Goal: Task Accomplishment & Management: Complete application form

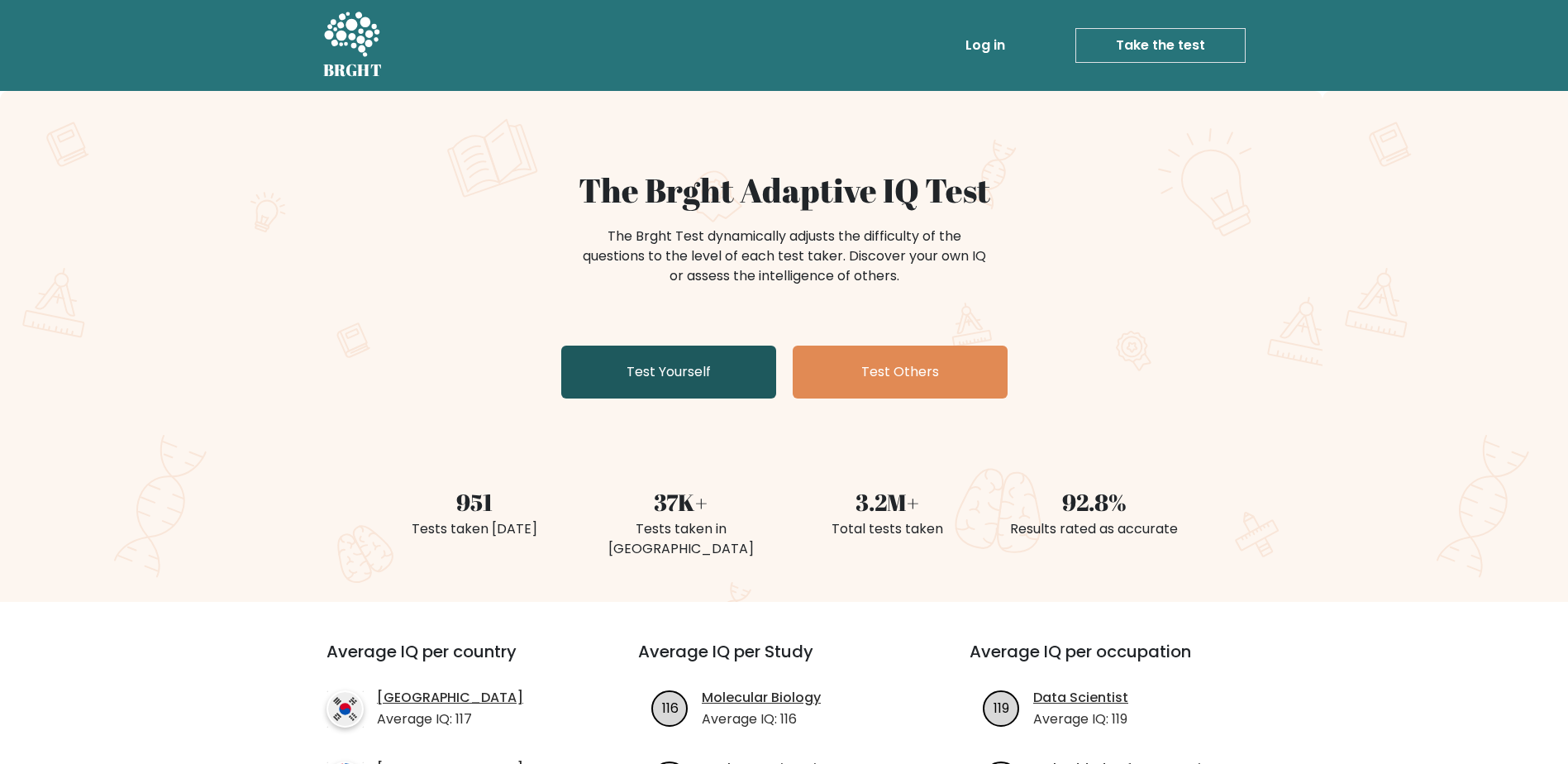
click at [713, 382] on link "Test Yourself" at bounding box center [668, 372] width 215 height 53
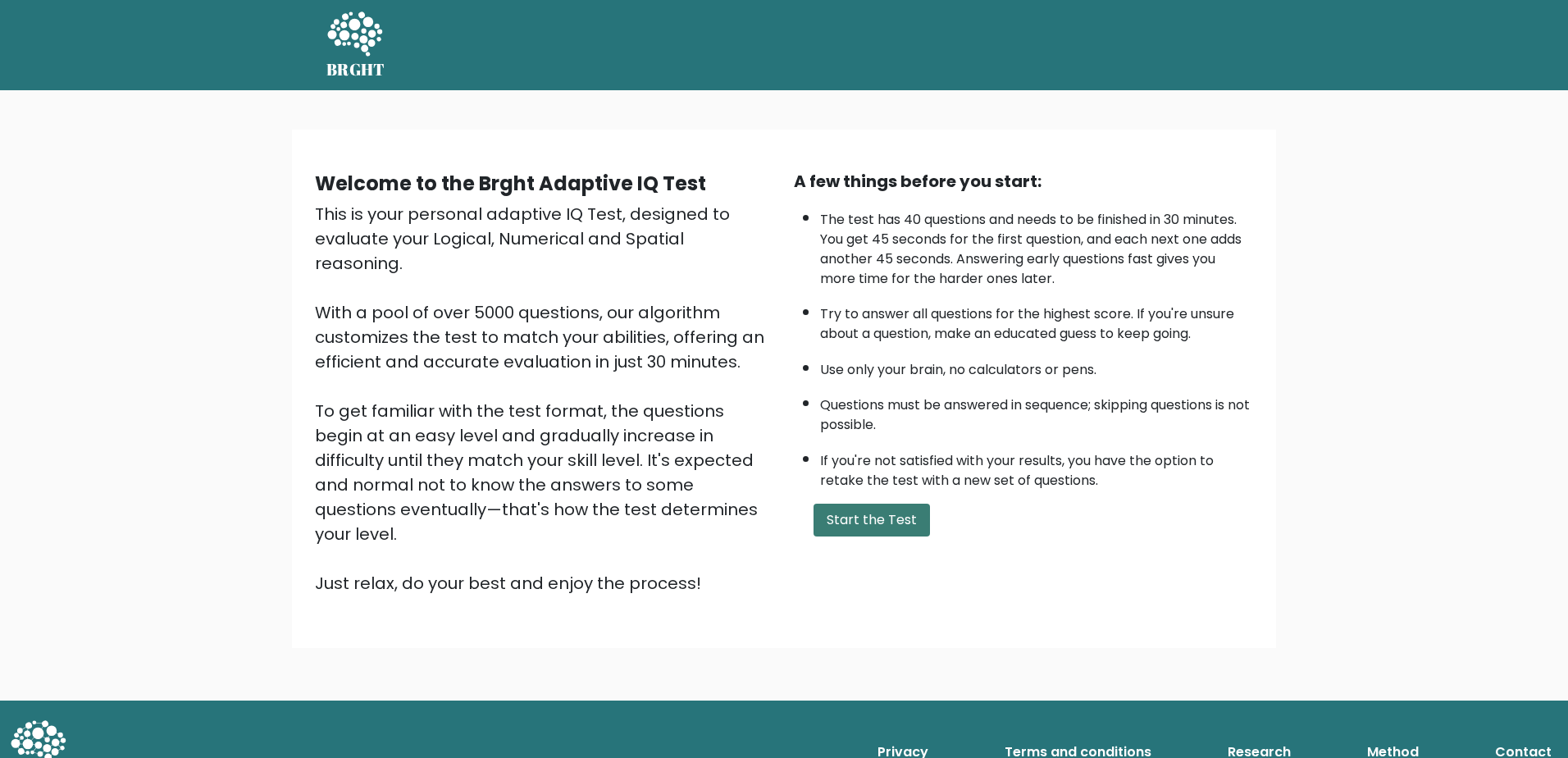
click at [849, 523] on button "Start the Test" at bounding box center [872, 519] width 116 height 33
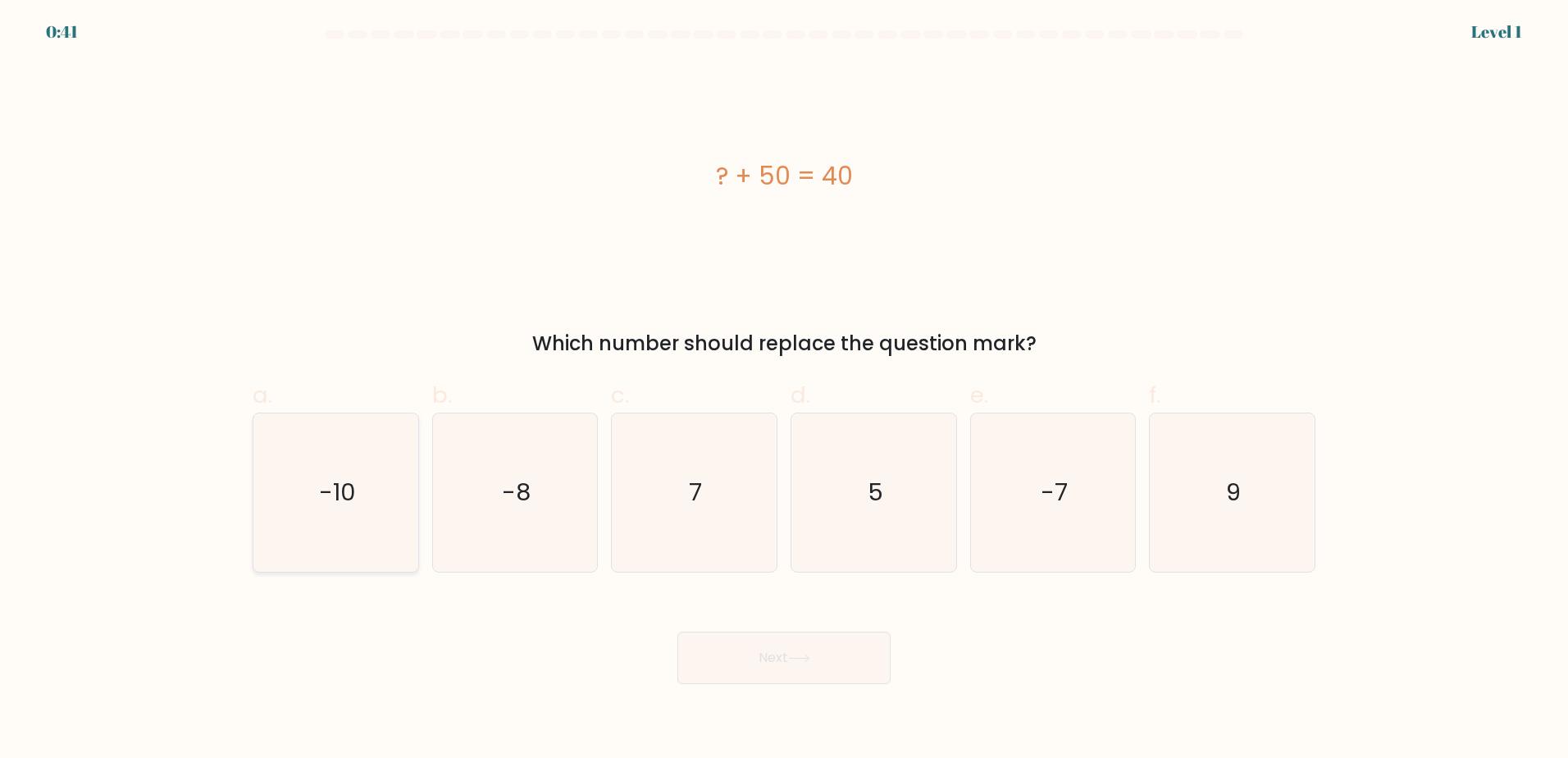
click at [342, 520] on icon "-10" at bounding box center [335, 492] width 159 height 159
click at [784, 390] on input "a. -10" at bounding box center [784, 384] width 1 height 10
radio input "true"
click at [766, 649] on button "Next" at bounding box center [784, 658] width 213 height 53
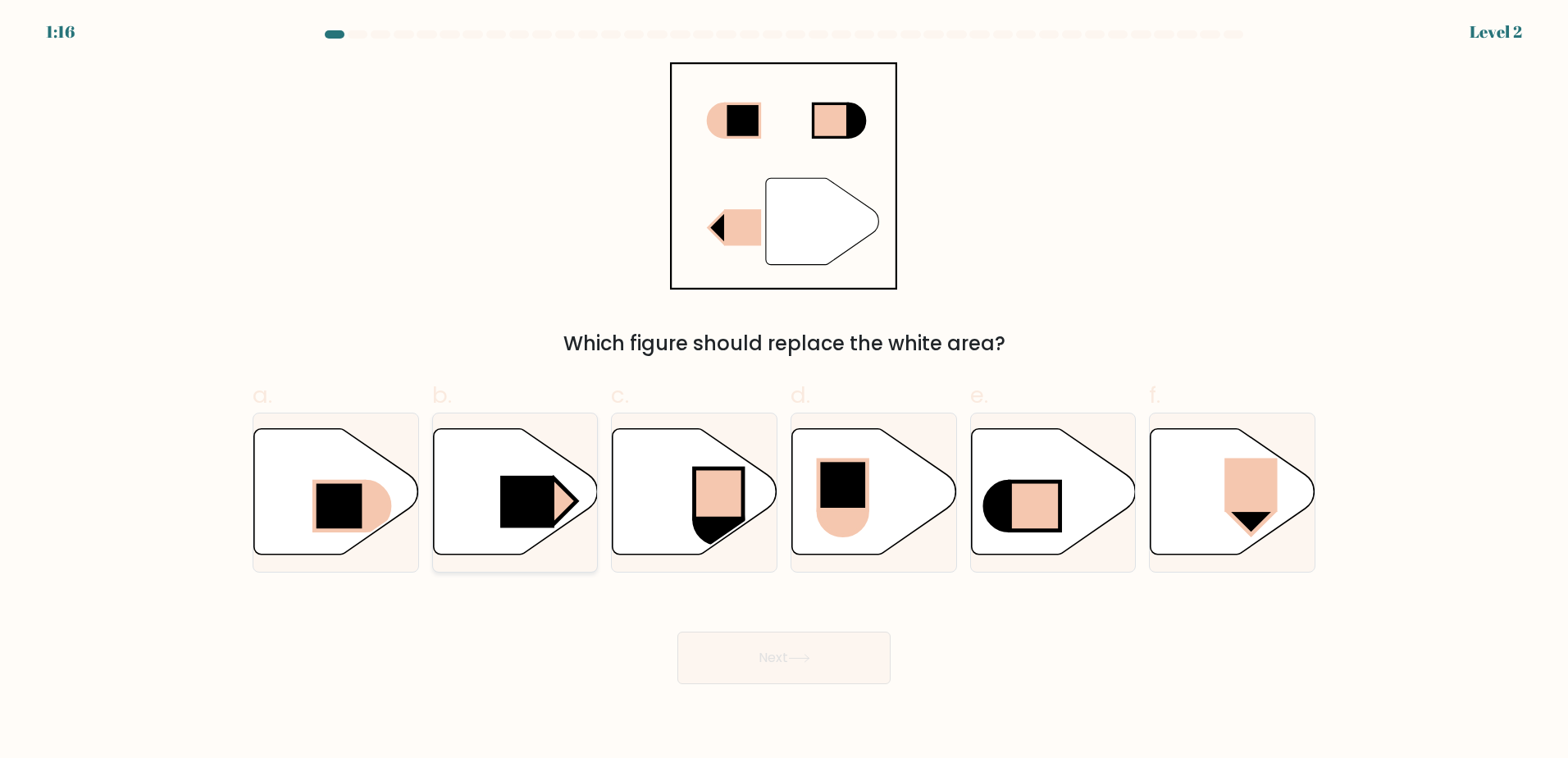
click at [535, 534] on icon at bounding box center [515, 491] width 165 height 127
click at [784, 390] on input "b." at bounding box center [784, 384] width 1 height 10
radio input "true"
click at [750, 658] on button "Next" at bounding box center [784, 658] width 213 height 53
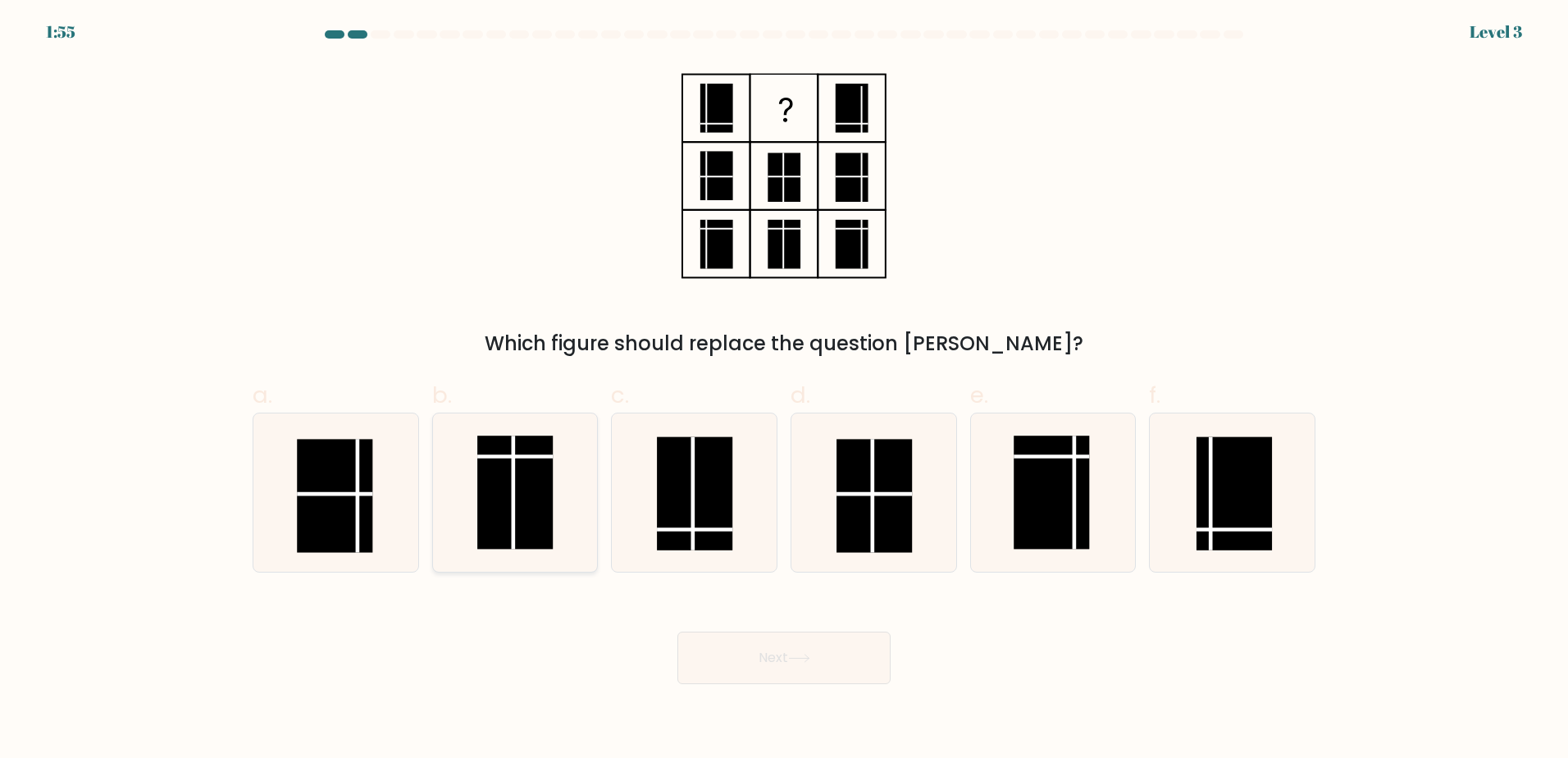
click at [552, 518] on rect at bounding box center [515, 492] width 75 height 114
click at [784, 390] on input "b." at bounding box center [784, 384] width 1 height 10
radio input "true"
click at [718, 627] on div "Next" at bounding box center [784, 639] width 1083 height 92
click at [753, 653] on button "Next" at bounding box center [784, 658] width 213 height 53
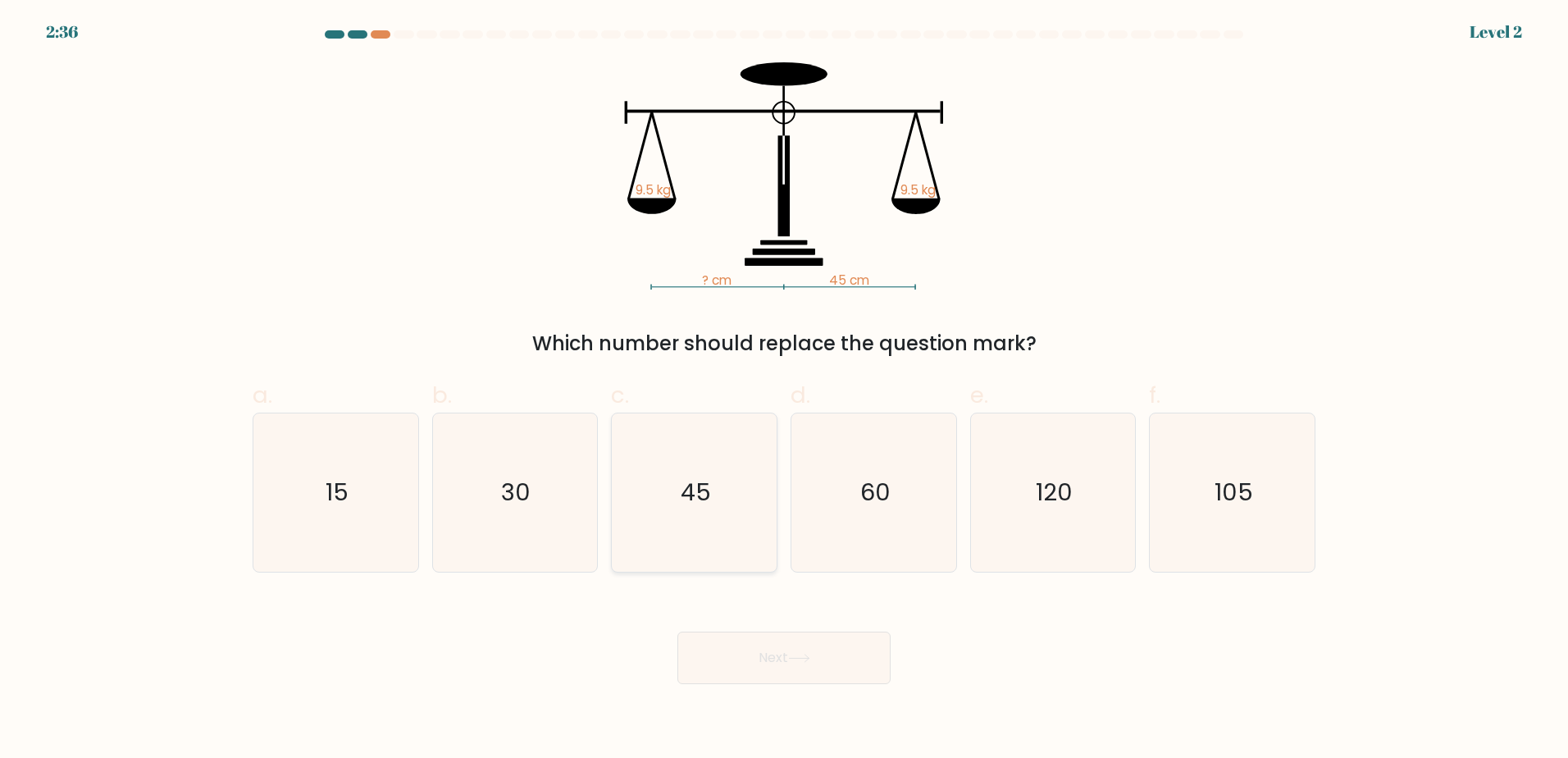
click at [626, 524] on icon "45" at bounding box center [694, 492] width 159 height 159
click at [784, 390] on input "c. 45" at bounding box center [784, 384] width 1 height 10
radio input "true"
click at [752, 675] on button "Next" at bounding box center [784, 658] width 213 height 53
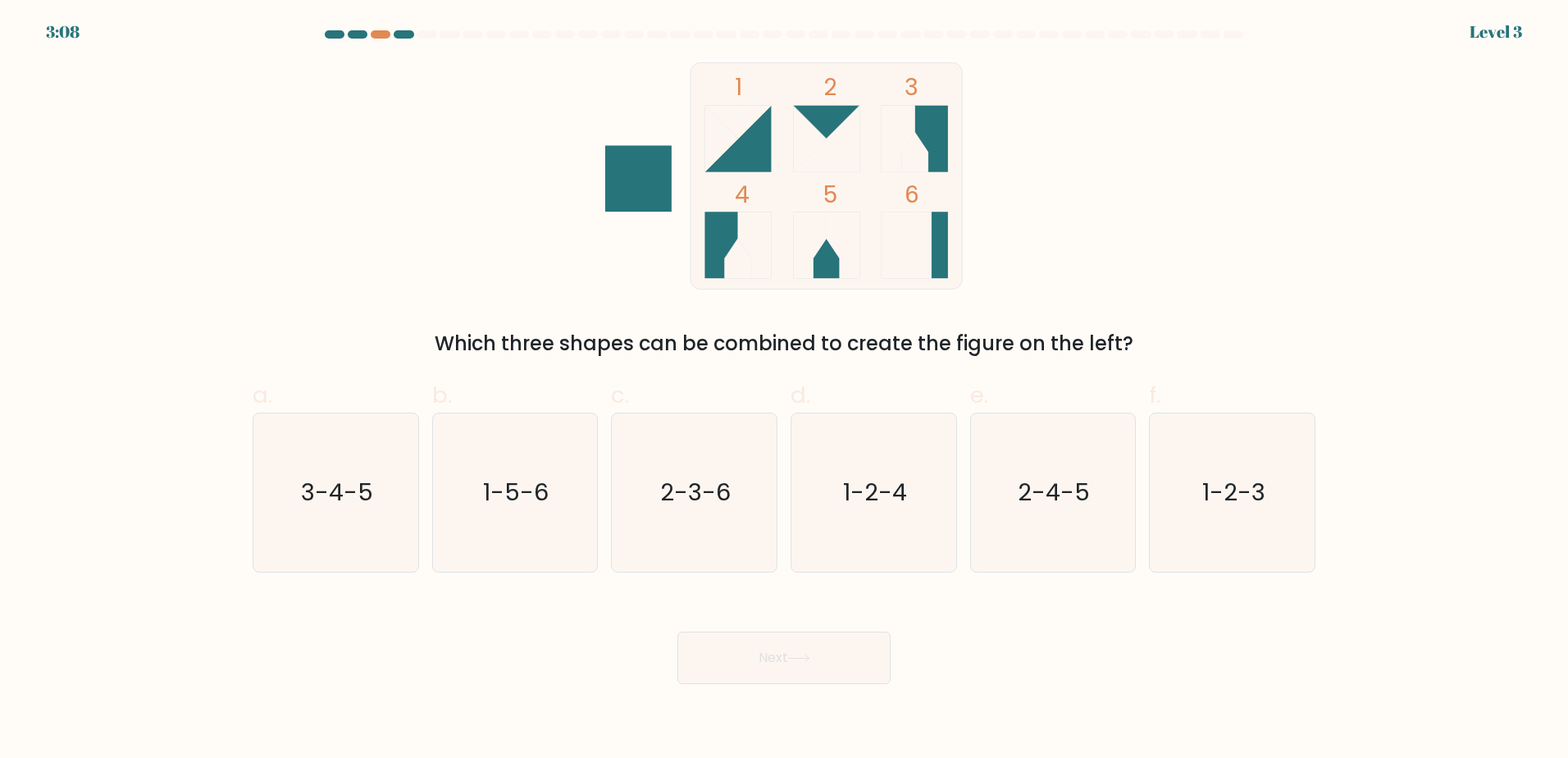
click at [425, 543] on div "b. 1-5-6" at bounding box center [515, 475] width 179 height 193
click at [331, 542] on icon "3-4-5" at bounding box center [335, 492] width 159 height 159
click at [784, 390] on input "a. 3-4-5" at bounding box center [784, 384] width 1 height 10
radio input "true"
click at [743, 675] on button "Next" at bounding box center [784, 658] width 213 height 53
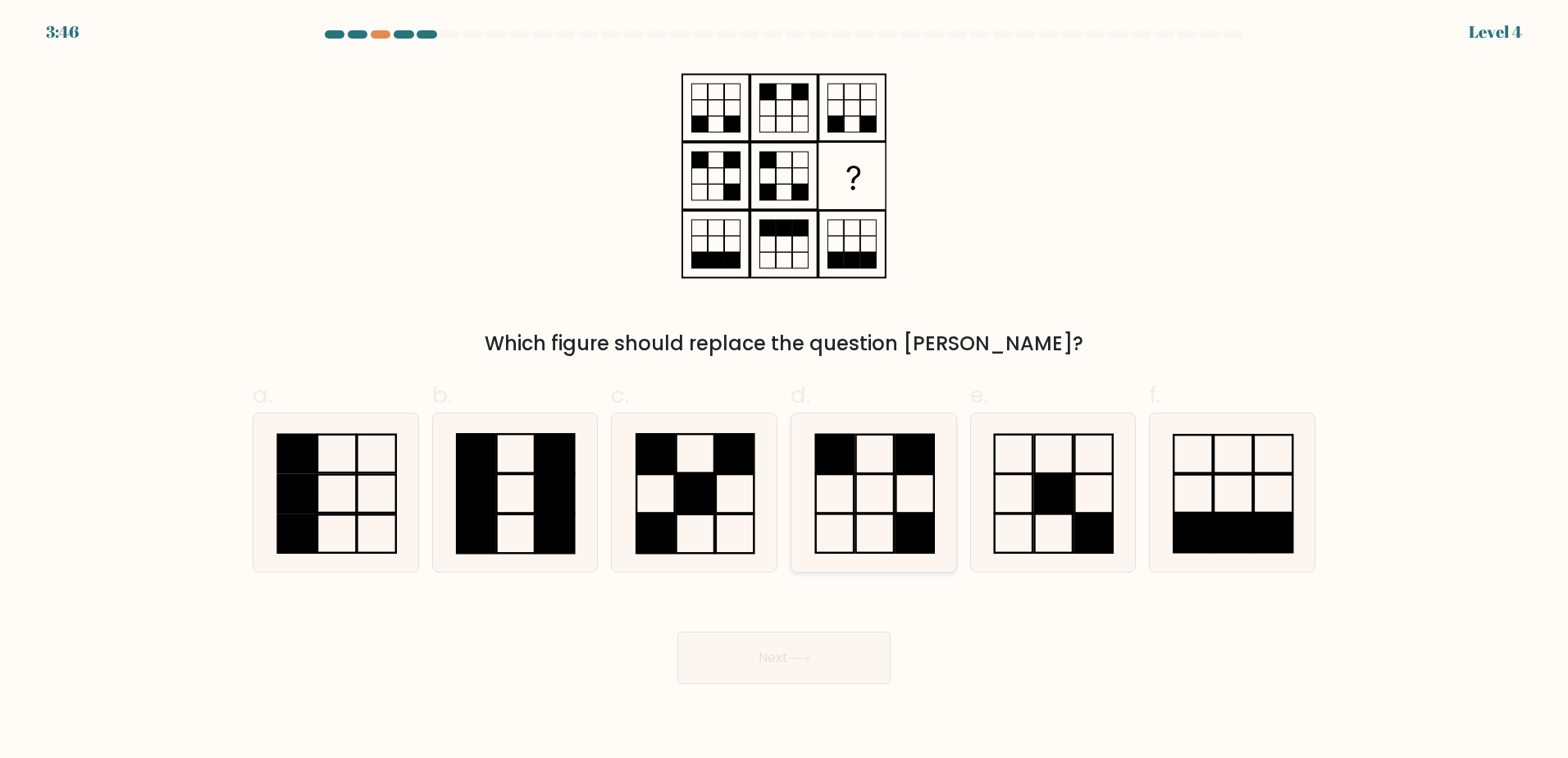
click at [899, 508] on icon at bounding box center [873, 492] width 159 height 159
click at [785, 390] on input "d." at bounding box center [784, 384] width 1 height 10
radio input "true"
click at [839, 639] on button "Next" at bounding box center [784, 658] width 213 height 53
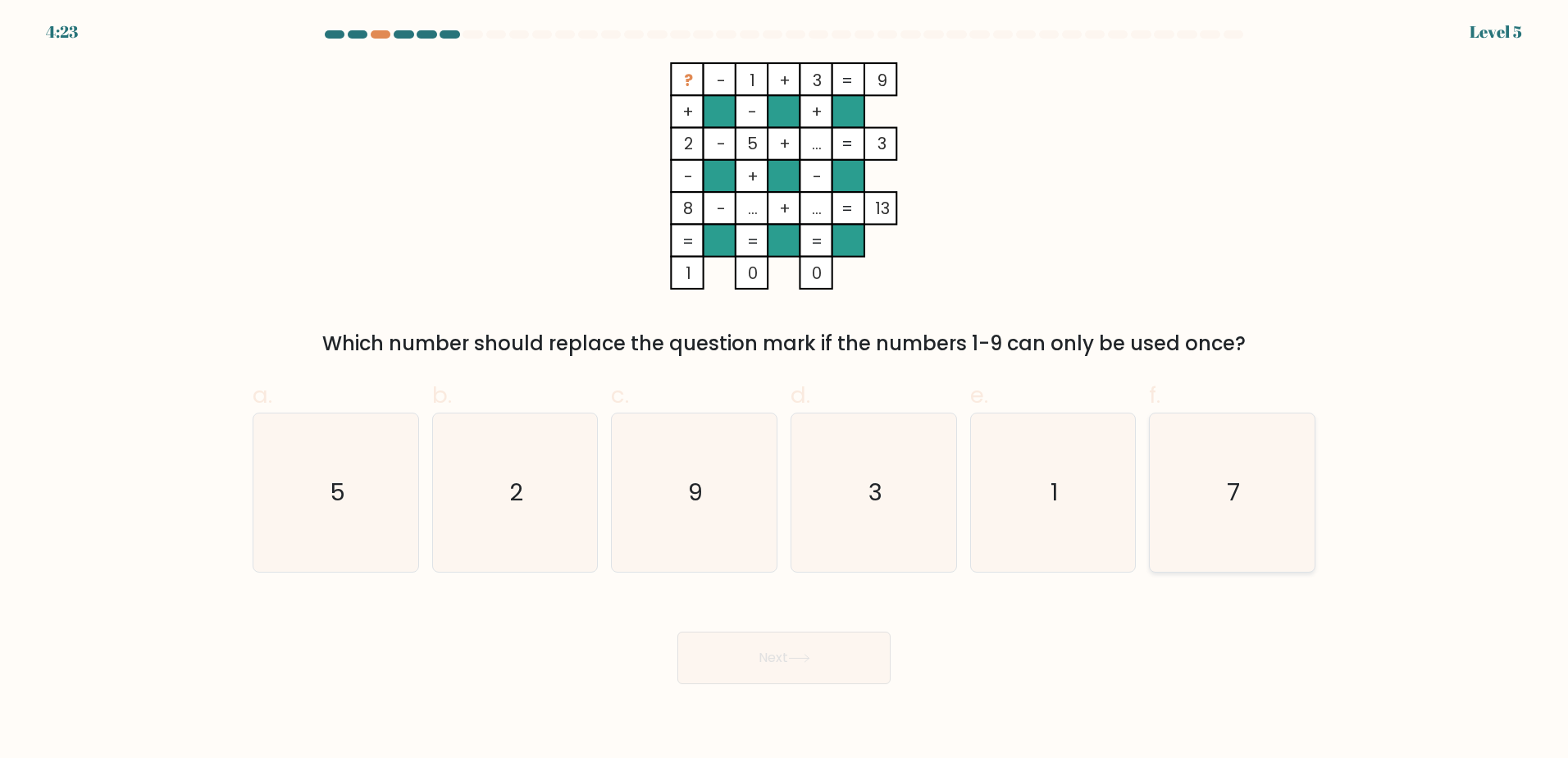
click at [1184, 518] on icon "7" at bounding box center [1232, 492] width 159 height 159
click at [785, 390] on input "f. 7" at bounding box center [784, 384] width 1 height 10
radio input "true"
click at [794, 678] on button "Next" at bounding box center [784, 658] width 213 height 53
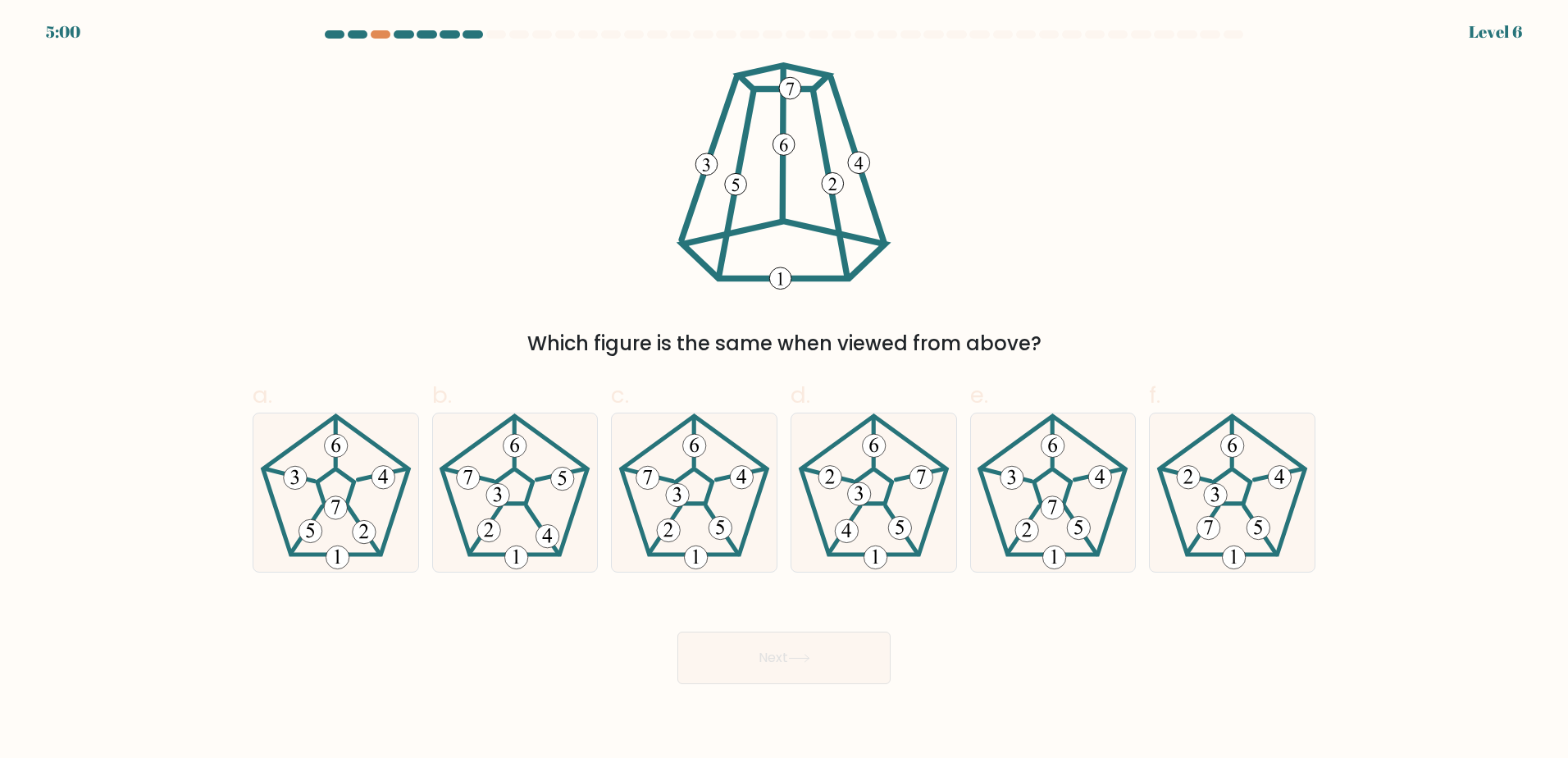
click at [995, 698] on body "5:00 Level 6" at bounding box center [784, 379] width 1568 height 758
click at [368, 549] on icon at bounding box center [335, 492] width 159 height 159
click at [784, 390] on input "a." at bounding box center [784, 384] width 1 height 10
radio input "true"
click at [769, 668] on button "Next" at bounding box center [784, 658] width 213 height 53
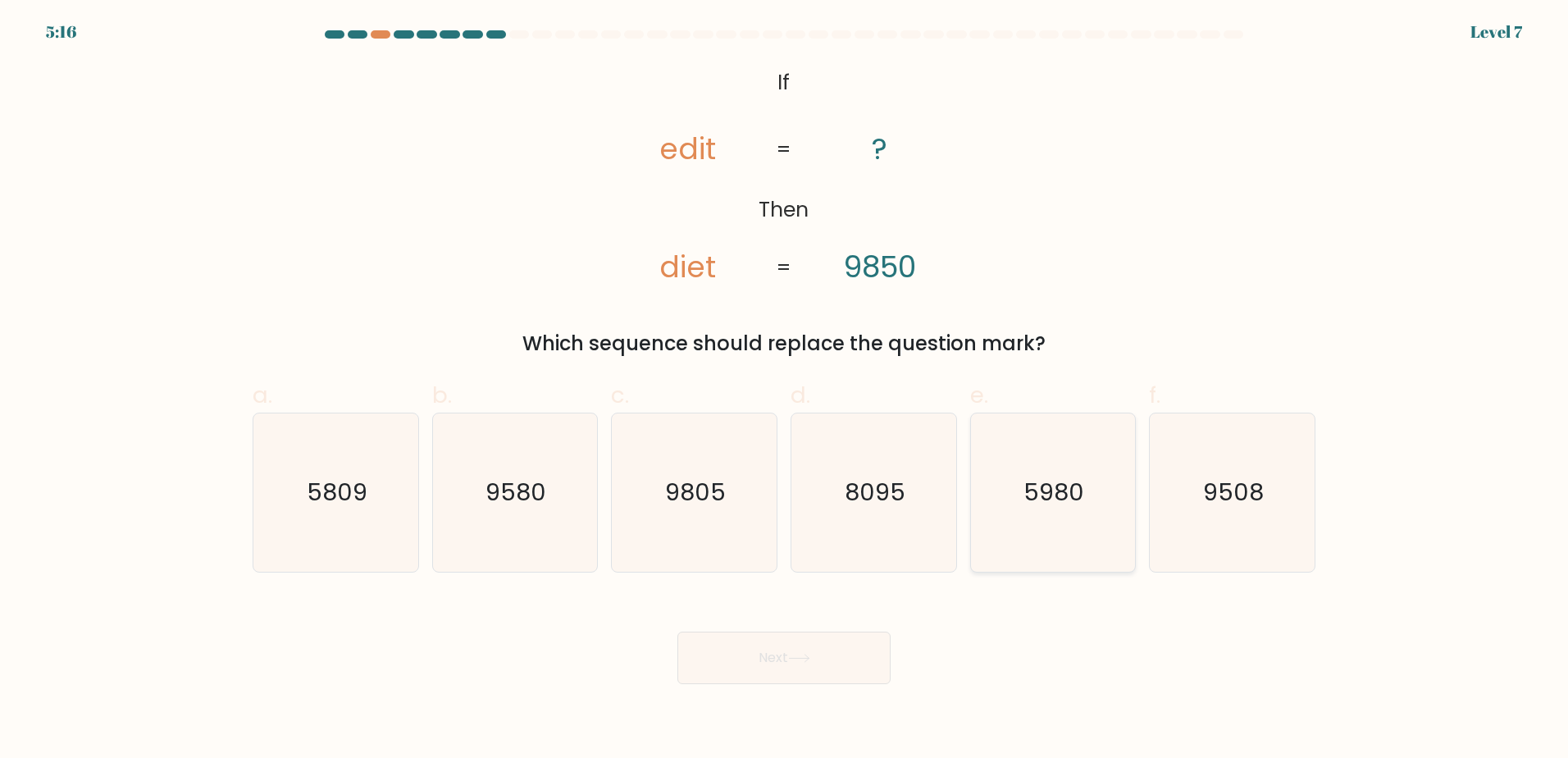
click at [1065, 548] on icon "5980" at bounding box center [1053, 492] width 159 height 159
click at [785, 390] on input "e. 5980" at bounding box center [784, 384] width 1 height 10
radio input "true"
click at [826, 669] on button "Next" at bounding box center [784, 658] width 213 height 53
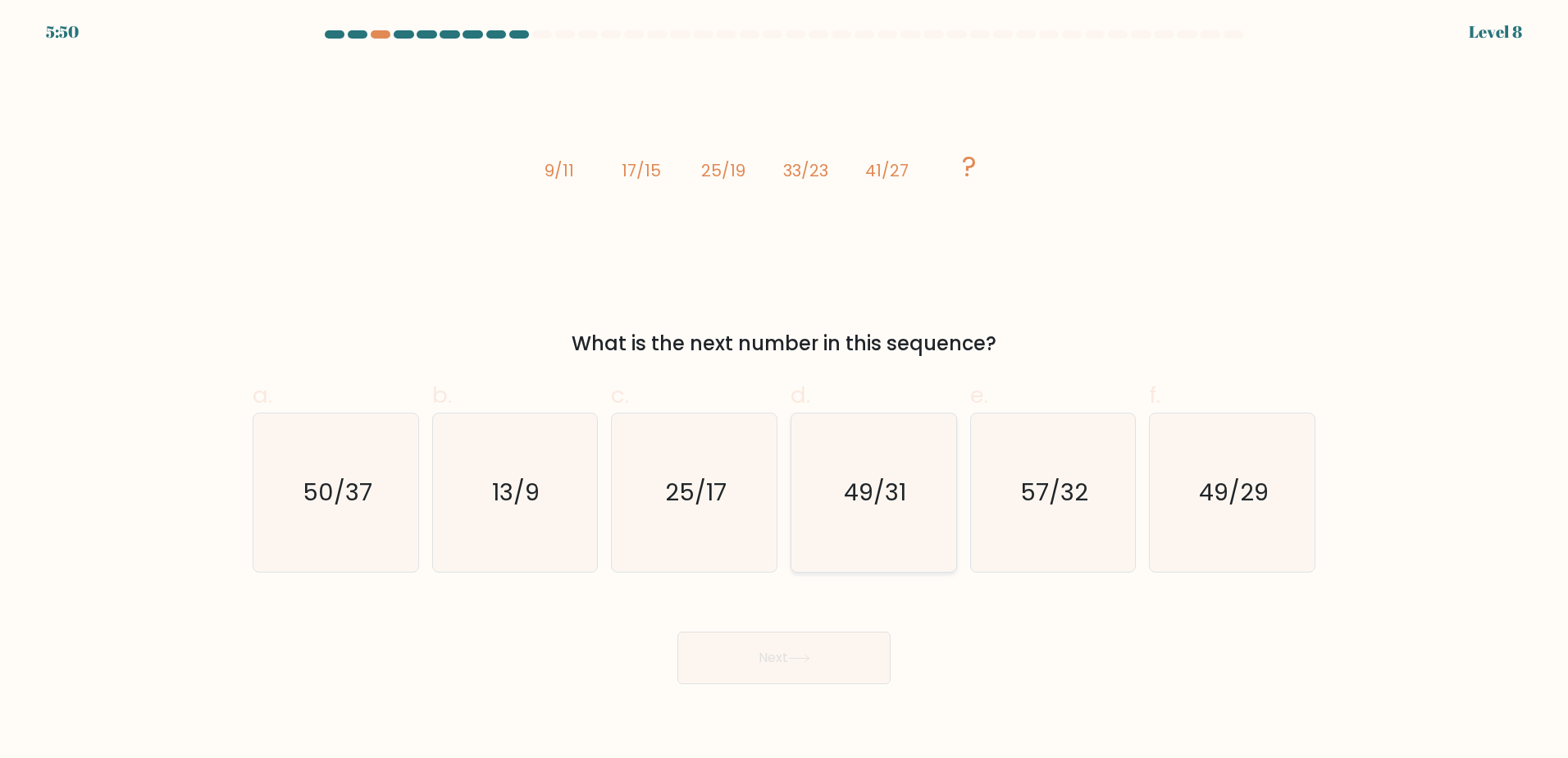
click at [854, 549] on icon "49/31" at bounding box center [873, 492] width 159 height 159
click at [785, 390] on input "d. 49/31" at bounding box center [784, 384] width 1 height 10
radio input "true"
click at [794, 691] on body "5:49 Level 8" at bounding box center [784, 379] width 1568 height 758
click at [807, 666] on button "Next" at bounding box center [784, 658] width 213 height 53
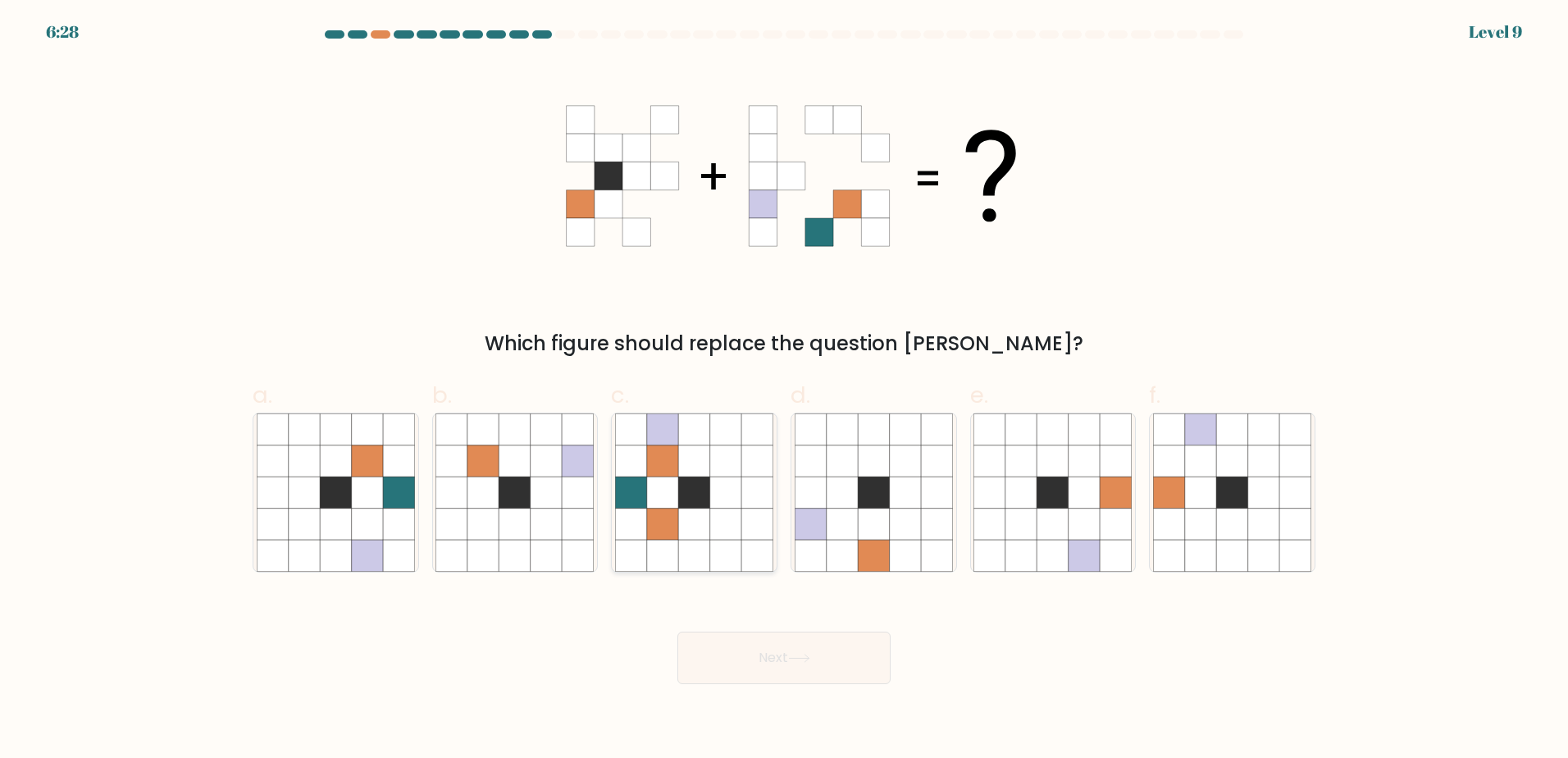
click at [726, 541] on icon at bounding box center [726, 555] width 31 height 31
click at [784, 390] on input "c." at bounding box center [784, 384] width 1 height 10
radio input "true"
click at [757, 641] on button "Next" at bounding box center [784, 658] width 213 height 53
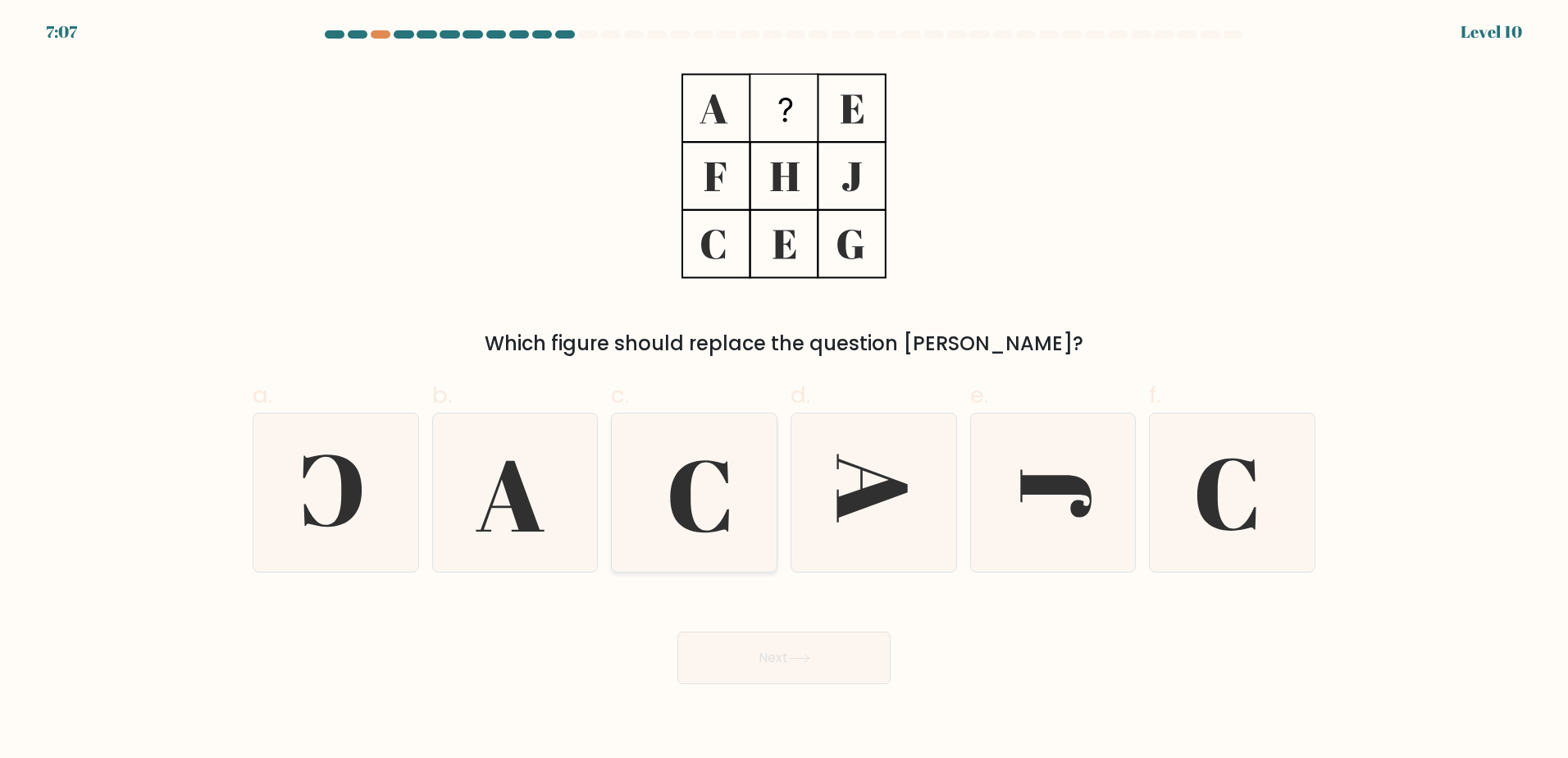
click at [685, 519] on icon at bounding box center [699, 496] width 59 height 72
click at [784, 390] on input "c." at bounding box center [784, 384] width 1 height 10
radio input "true"
click at [813, 647] on button "Next" at bounding box center [784, 658] width 213 height 53
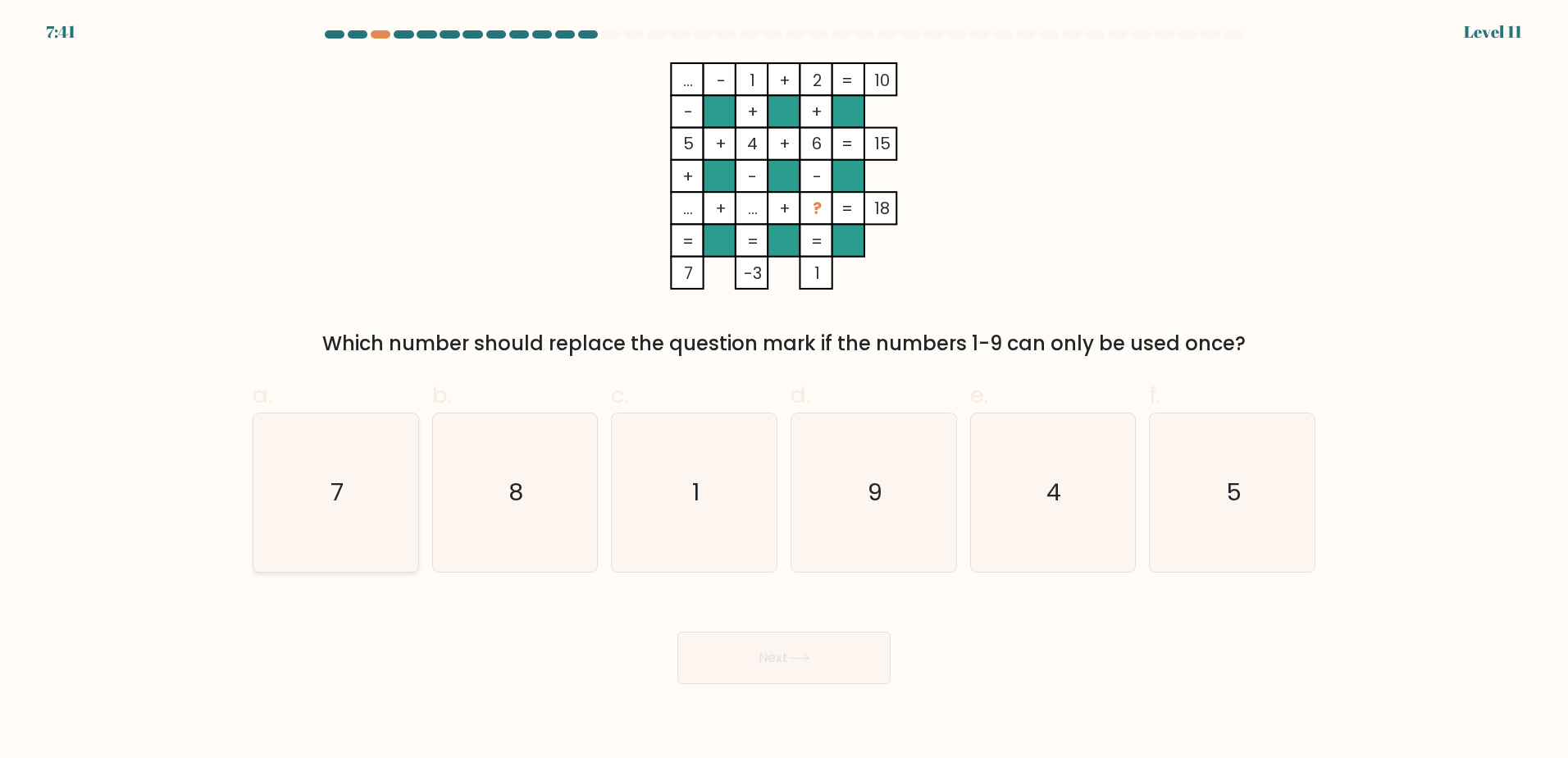
click at [300, 487] on icon "7" at bounding box center [335, 492] width 159 height 159
click at [784, 390] on input "a. 7" at bounding box center [784, 384] width 1 height 10
radio input "true"
click at [813, 652] on button "Next" at bounding box center [784, 658] width 213 height 53
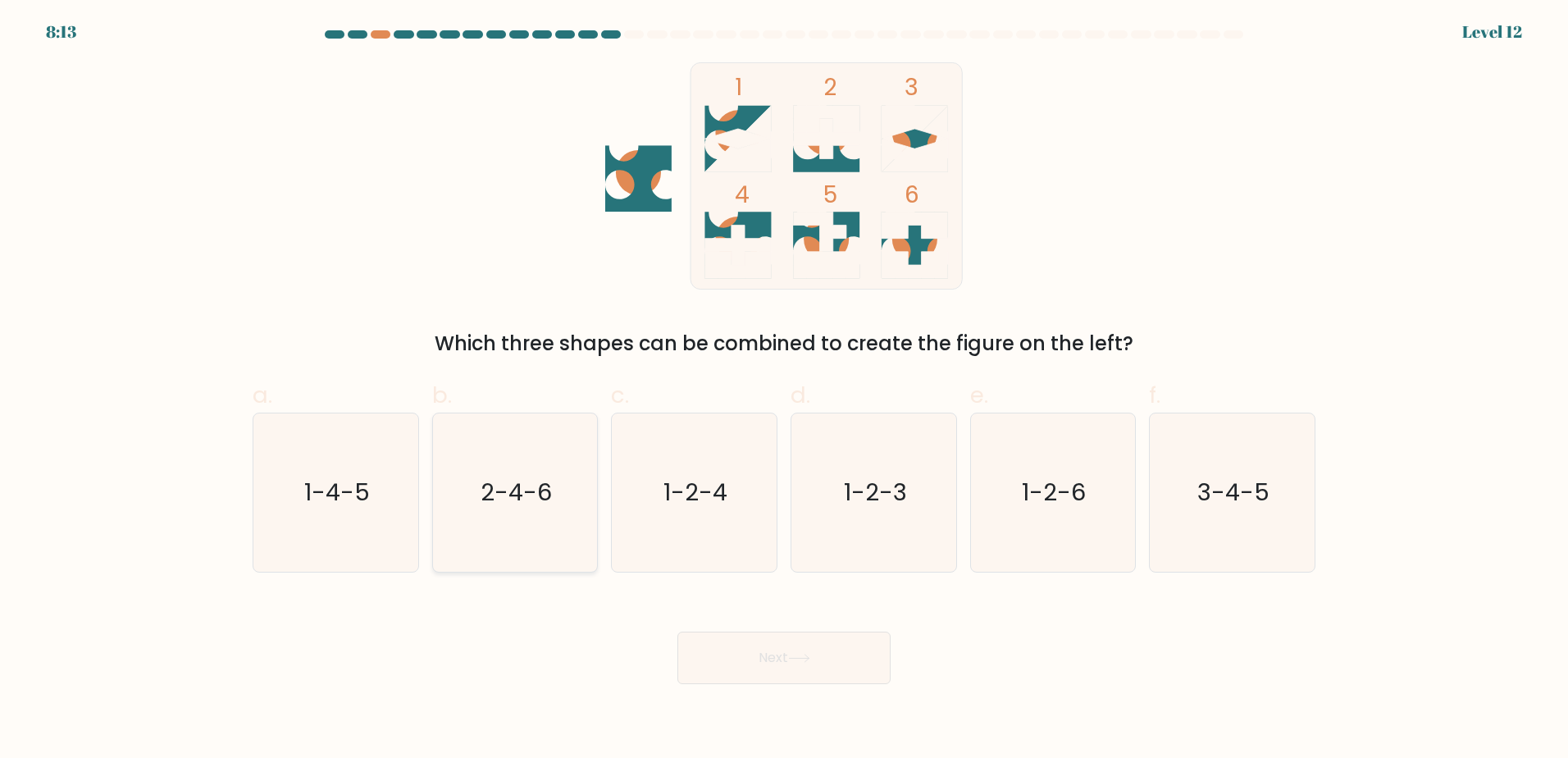
click at [577, 526] on icon "2-4-6" at bounding box center [515, 492] width 159 height 159
click at [784, 390] on input "b. 2-4-6" at bounding box center [784, 384] width 1 height 10
radio input "true"
click at [816, 658] on button "Next" at bounding box center [784, 658] width 213 height 53
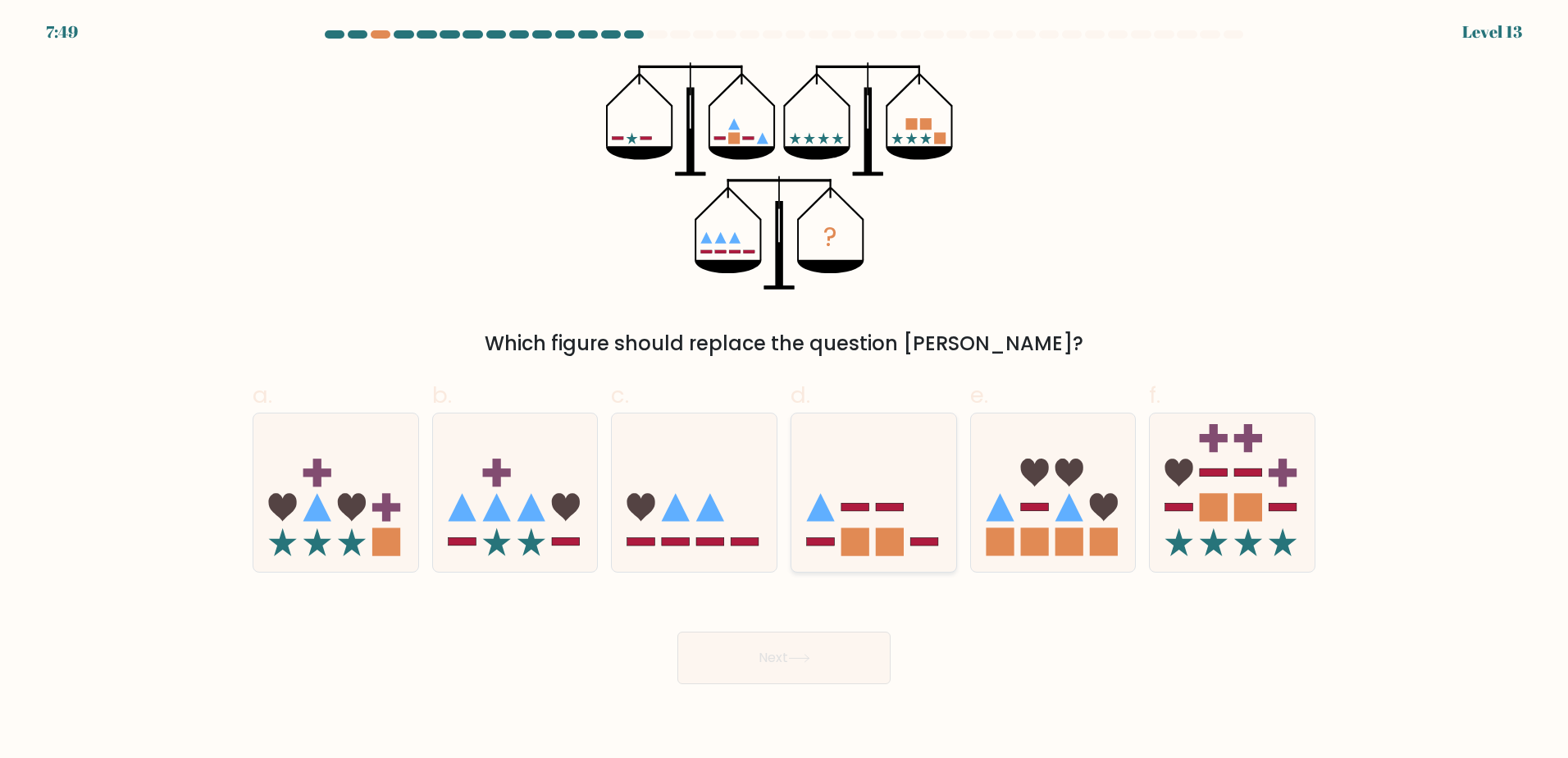
click at [911, 546] on icon at bounding box center [874, 492] width 165 height 136
click at [785, 390] on input "d." at bounding box center [784, 384] width 1 height 10
radio input "true"
click at [737, 673] on button "Next" at bounding box center [784, 658] width 213 height 53
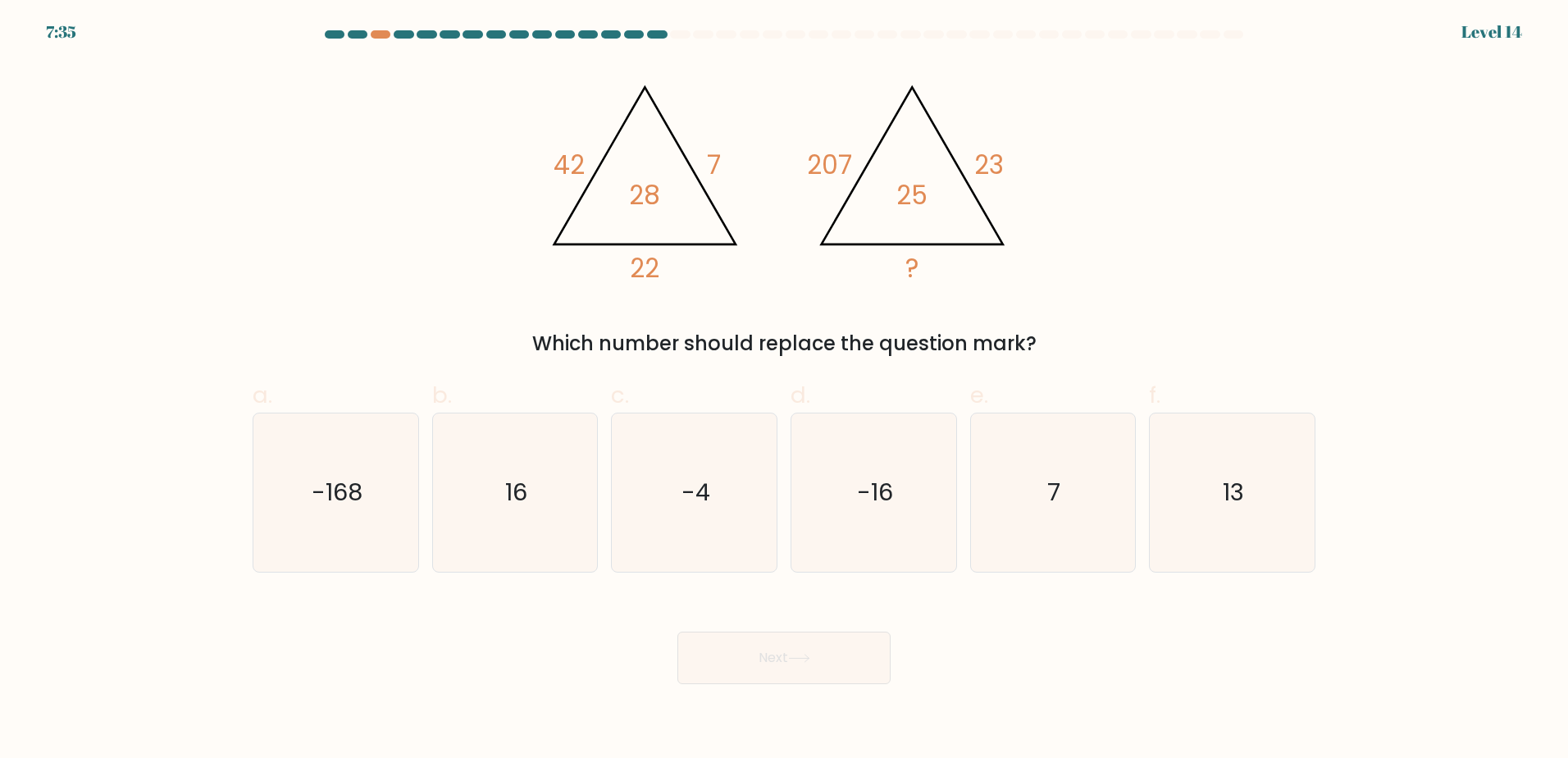
drag, startPoint x: 490, startPoint y: 658, endPoint x: 515, endPoint y: 475, distance: 184.7
click at [492, 651] on div "Next" at bounding box center [784, 639] width 1083 height 92
click at [515, 475] on icon "16" at bounding box center [515, 492] width 159 height 159
click at [784, 390] on input "b. 16" at bounding box center [784, 384] width 1 height 10
radio input "true"
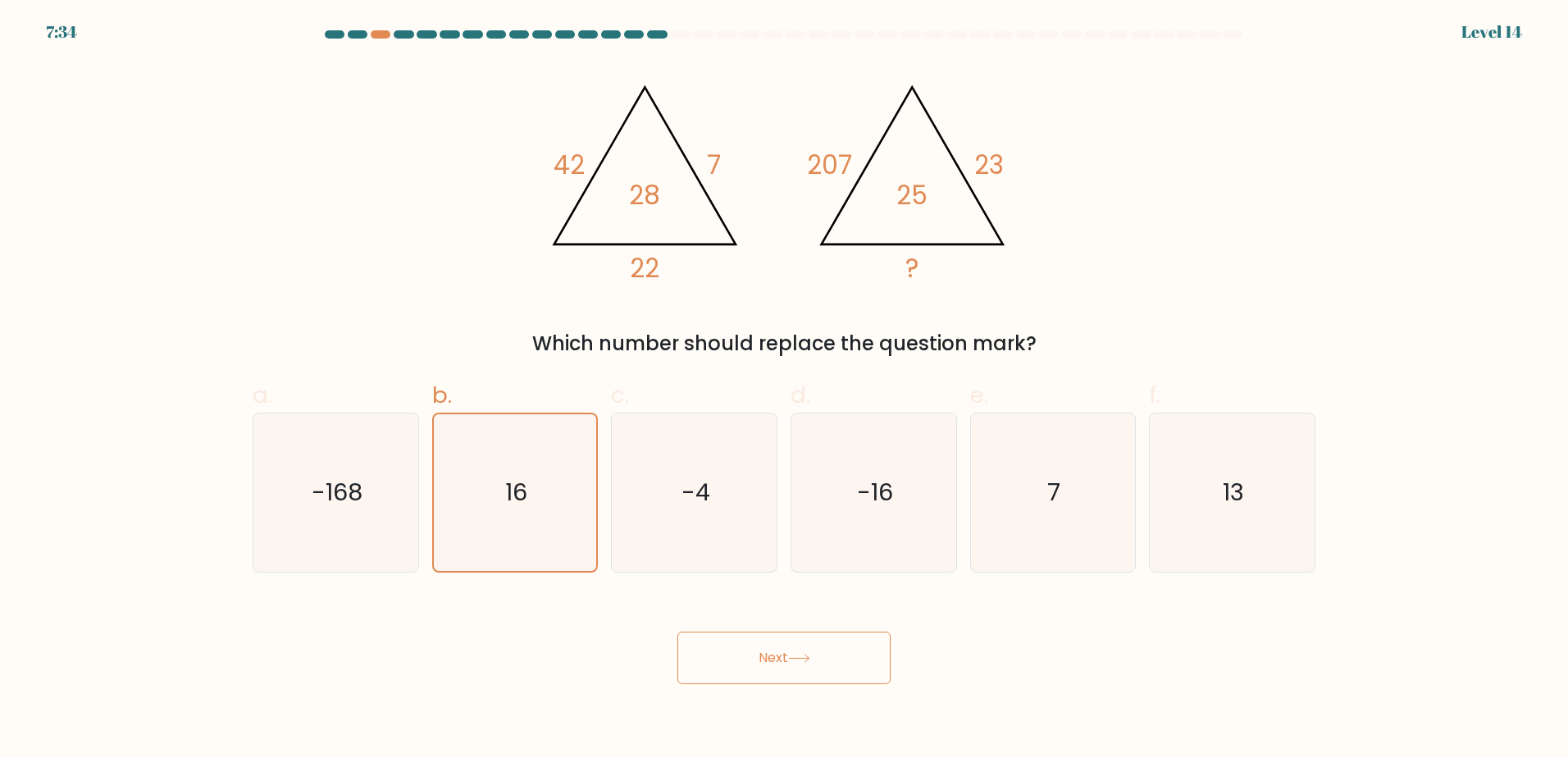
click at [752, 640] on button "Next" at bounding box center [784, 658] width 213 height 53
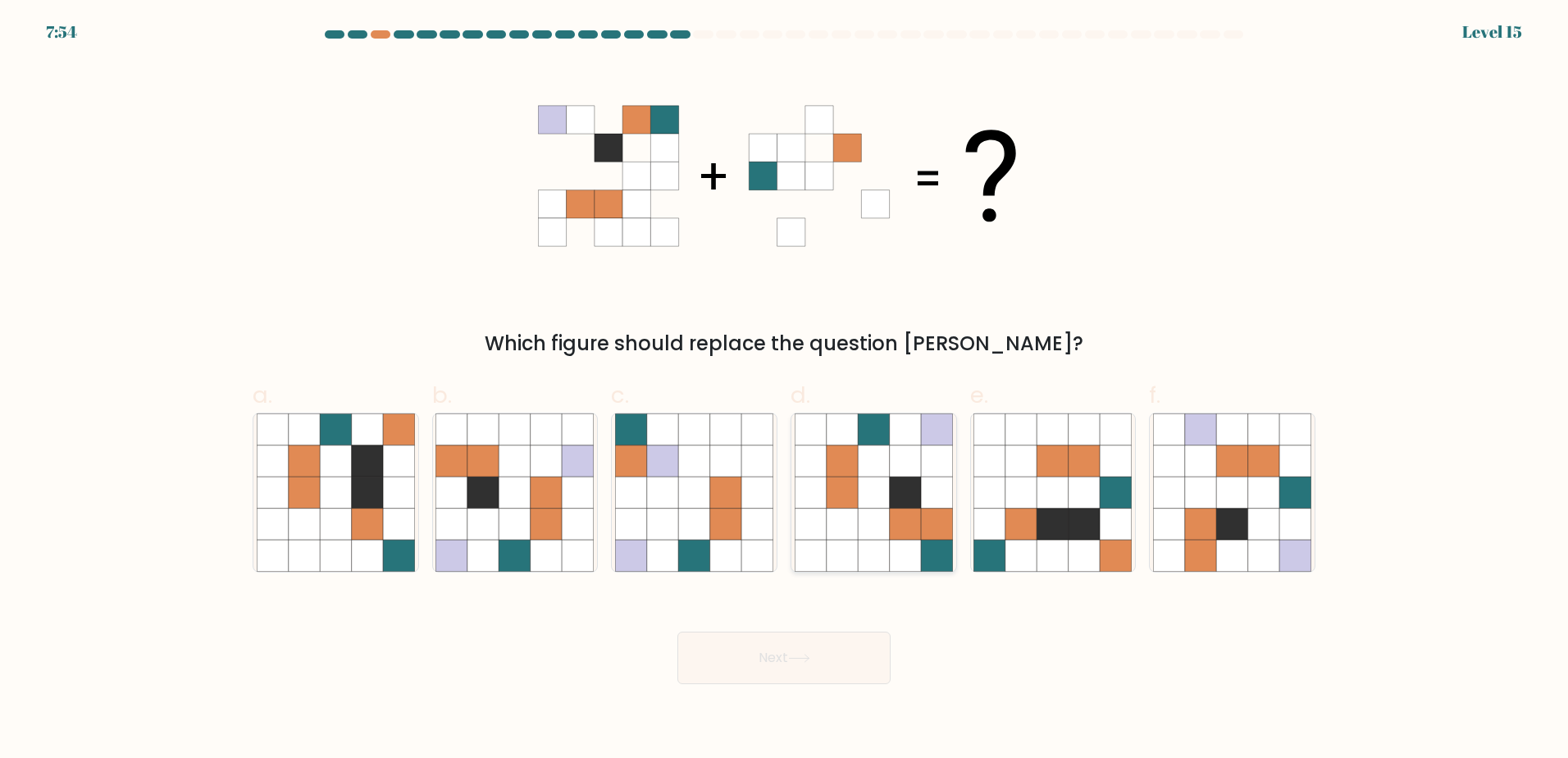
click at [891, 522] on icon at bounding box center [905, 523] width 31 height 31
click at [785, 390] on input "d." at bounding box center [784, 384] width 1 height 10
radio input "true"
click at [810, 654] on icon at bounding box center [800, 658] width 23 height 9
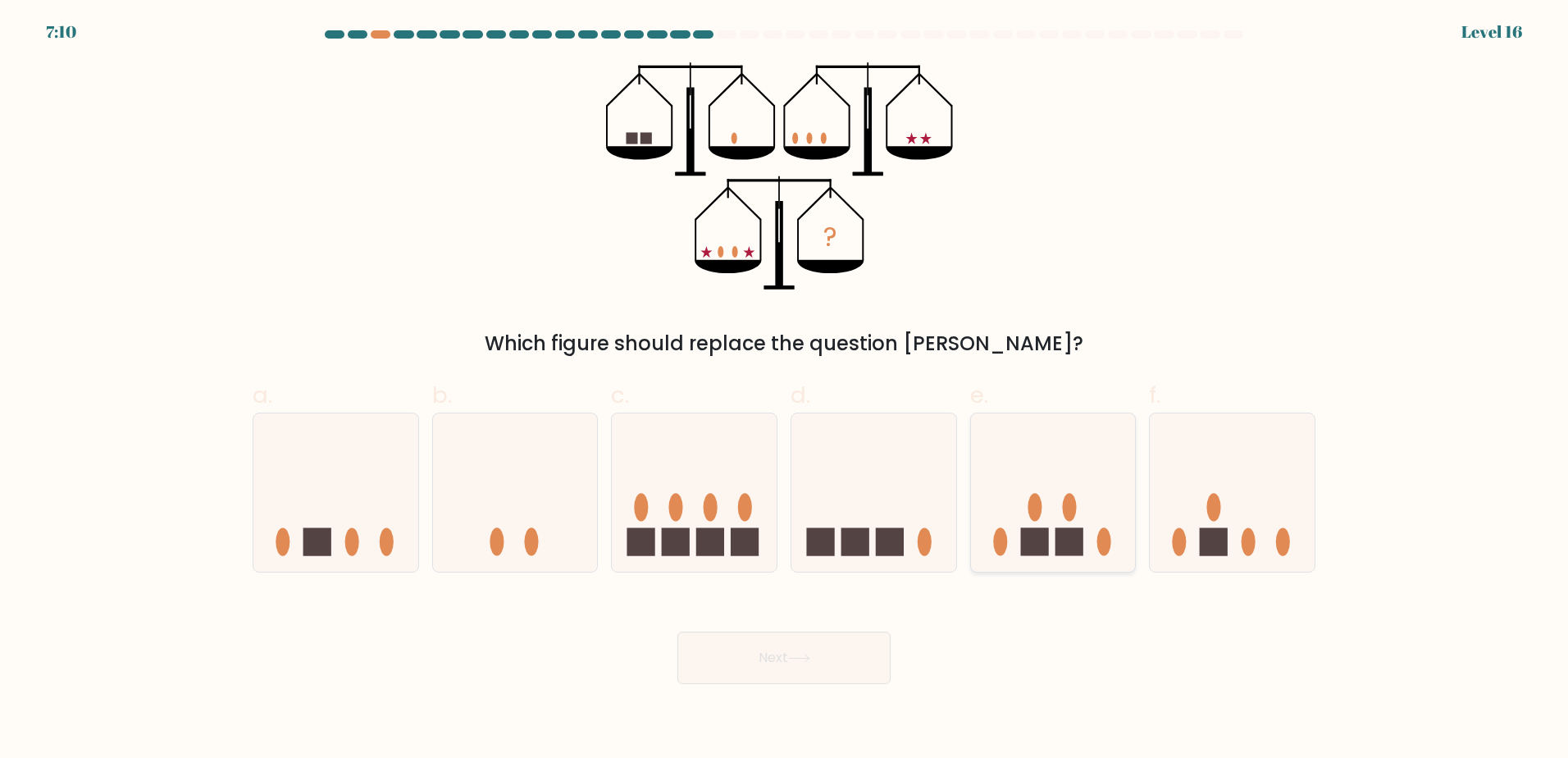
click at [1022, 535] on rect at bounding box center [1035, 543] width 28 height 28
click at [785, 390] on input "e." at bounding box center [784, 384] width 1 height 10
radio input "true"
click at [830, 646] on button "Next" at bounding box center [784, 658] width 213 height 53
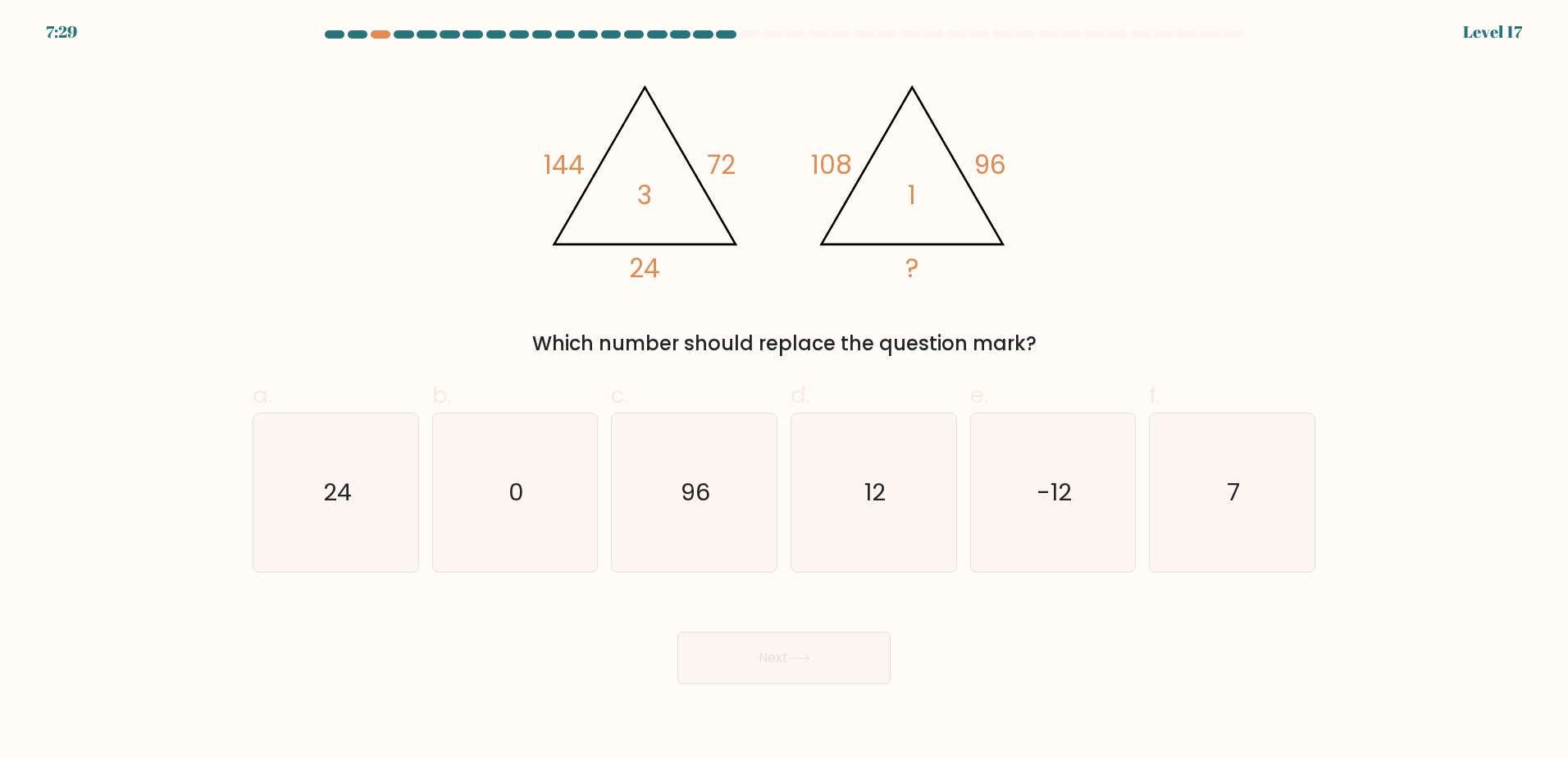
click at [445, 276] on div "@import url('https://fonts.googleapis.com/css?family=Abril+Fatface:400,100,100i…" at bounding box center [784, 209] width 1083 height 296
drag, startPoint x: 595, startPoint y: 453, endPoint x: 656, endPoint y: 467, distance: 62.6
click at [596, 453] on div "0" at bounding box center [515, 492] width 166 height 160
click at [784, 390] on input "b. 0" at bounding box center [784, 384] width 1 height 10
radio input "true"
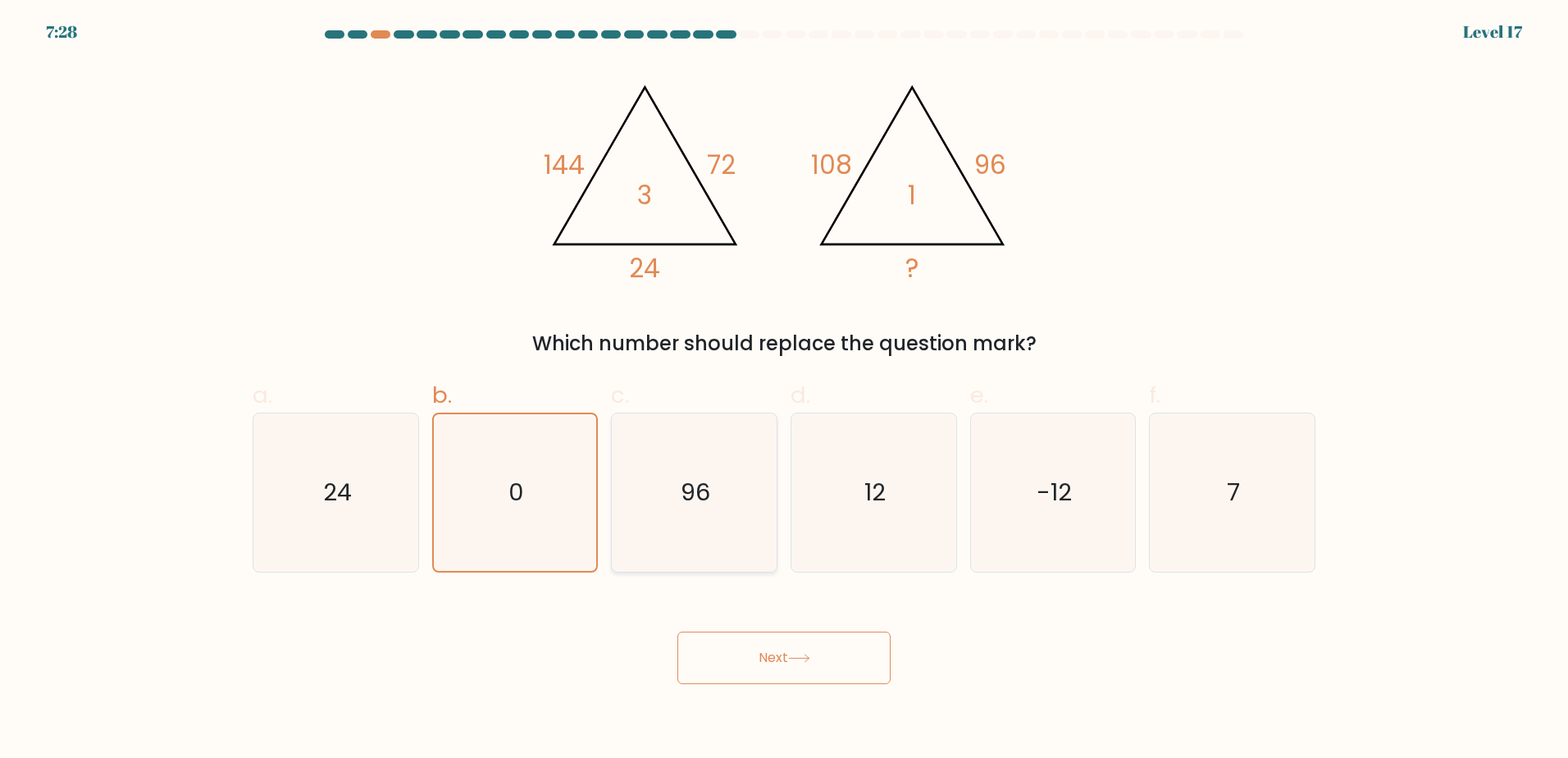
click at [656, 467] on icon "96" at bounding box center [694, 492] width 159 height 159
click at [784, 390] on input "c. 96" at bounding box center [784, 384] width 1 height 10
radio input "true"
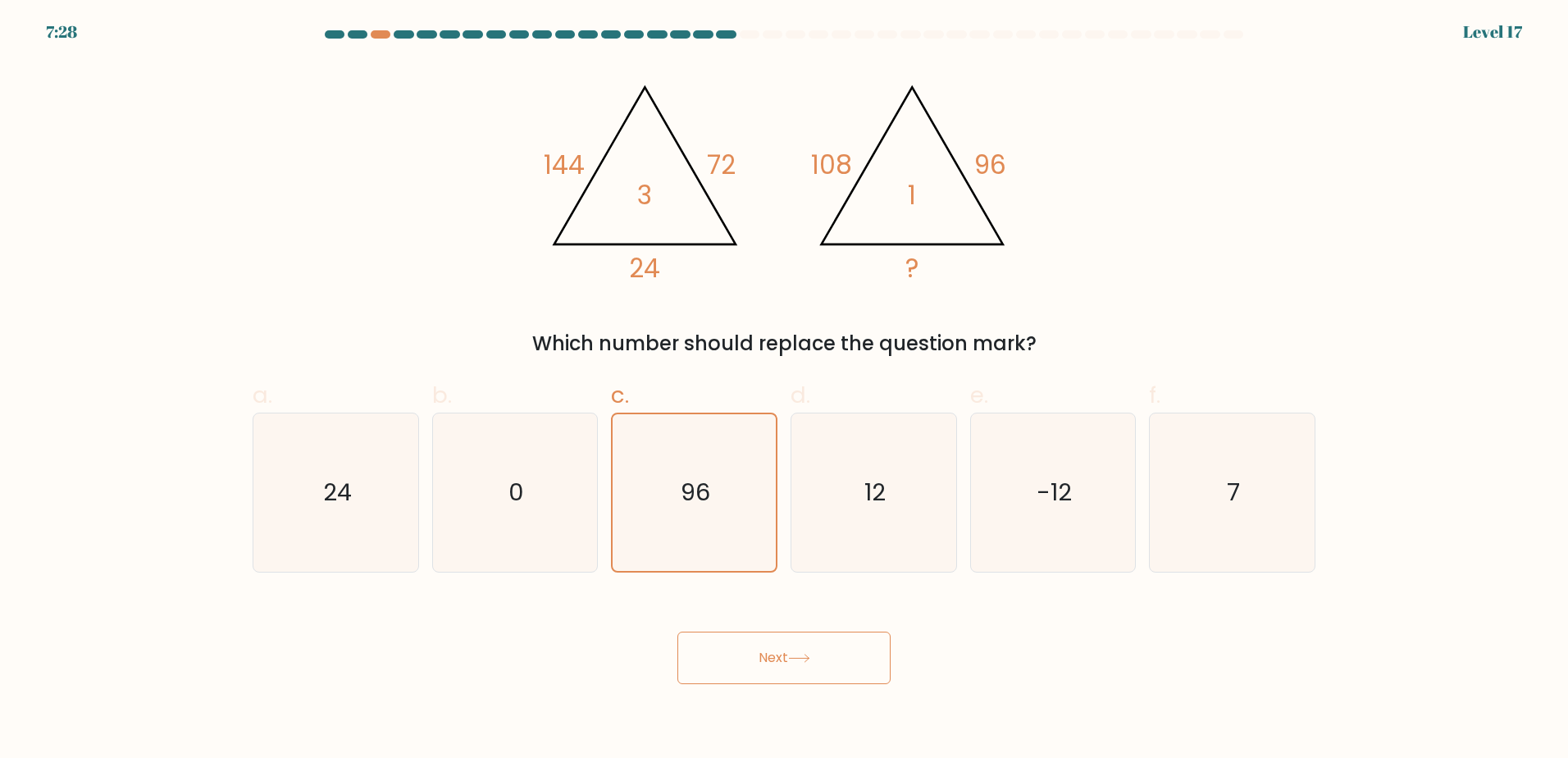
click at [769, 634] on button "Next" at bounding box center [784, 658] width 213 height 53
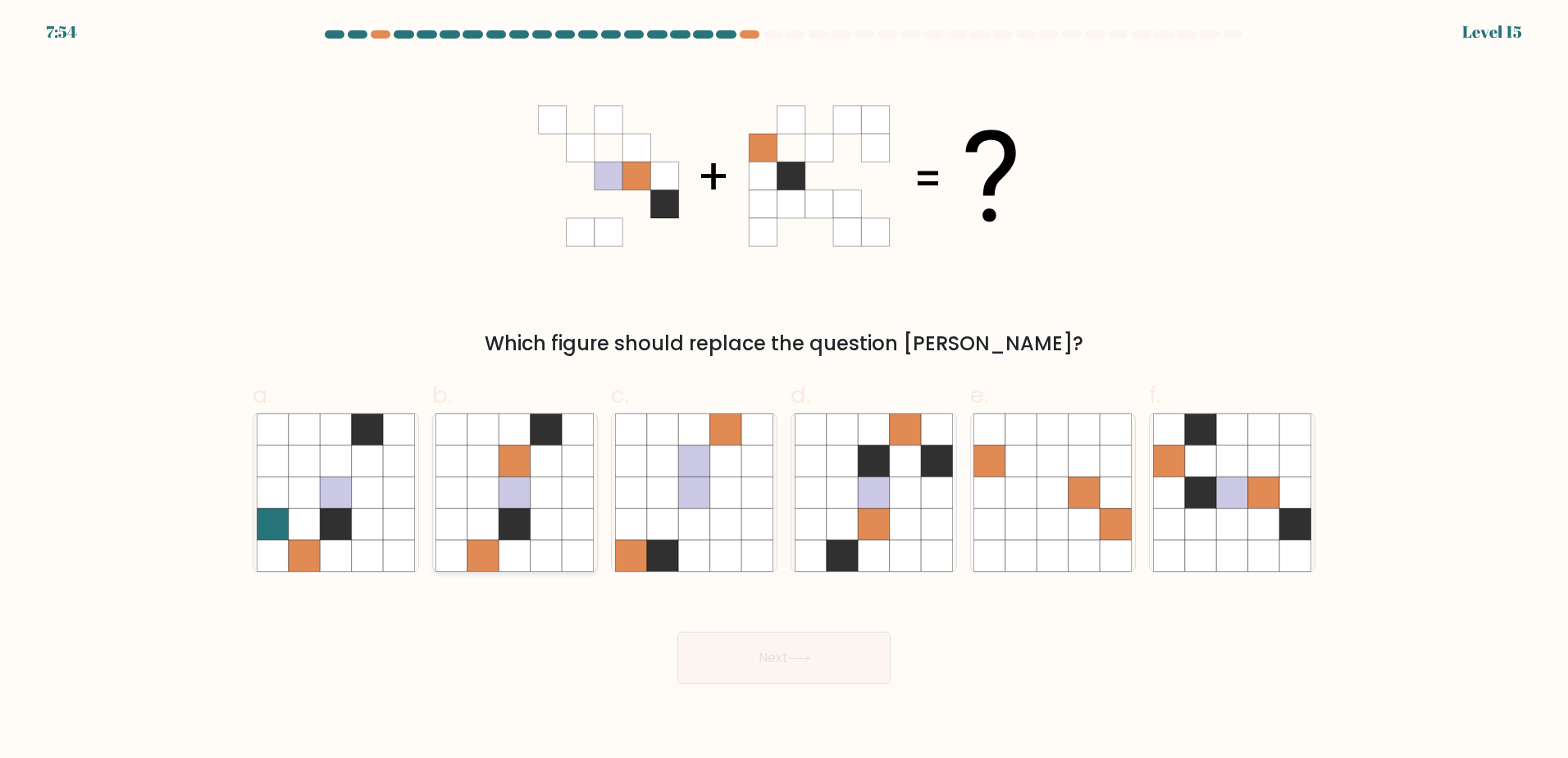
click at [542, 529] on icon at bounding box center [546, 523] width 31 height 31
click at [784, 390] on input "b." at bounding box center [784, 384] width 1 height 10
radio input "true"
click at [760, 661] on button "Next" at bounding box center [784, 658] width 213 height 53
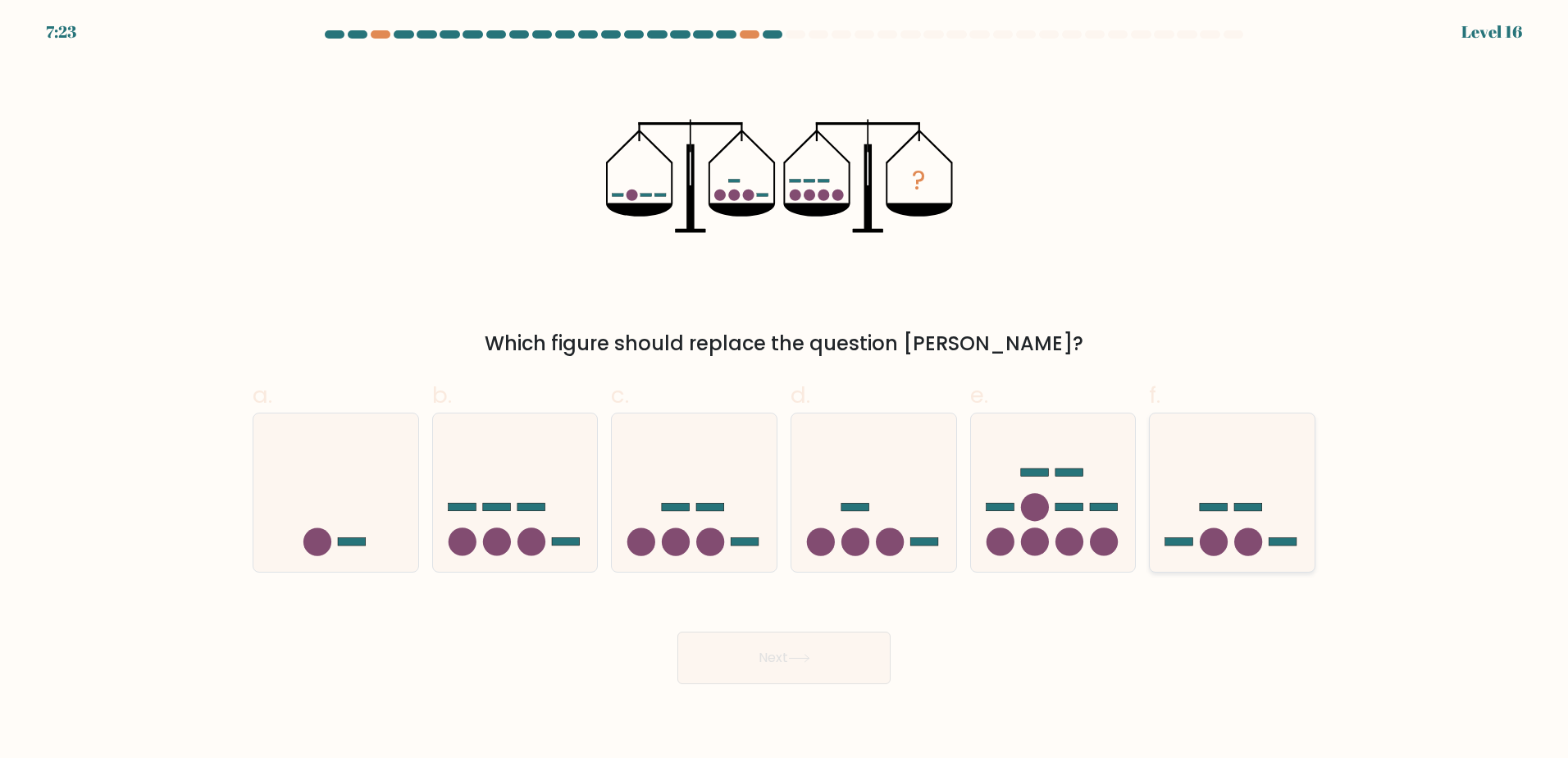
click at [1222, 555] on icon at bounding box center [1233, 492] width 165 height 136
click at [785, 390] on input "f." at bounding box center [784, 384] width 1 height 10
radio input "true"
click at [795, 628] on div "Next" at bounding box center [784, 639] width 1083 height 92
click at [792, 655] on button "Next" at bounding box center [784, 658] width 213 height 53
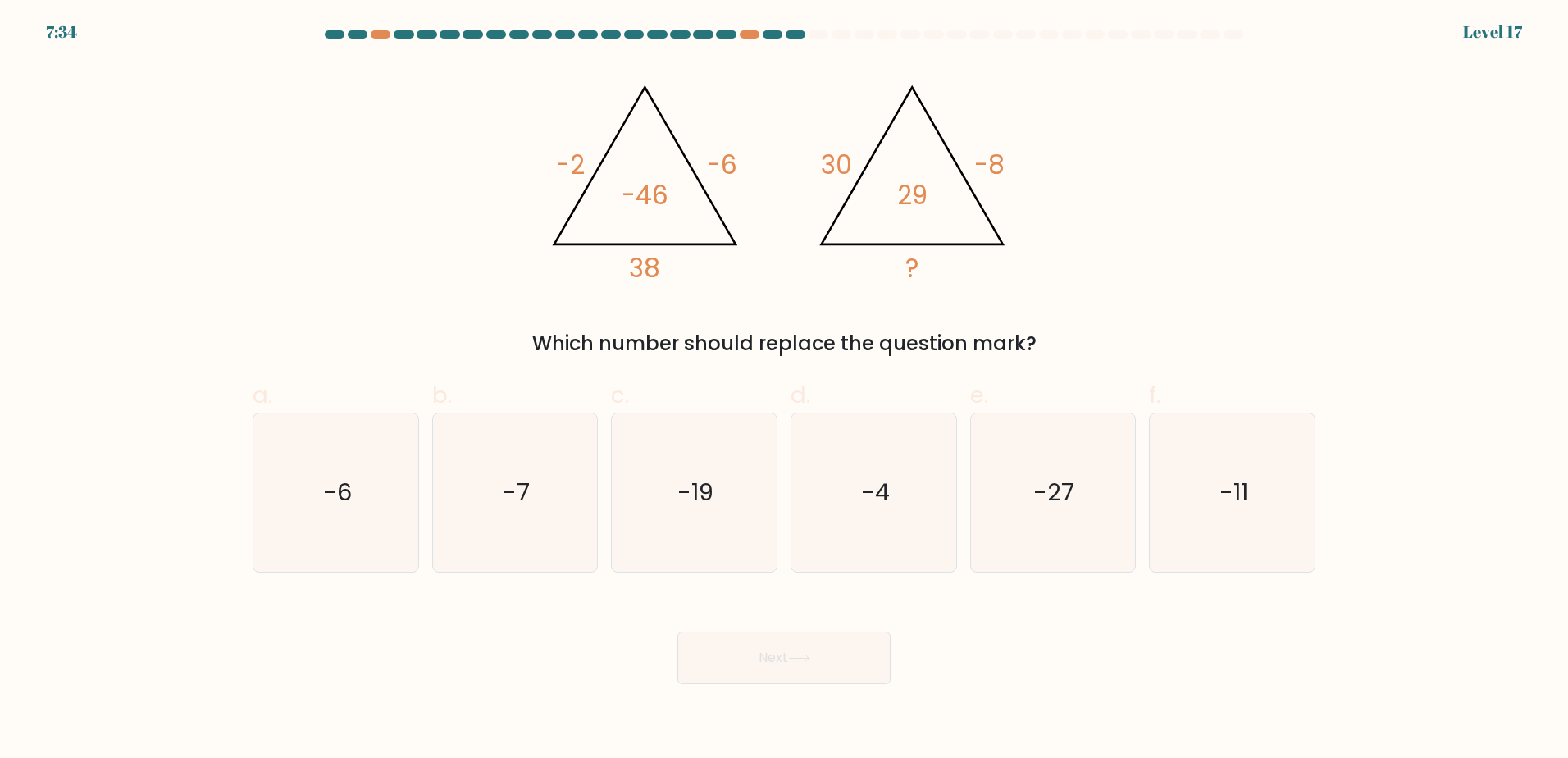
click at [476, 639] on div "Next" at bounding box center [784, 639] width 1083 height 92
click at [1068, 295] on div "@import url('https://fonts.googleapis.com/css?family=Abril+Fatface:400,100,100i…" at bounding box center [784, 209] width 1083 height 296
click at [1105, 684] on div "Next" at bounding box center [784, 639] width 1083 height 92
click at [471, 548] on icon "-7" at bounding box center [515, 492] width 159 height 159
click at [784, 390] on input "b. -7" at bounding box center [784, 384] width 1 height 10
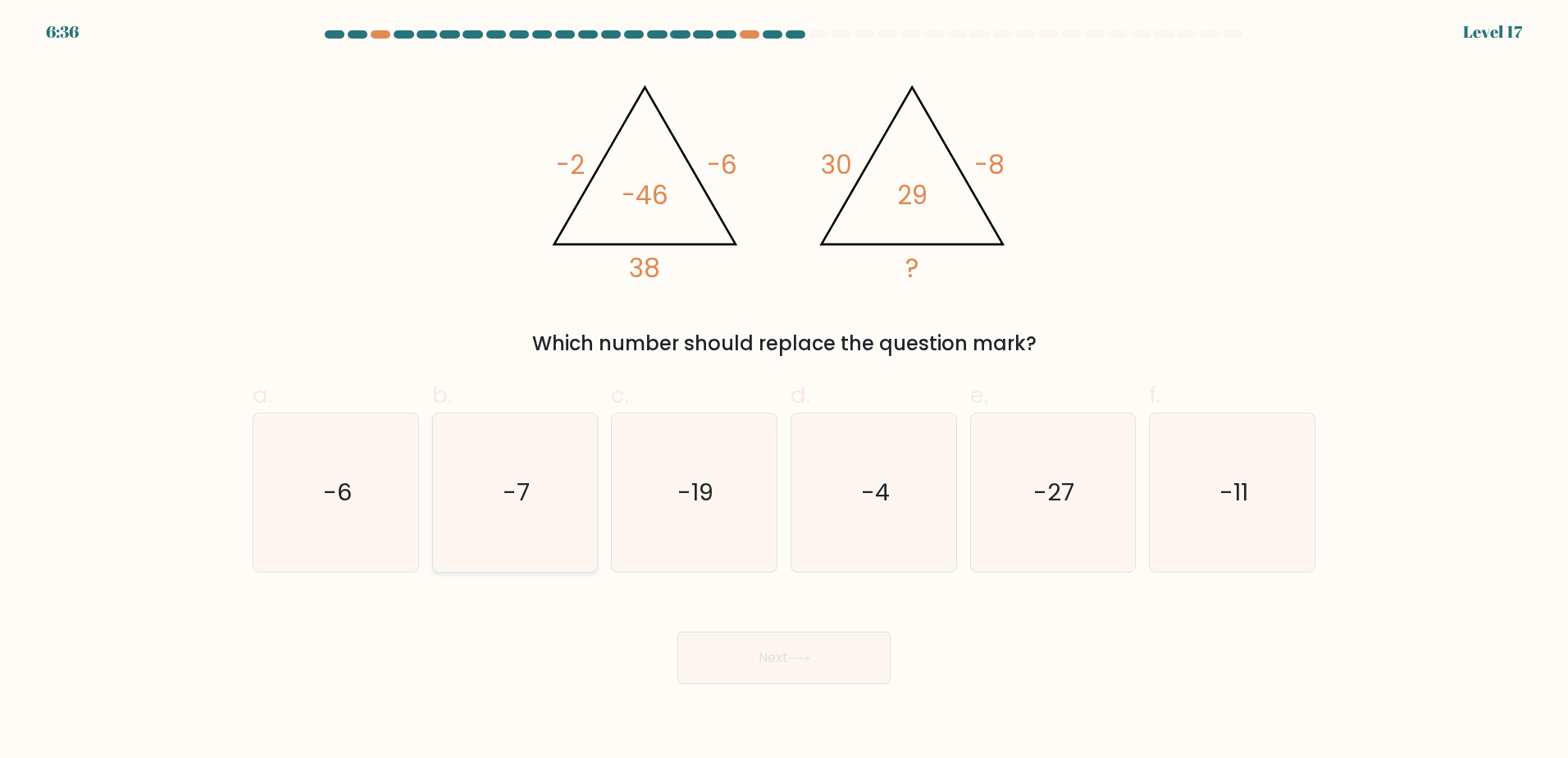
radio input "true"
click at [963, 593] on div "Next" at bounding box center [784, 639] width 1083 height 92
click at [511, 658] on div "Next" at bounding box center [784, 639] width 1083 height 92
click at [502, 539] on icon "-7" at bounding box center [515, 492] width 157 height 157
click at [784, 390] on input "b. -7" at bounding box center [784, 384] width 1 height 10
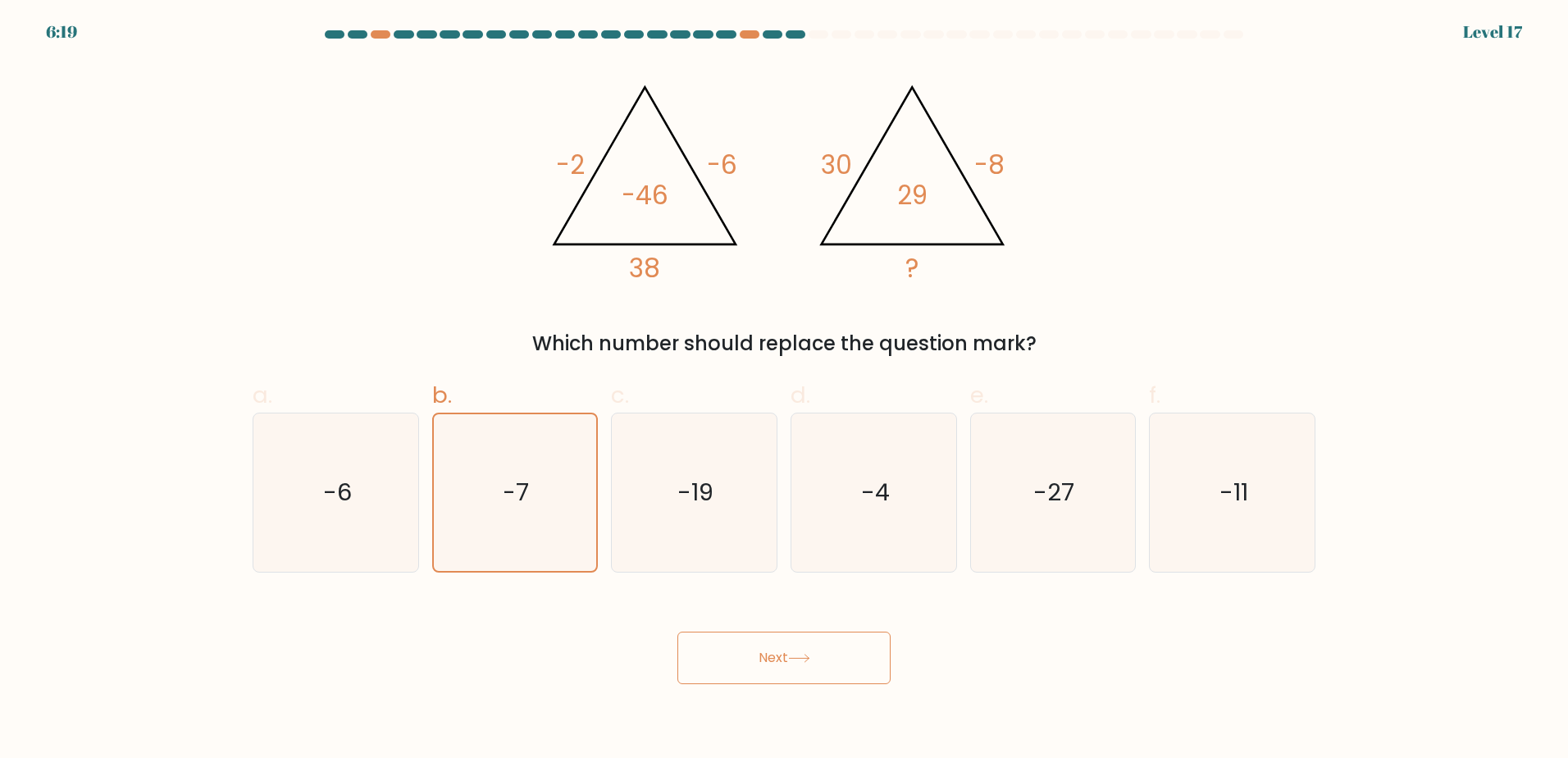
click at [827, 669] on button "Next" at bounding box center [784, 658] width 213 height 53
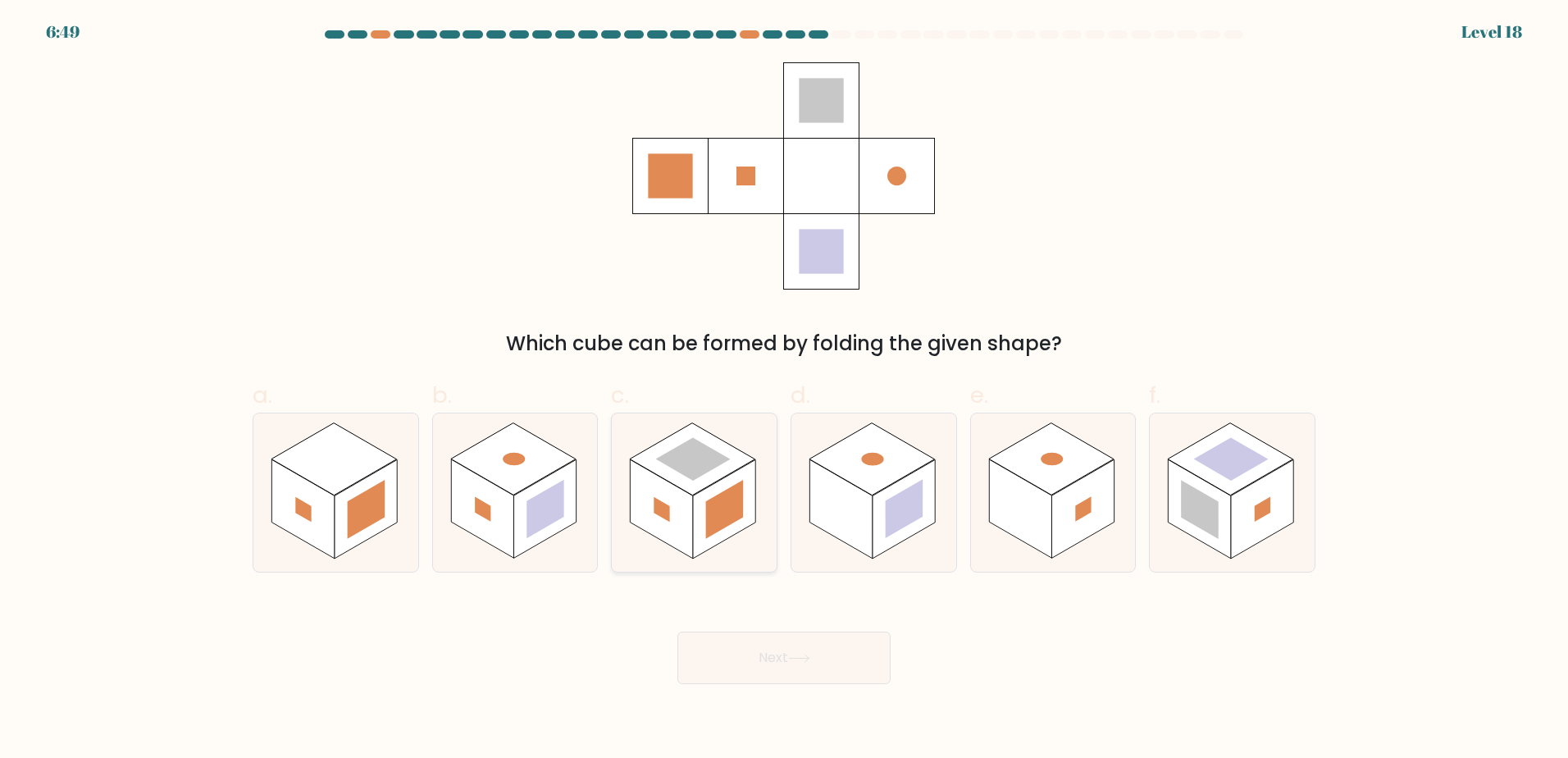
click at [712, 513] on rect at bounding box center [725, 508] width 38 height 59
click at [784, 390] on input "c." at bounding box center [784, 384] width 1 height 10
radio input "true"
click at [926, 532] on icon at bounding box center [874, 492] width 165 height 159
click at [785, 390] on input "d." at bounding box center [784, 384] width 1 height 10
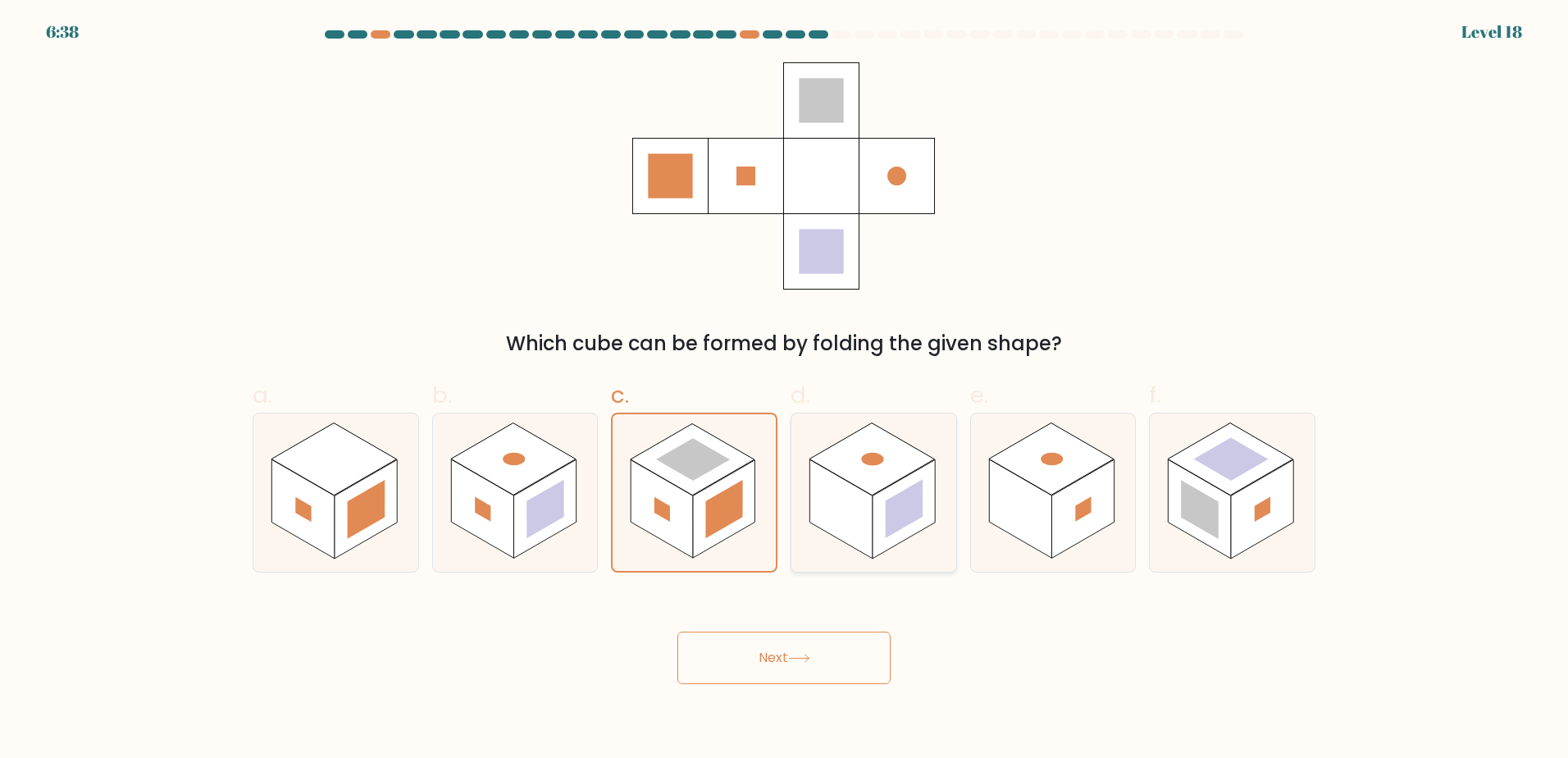
radio input "true"
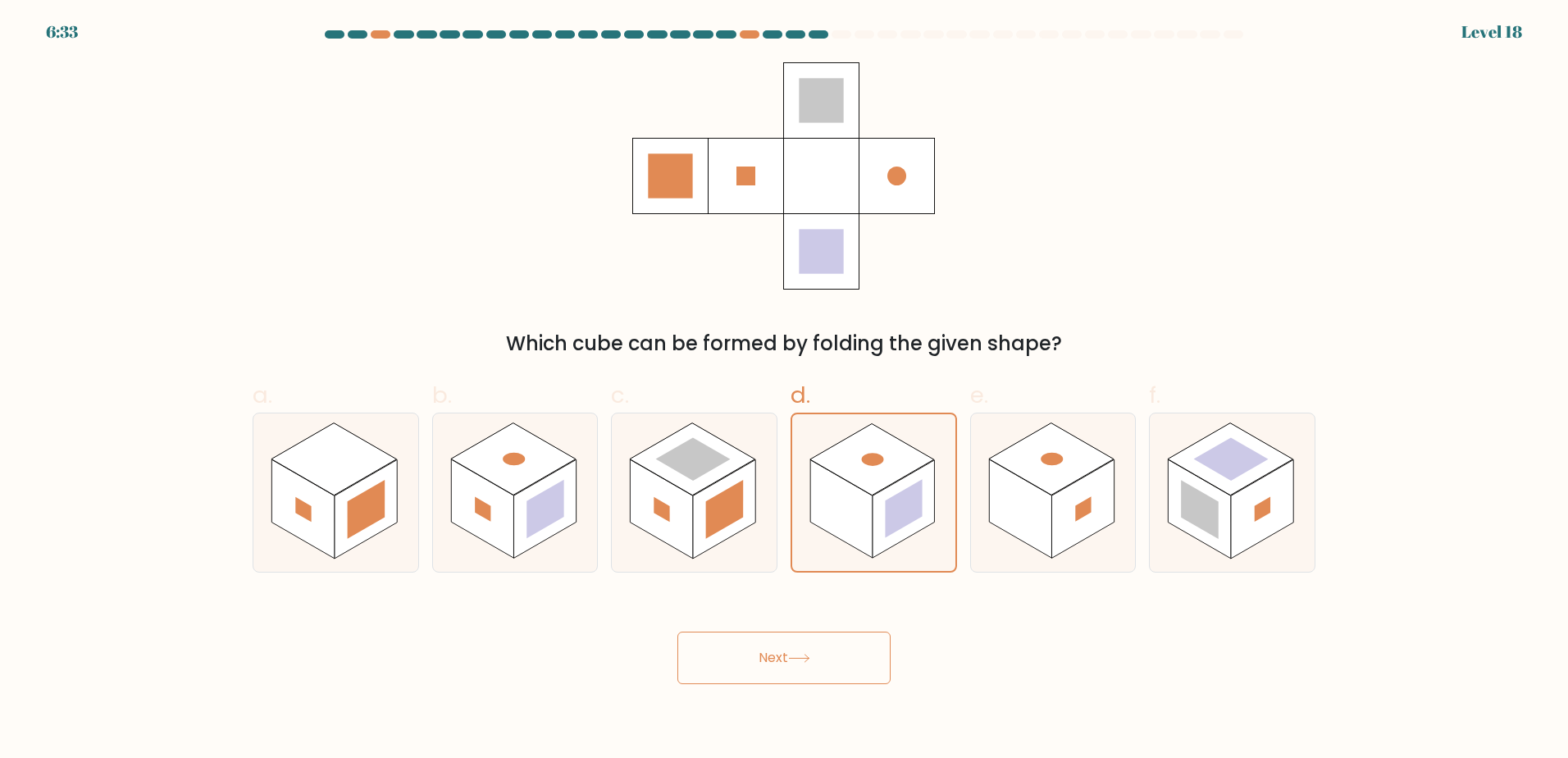
click at [815, 657] on button "Next" at bounding box center [784, 658] width 213 height 53
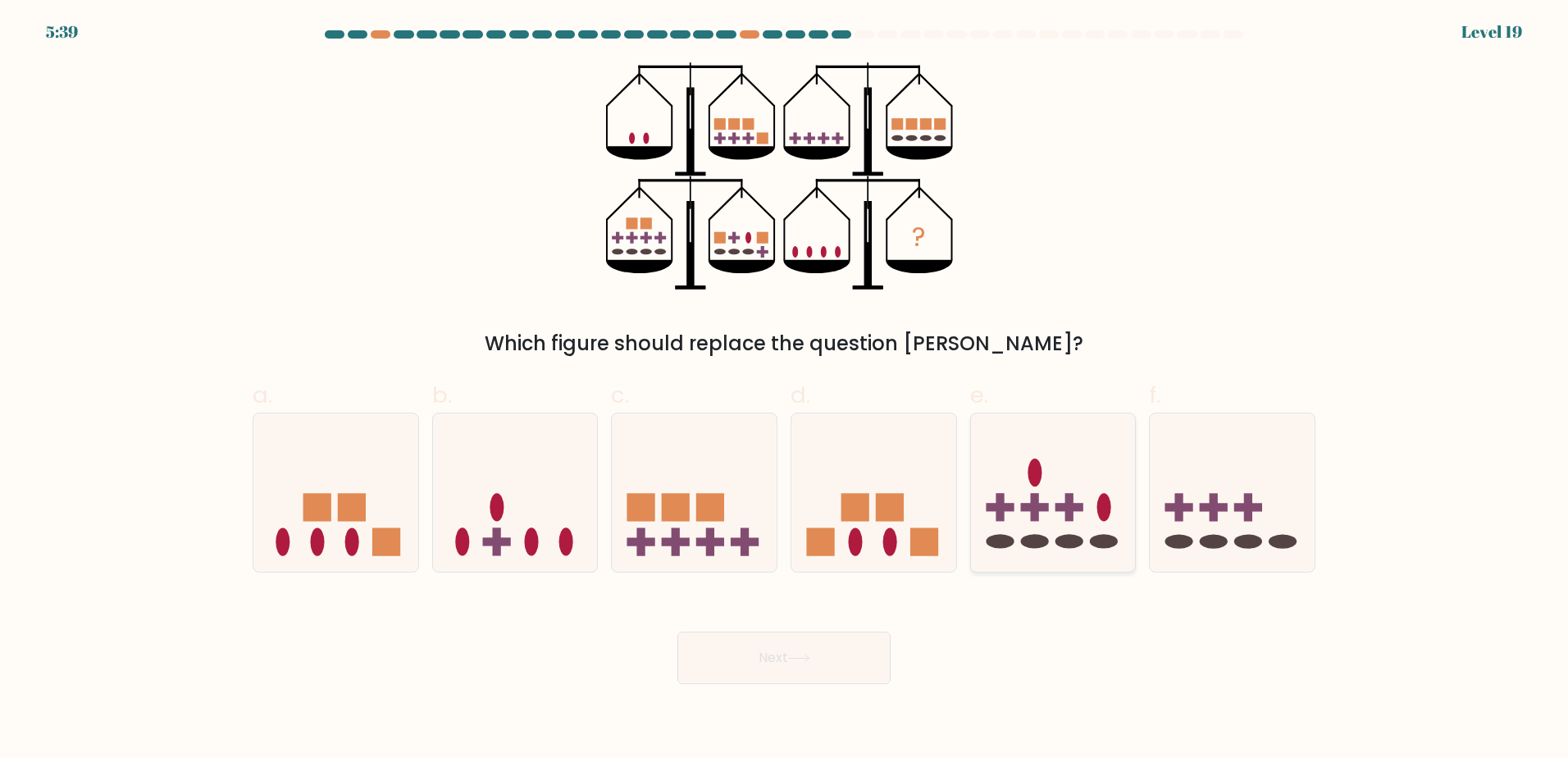
click at [1072, 529] on icon at bounding box center [1053, 492] width 165 height 136
click at [785, 390] on input "e." at bounding box center [784, 384] width 1 height 10
radio input "true"
click at [756, 658] on button "Next" at bounding box center [784, 658] width 213 height 53
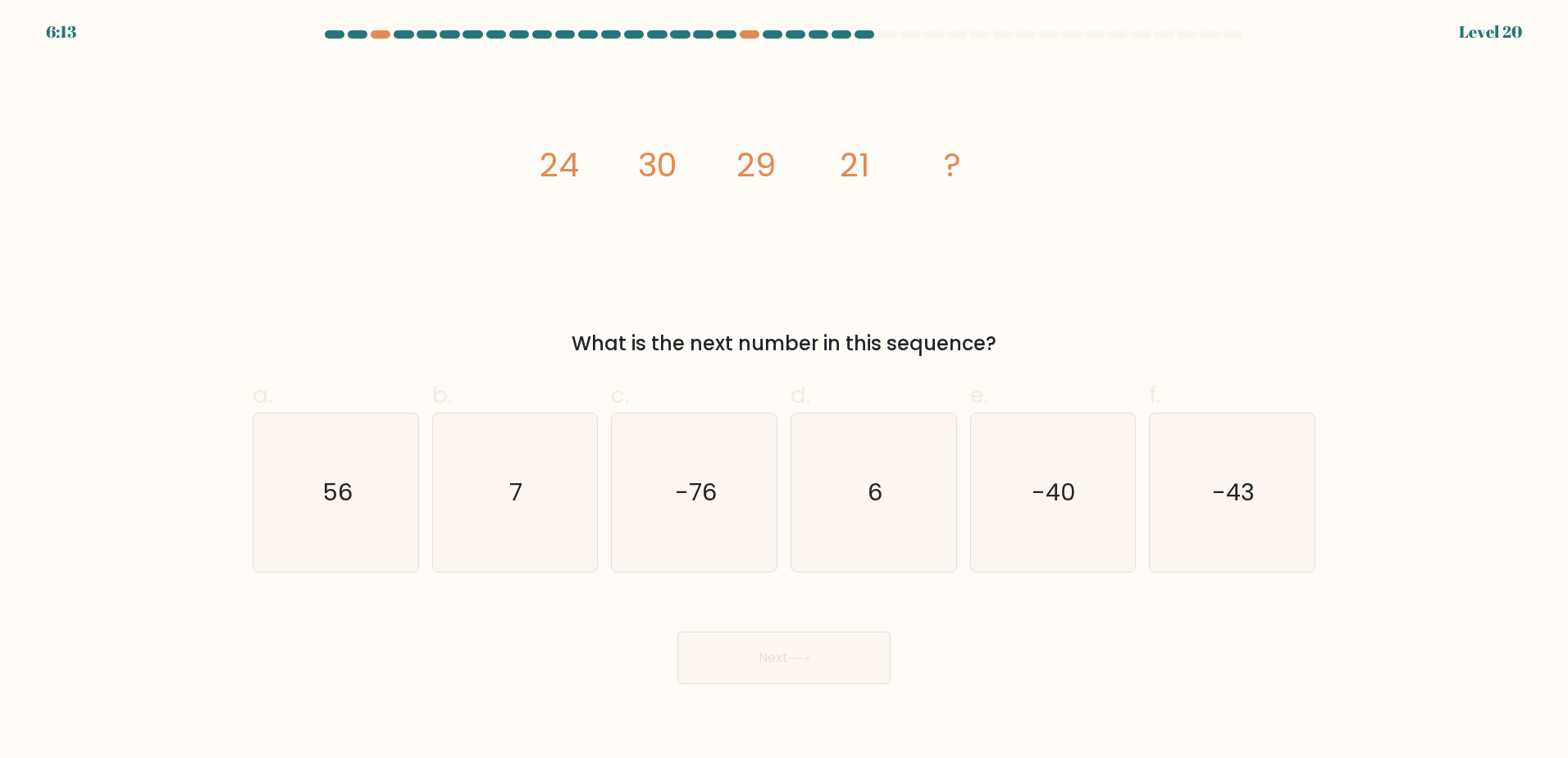
drag, startPoint x: 1264, startPoint y: 182, endPoint x: 1322, endPoint y: 195, distance: 59.4
click at [1323, 194] on div "image/svg+xml 24 30 29 21 ? What is the next number in this sequence?" at bounding box center [784, 209] width 1083 height 296
click at [1333, 180] on form at bounding box center [784, 357] width 1568 height 654
click at [557, 640] on div "Next" at bounding box center [784, 639] width 1083 height 92
drag, startPoint x: 457, startPoint y: 486, endPoint x: 483, endPoint y: 491, distance: 26.5
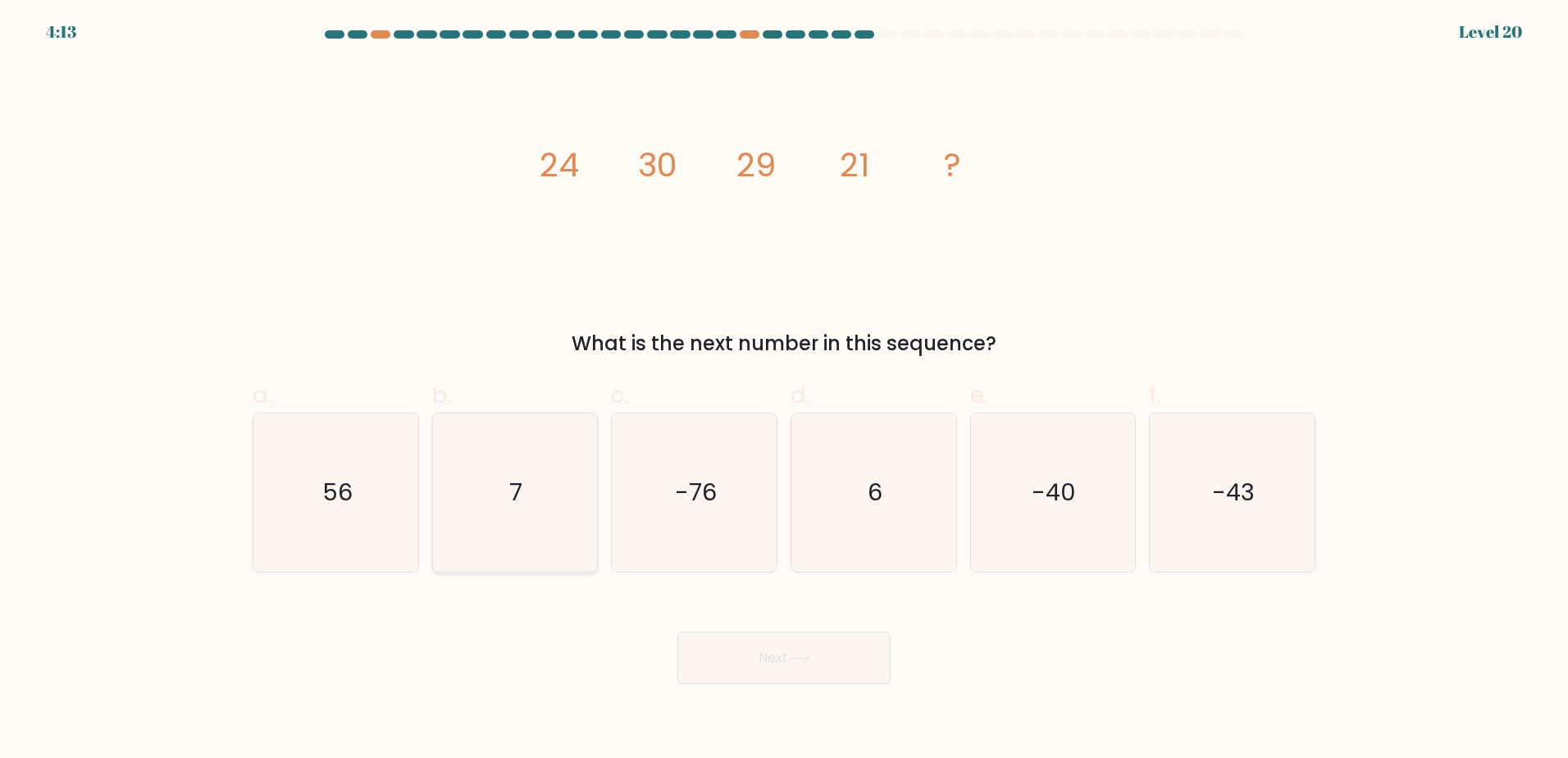
click at [457, 485] on icon "7" at bounding box center [515, 492] width 159 height 159
click at [784, 390] on input "b. 7" at bounding box center [784, 384] width 1 height 10
radio input "true"
click at [833, 652] on button "Next" at bounding box center [784, 658] width 213 height 53
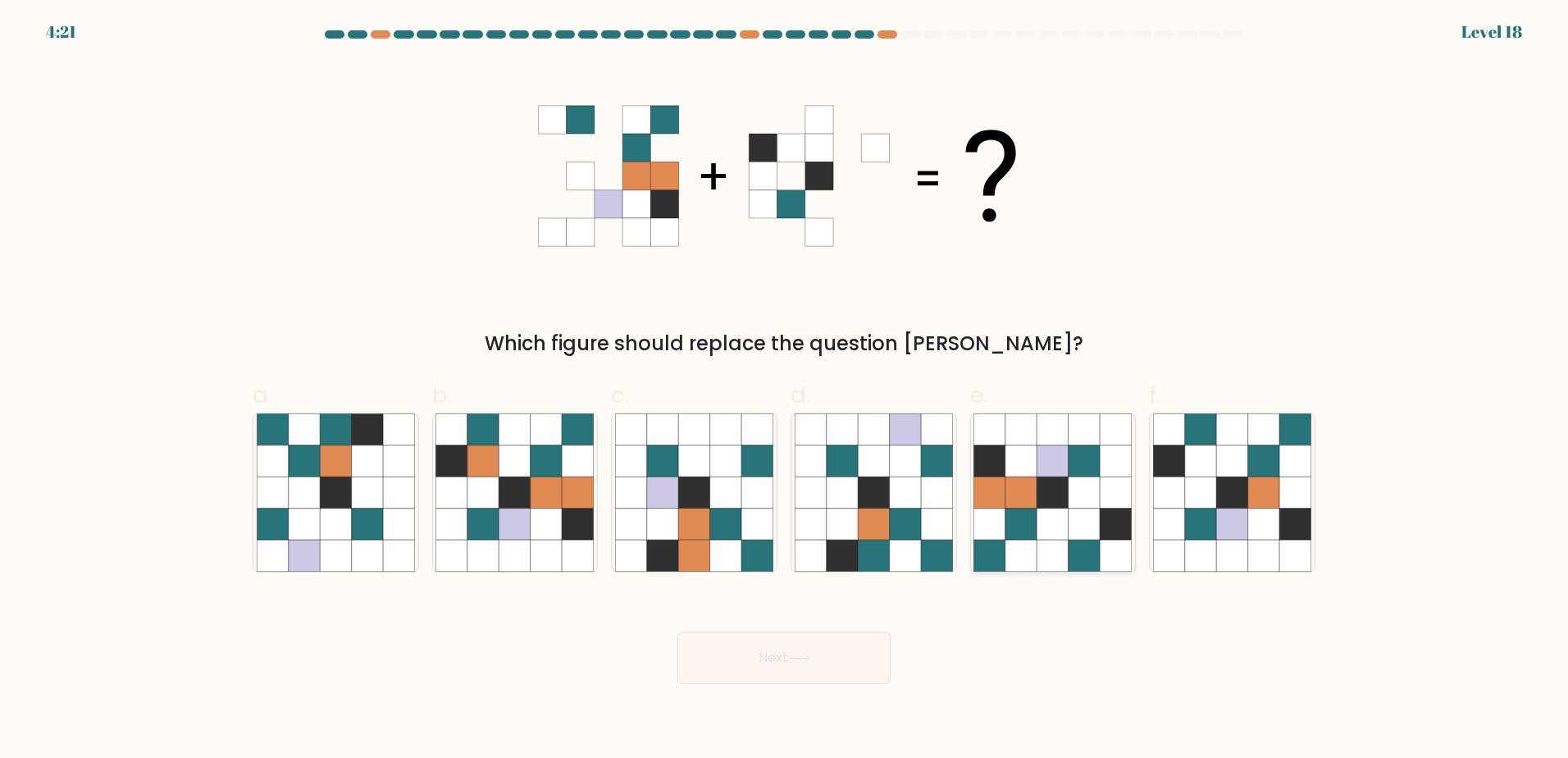
click at [1030, 502] on icon at bounding box center [1021, 492] width 31 height 31
click at [785, 390] on input "e." at bounding box center [784, 384] width 1 height 10
radio input "true"
click at [777, 684] on button "Next" at bounding box center [784, 658] width 213 height 53
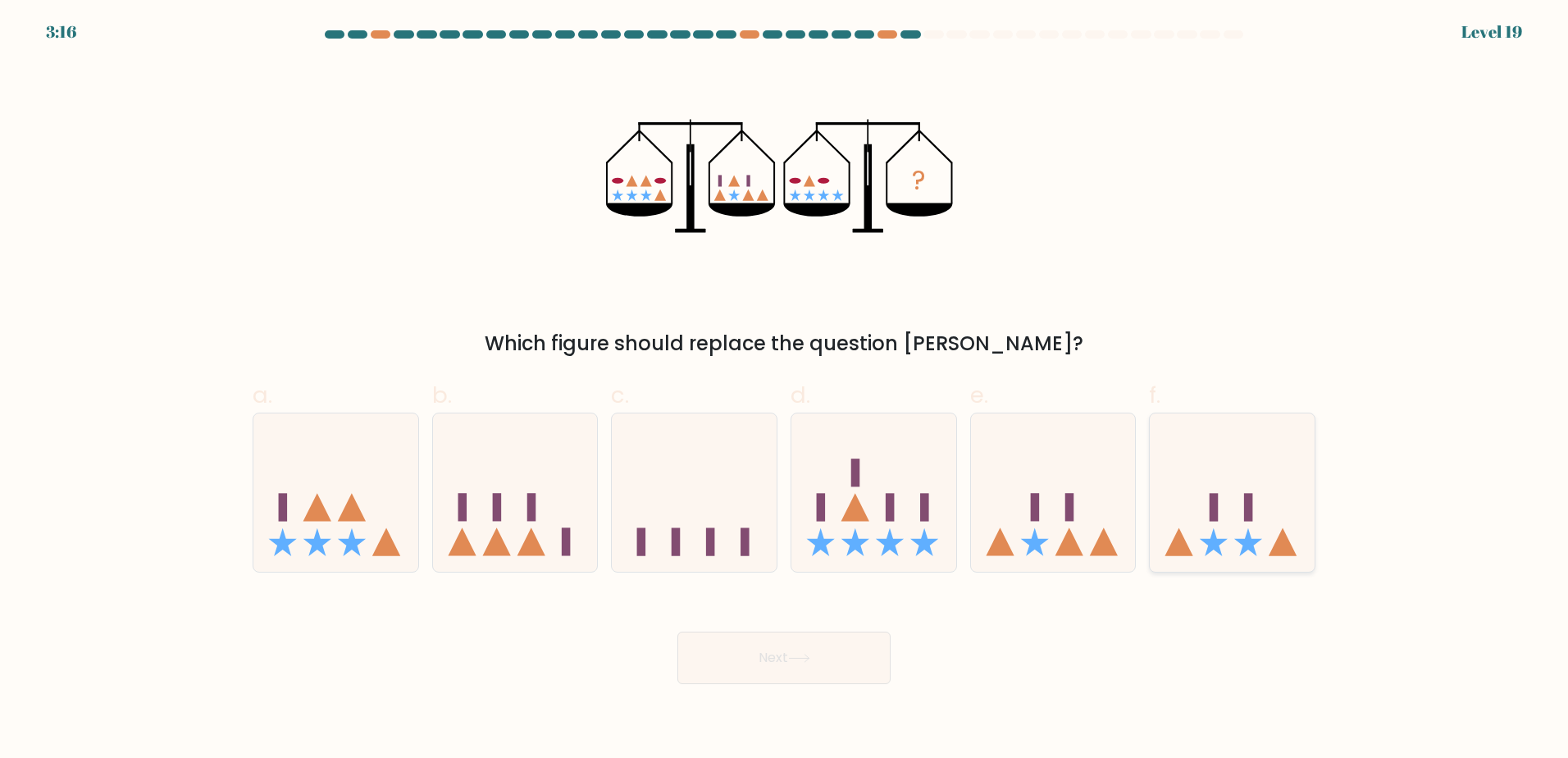
click at [1198, 520] on icon at bounding box center [1233, 492] width 165 height 136
click at [785, 390] on input "f." at bounding box center [784, 384] width 1 height 10
radio input "true"
click at [773, 670] on button "Next" at bounding box center [784, 658] width 213 height 53
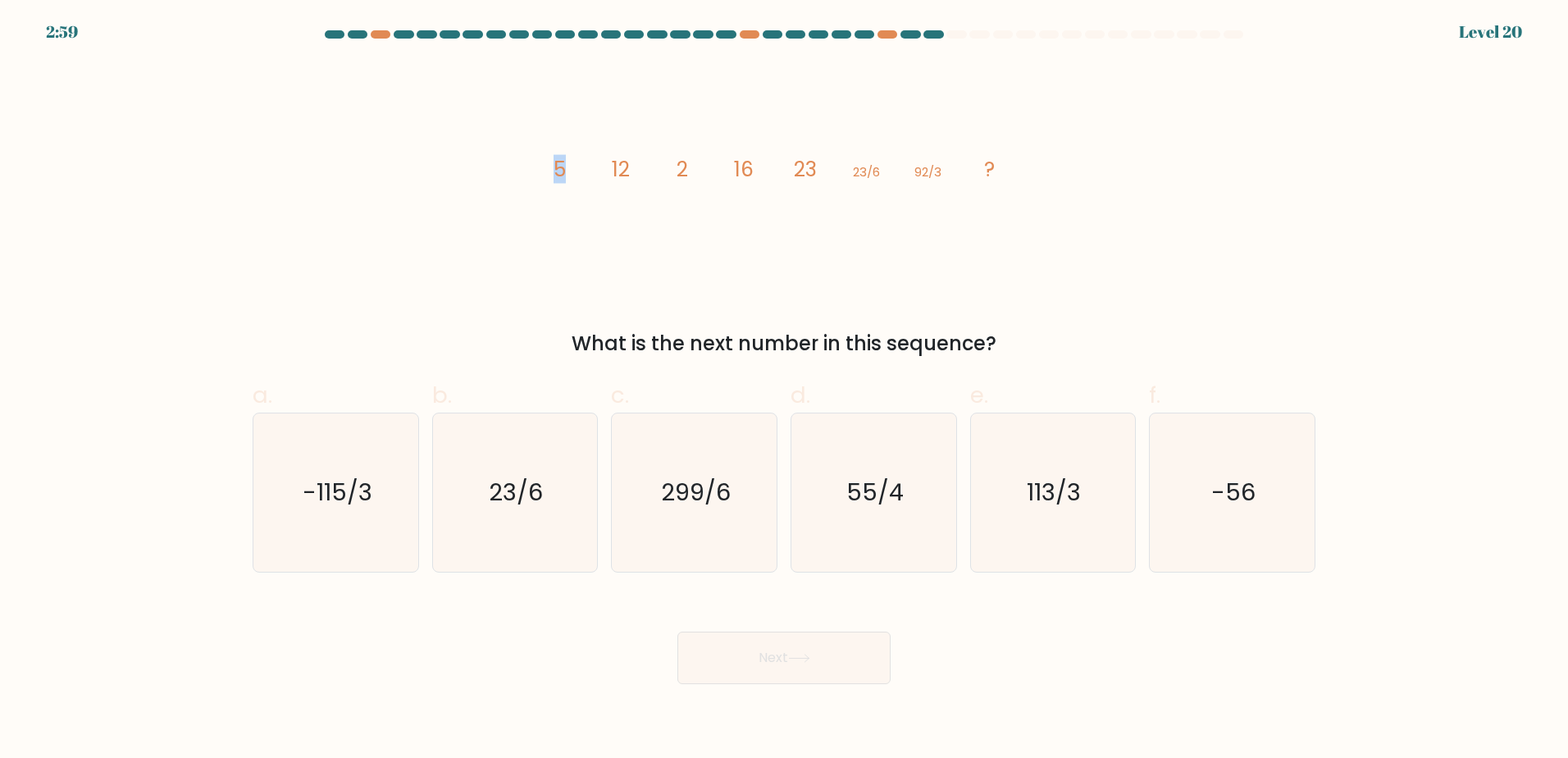
drag, startPoint x: 551, startPoint y: 174, endPoint x: 572, endPoint y: 172, distance: 21.1
click at [572, 172] on icon "image/svg+xml 5 12 2 16 23 23/6 92/3 ?" at bounding box center [784, 176] width 492 height 227
drag, startPoint x: 572, startPoint y: 172, endPoint x: 658, endPoint y: 195, distance: 89.0
click at [658, 199] on icon "image/svg+xml 5 12 2 16 23 23/6 92/3 ?" at bounding box center [784, 176] width 492 height 227
drag, startPoint x: 602, startPoint y: 177, endPoint x: 629, endPoint y: 173, distance: 27.3
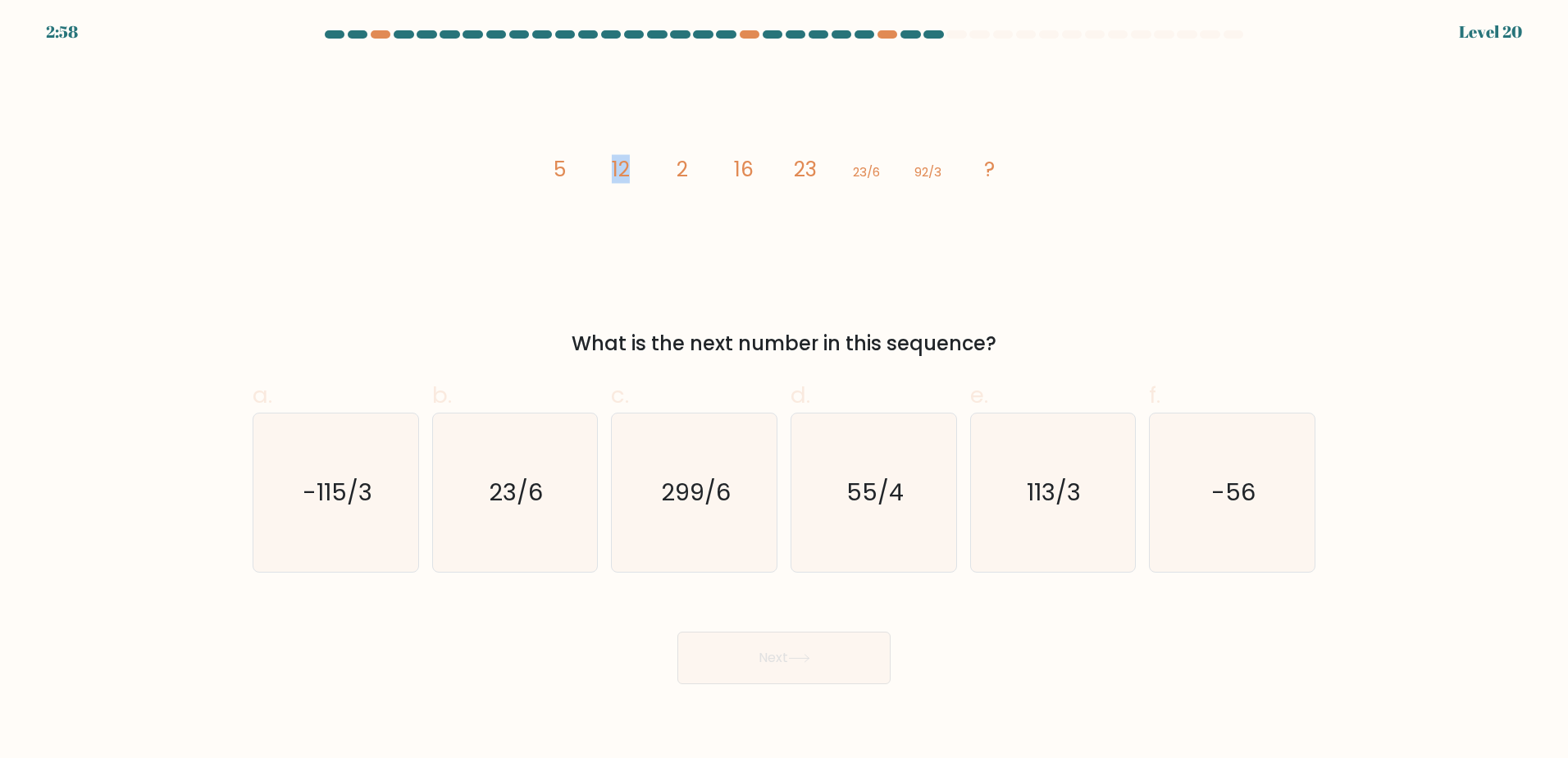
click at [629, 173] on icon "image/svg+xml 5 12 2 16 23 23/6 92/3 ?" at bounding box center [784, 176] width 492 height 227
drag, startPoint x: 629, startPoint y: 173, endPoint x: 653, endPoint y: 185, distance: 26.8
click at [653, 185] on icon "image/svg+xml 5 12 2 16 23 23/6 92/3 ?" at bounding box center [784, 176] width 492 height 227
click at [701, 544] on icon "299/6" at bounding box center [694, 492] width 159 height 159
click at [784, 390] on input "c. 299/6" at bounding box center [784, 384] width 1 height 10
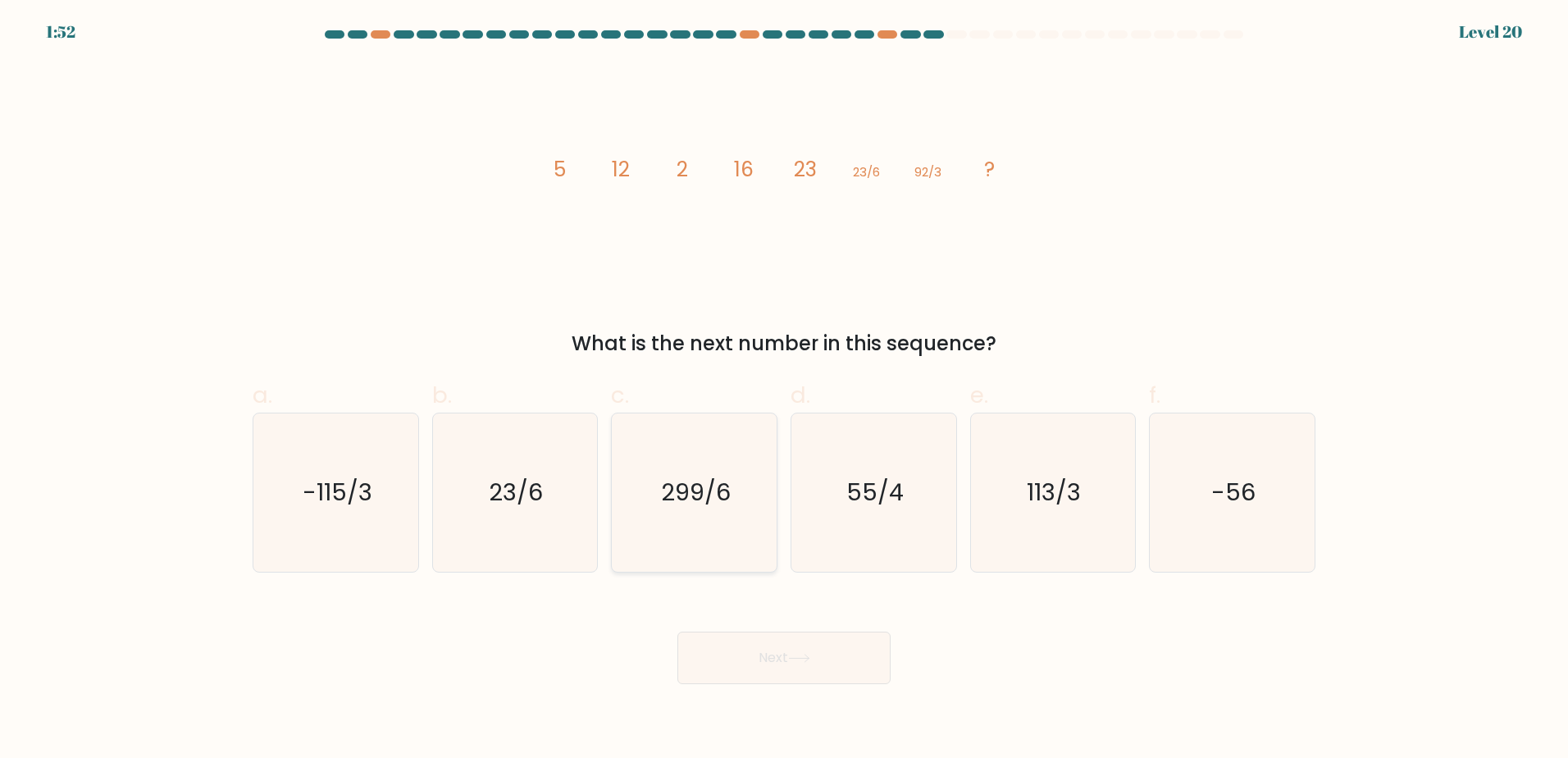
radio input "true"
click at [840, 647] on button "Next" at bounding box center [784, 658] width 213 height 53
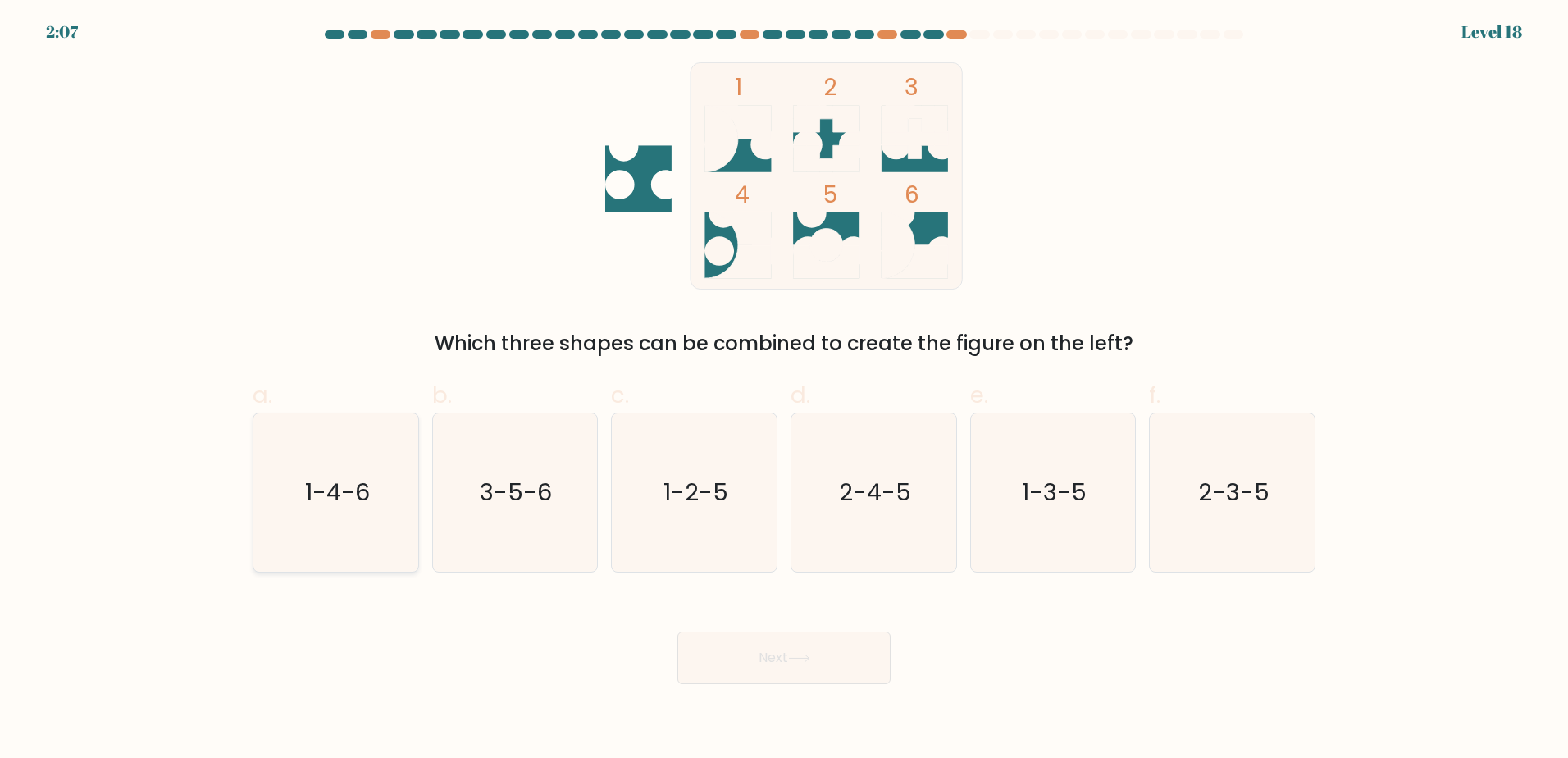
click at [315, 554] on icon "1-4-6" at bounding box center [335, 492] width 159 height 159
click at [784, 390] on input "a. 1-4-6" at bounding box center [784, 384] width 1 height 10
radio input "true"
click at [809, 660] on icon at bounding box center [800, 658] width 23 height 9
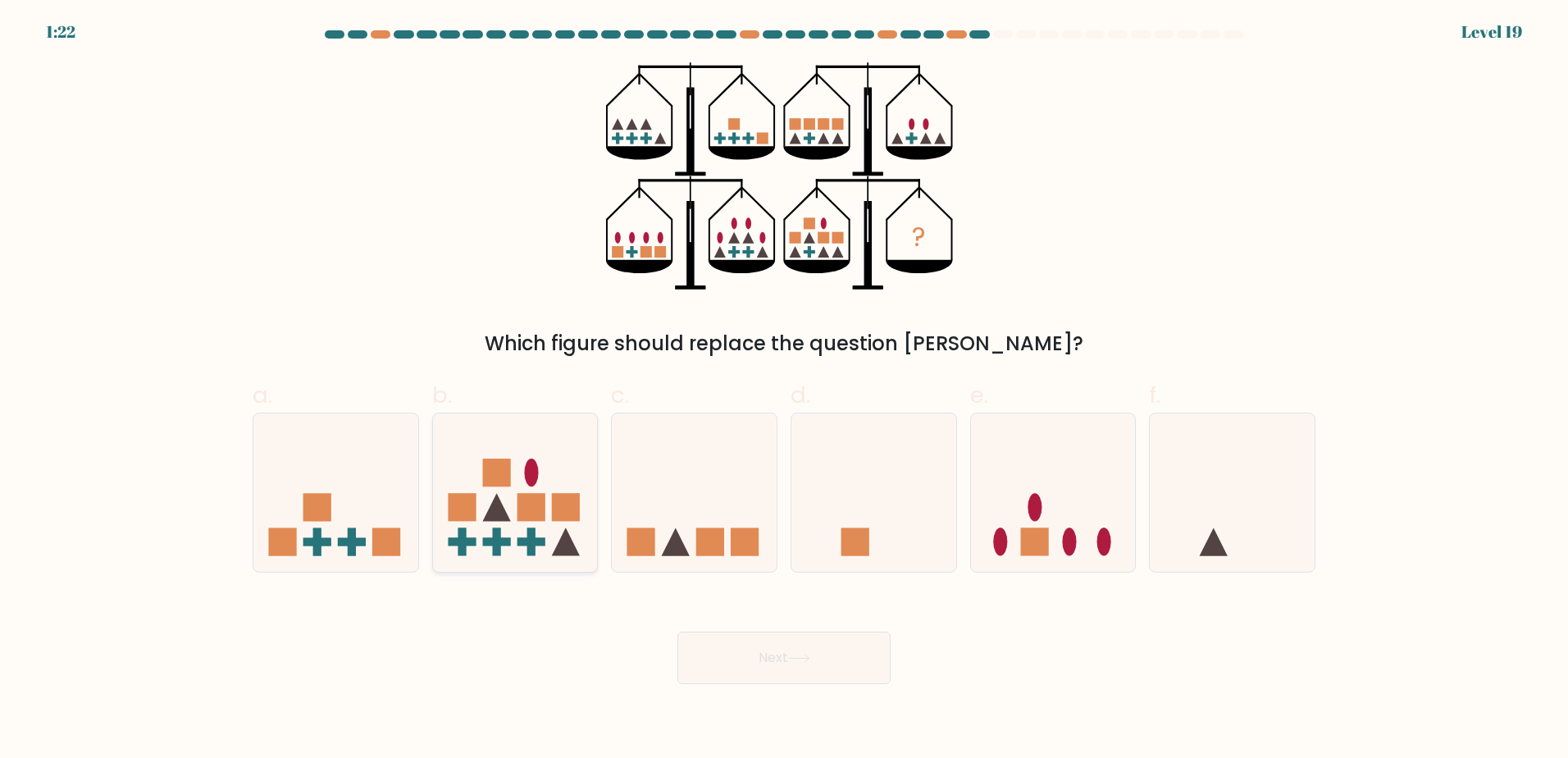
click at [477, 511] on icon at bounding box center [515, 492] width 165 height 136
click at [784, 390] on input "b." at bounding box center [784, 384] width 1 height 10
radio input "true"
click at [762, 651] on button "Next" at bounding box center [784, 658] width 213 height 53
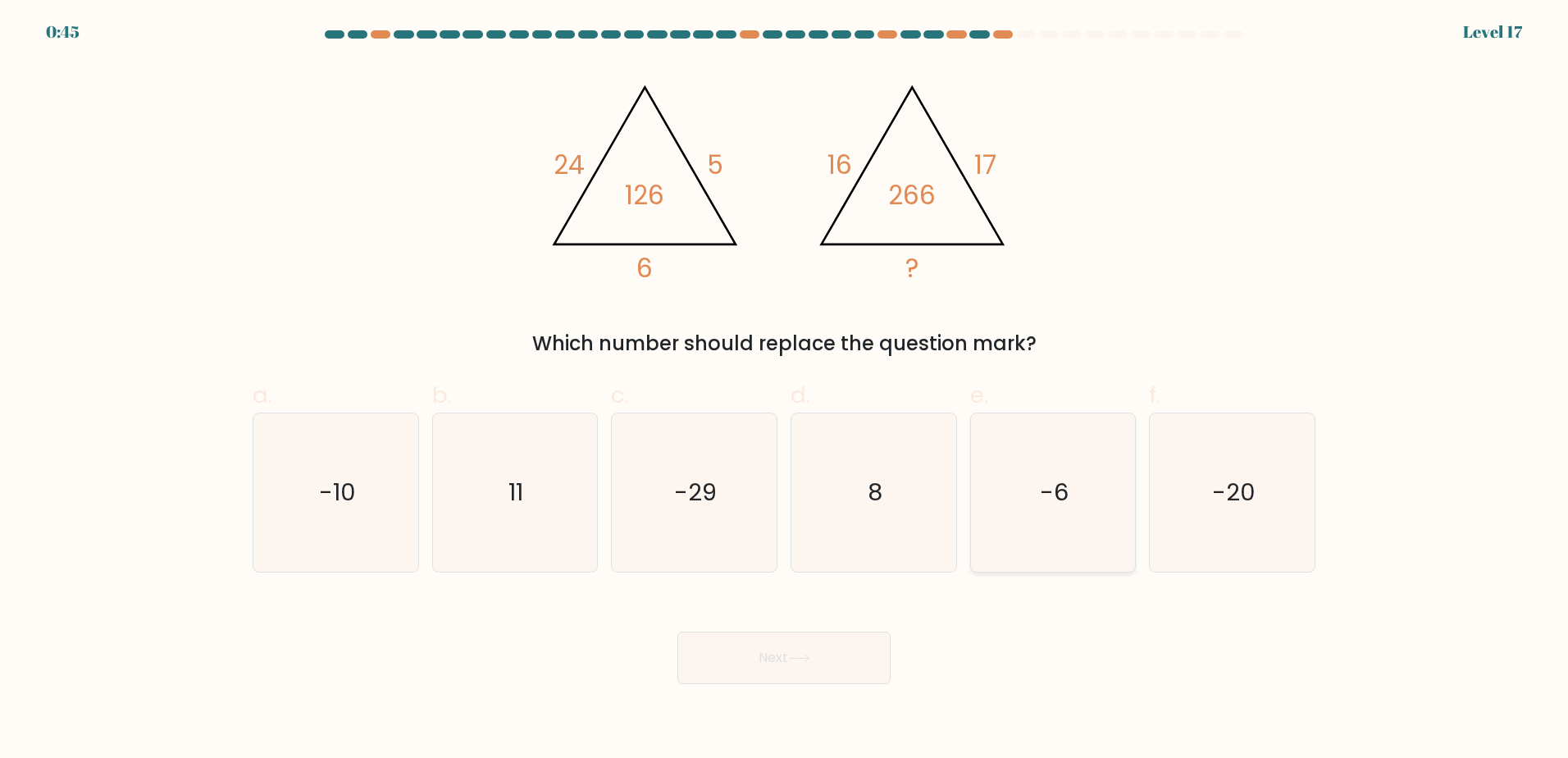
click at [1001, 502] on icon "-6" at bounding box center [1053, 492] width 159 height 159
click at [785, 390] on input "e. -6" at bounding box center [784, 384] width 1 height 10
radio input "true"
click at [823, 658] on button "Next" at bounding box center [784, 658] width 213 height 53
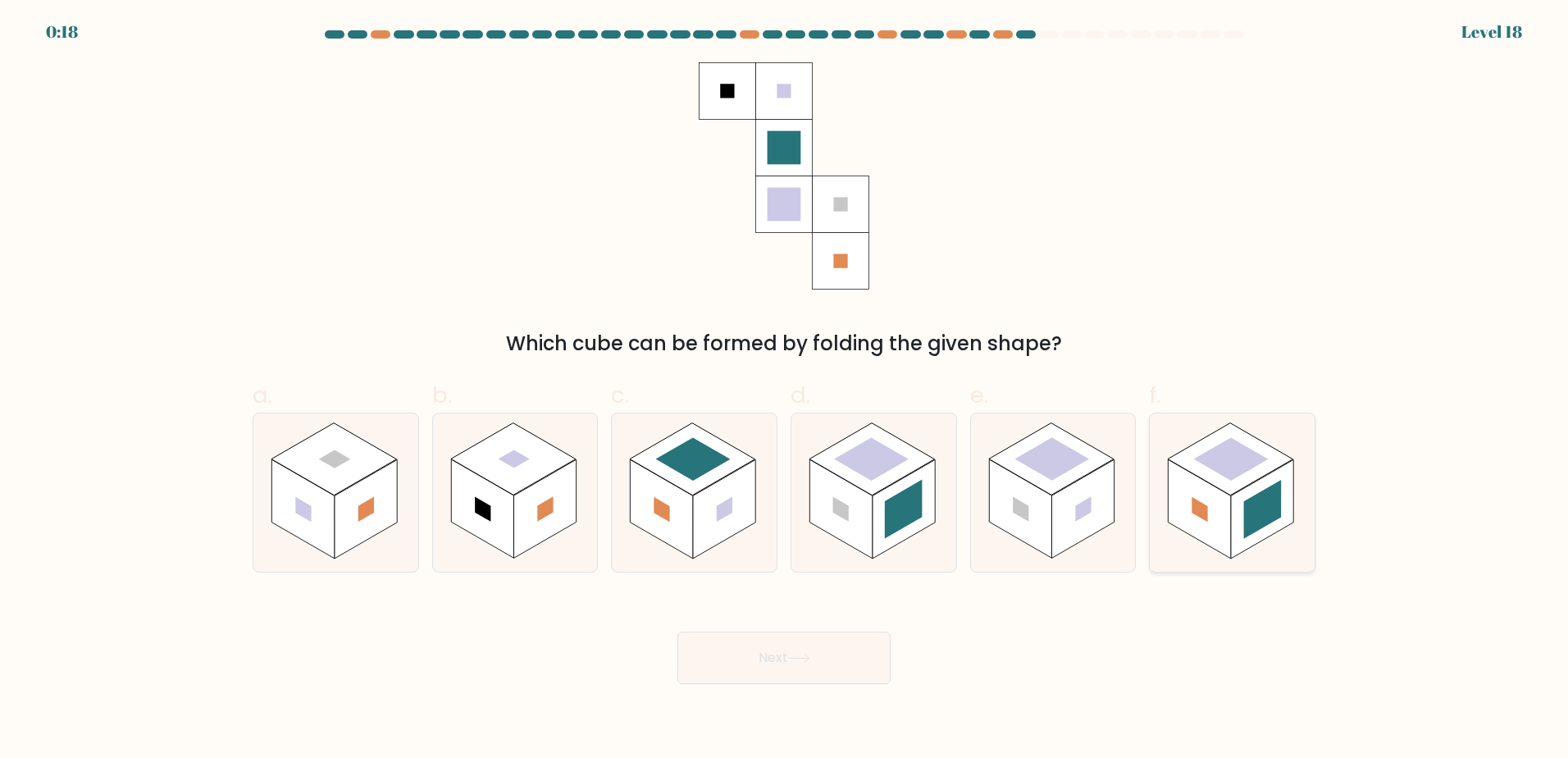
click at [1232, 486] on rect at bounding box center [1231, 458] width 126 height 72
click at [785, 390] on input "f." at bounding box center [784, 384] width 1 height 10
radio input "true"
click at [772, 685] on body "0:17 Level 18" at bounding box center [784, 379] width 1568 height 758
click at [772, 662] on button "Next" at bounding box center [784, 658] width 213 height 53
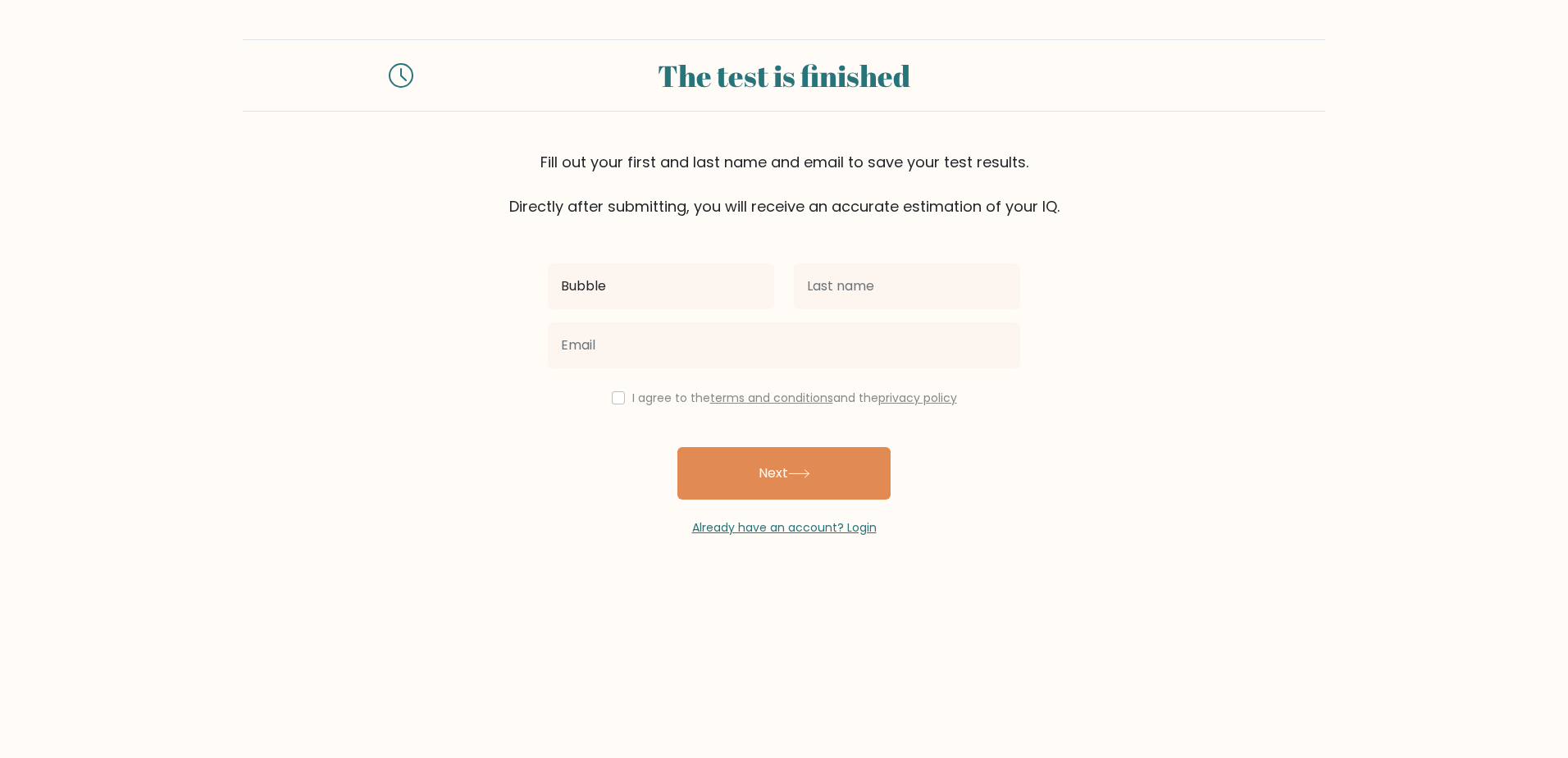
type input "Bubble"
type input "Pop"
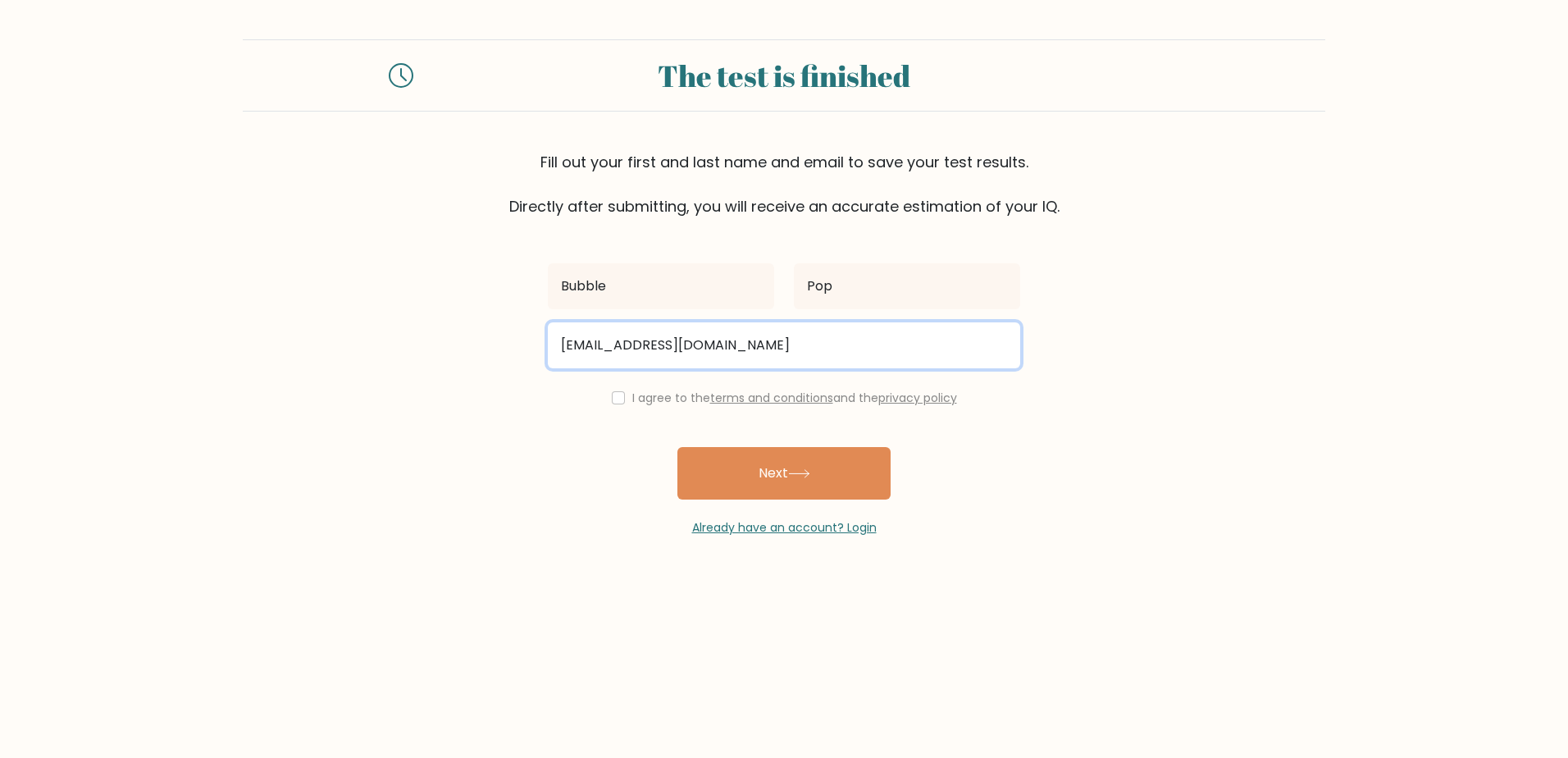
type input "[EMAIL_ADDRESS][DOMAIN_NAME]"
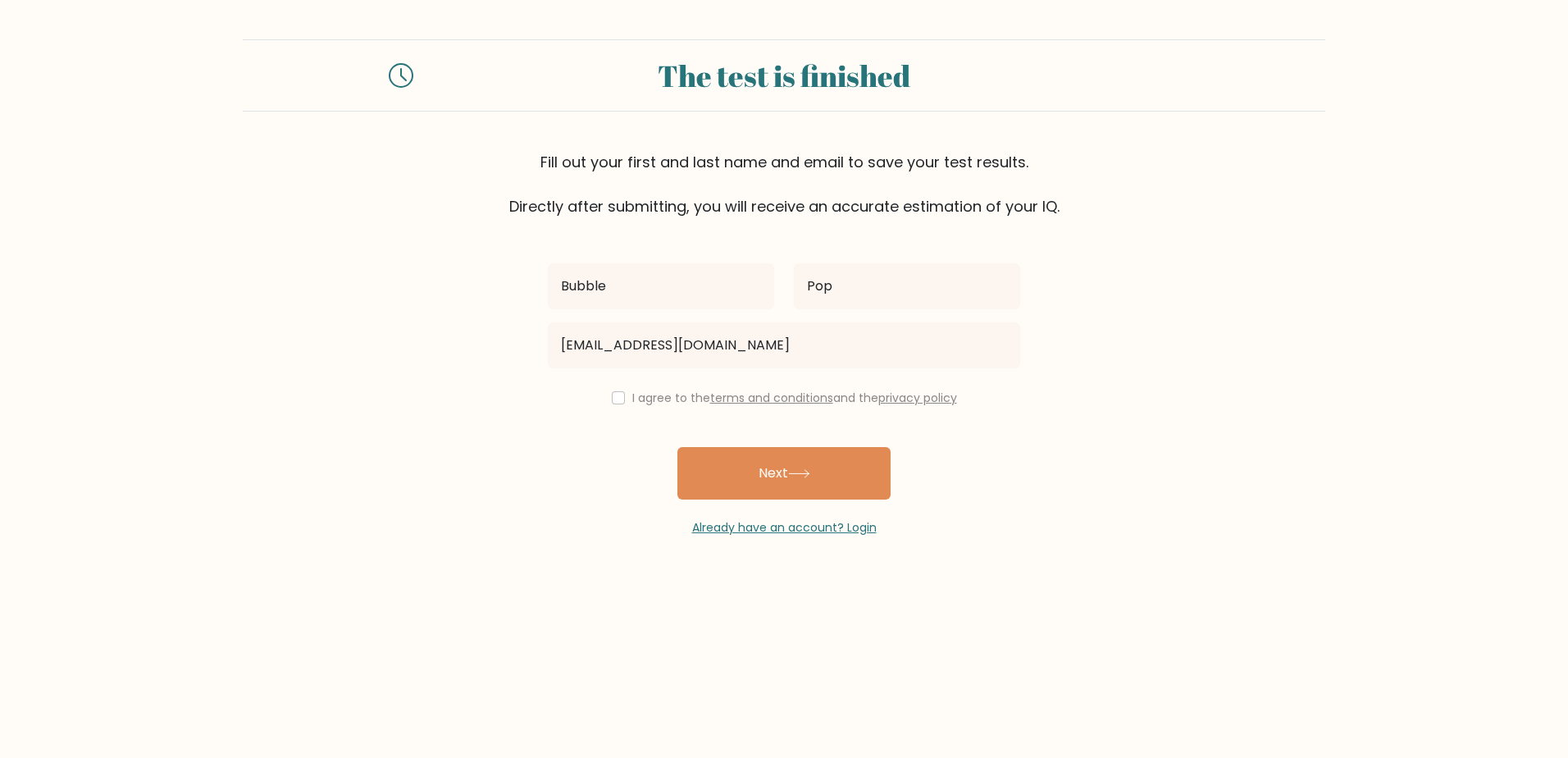
click at [613, 409] on div "Bubble Pop bubble@hotmail.com I agree to the terms and conditions and the priva…" at bounding box center [784, 377] width 492 height 319
click at [616, 404] on input "checkbox" at bounding box center [619, 398] width 13 height 13
checkbox input "true"
click at [755, 471] on button "Next" at bounding box center [784, 473] width 213 height 53
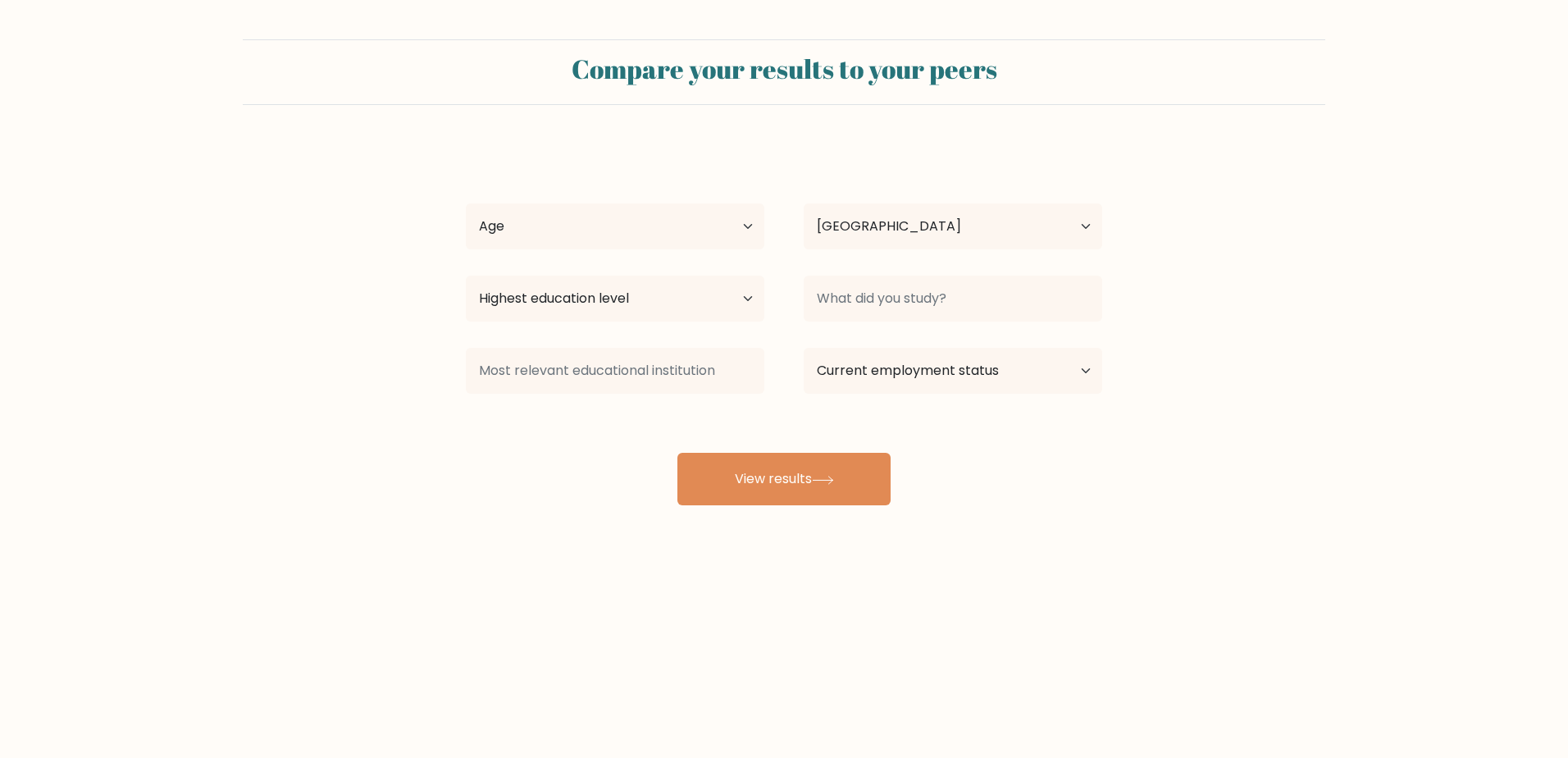
select select "AU"
click at [598, 239] on select "Age Under 18 years old 18-24 years old 25-34 years old 35-44 years old 45-54 ye…" at bounding box center [615, 226] width 299 height 46
select select "18_24"
click at [466, 204] on select "Age Under 18 years old 18-24 years old 25-34 years old 35-44 years old 45-54 ye…" at bounding box center [615, 226] width 299 height 46
click at [961, 243] on select "Country Afghanistan Albania Algeria American Samoa Andorra Angola Anguilla Anta…" at bounding box center [953, 226] width 299 height 46
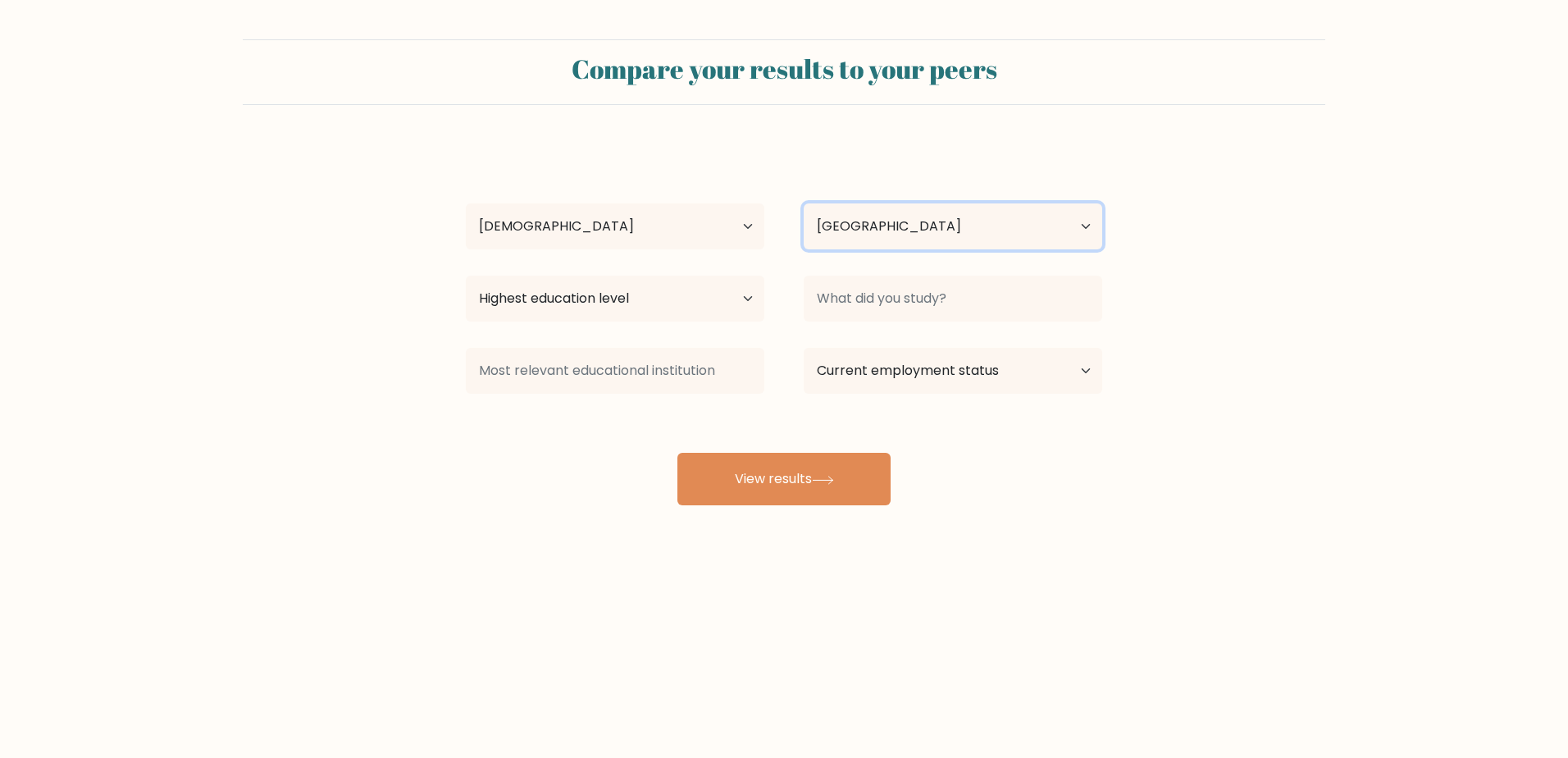
click at [957, 239] on select "Country Afghanistan Albania Algeria American Samoa Andorra Angola Anguilla Anta…" at bounding box center [953, 226] width 299 height 46
click at [699, 299] on select "Highest education level No schooling Primary Lower Secondary Upper Secondary Oc…" at bounding box center [615, 299] width 299 height 46
select select "upper_secondary"
click at [466, 276] on select "Highest education level No schooling Primary Lower Secondary Upper Secondary Oc…" at bounding box center [615, 299] width 299 height 46
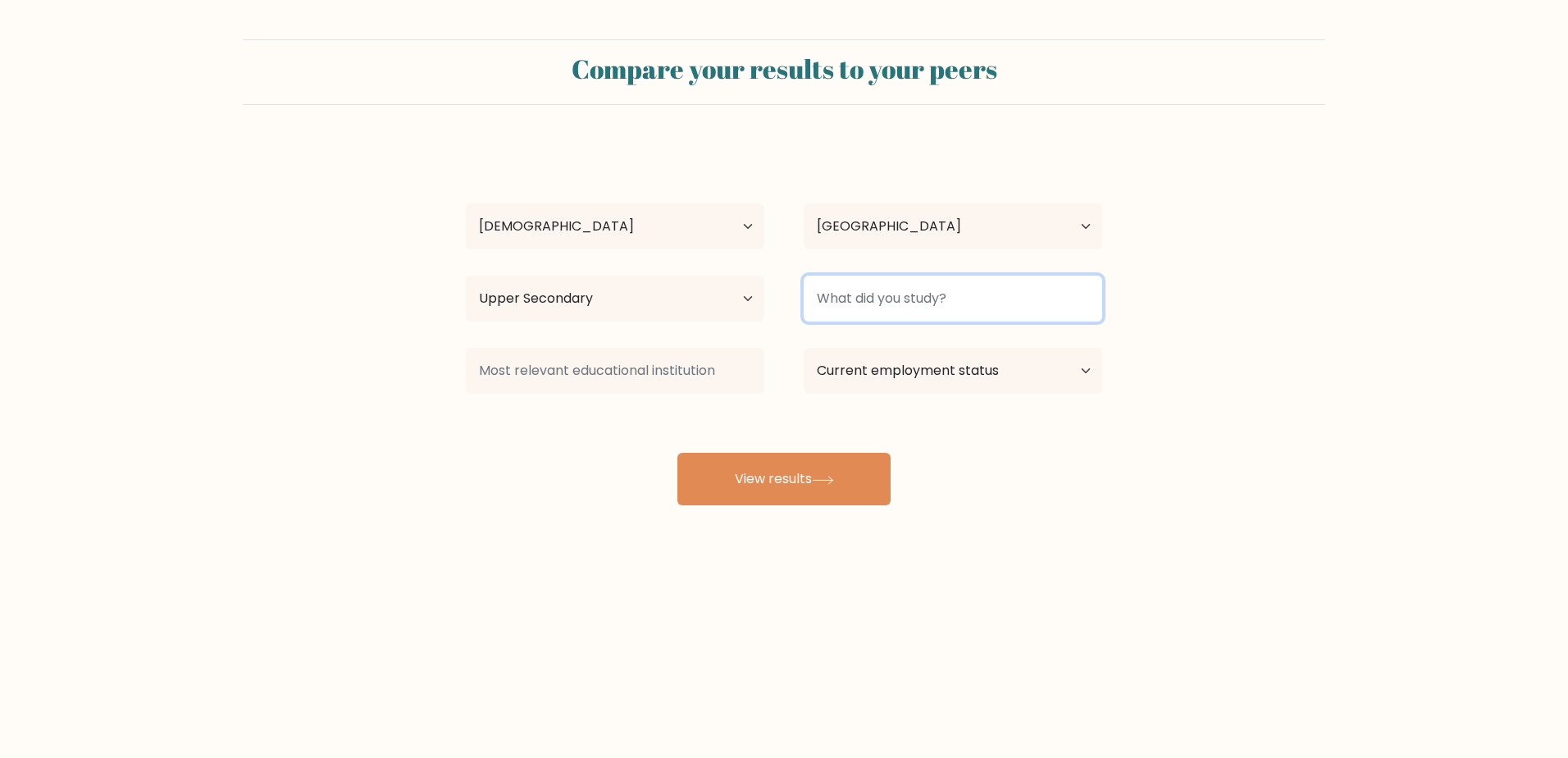
click at [944, 298] on input at bounding box center [953, 299] width 299 height 46
type input "jkh"
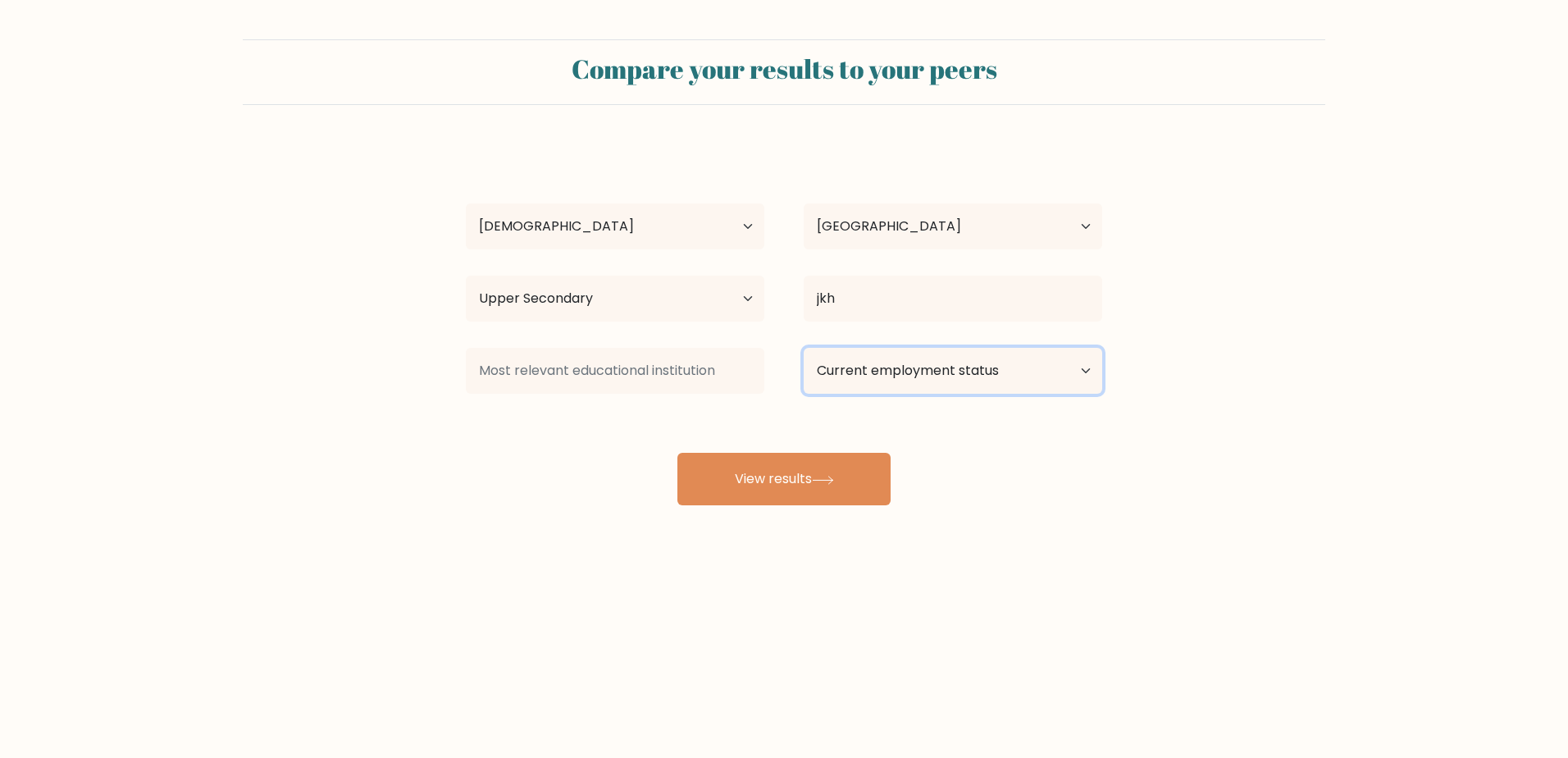
click at [928, 369] on select "Current employment status Employed Student Retired Other / prefer not to answer" at bounding box center [953, 370] width 299 height 46
select select "employed"
click at [804, 348] on select "Current employment status Employed Student Retired Other / prefer not to answer" at bounding box center [953, 370] width 299 height 46
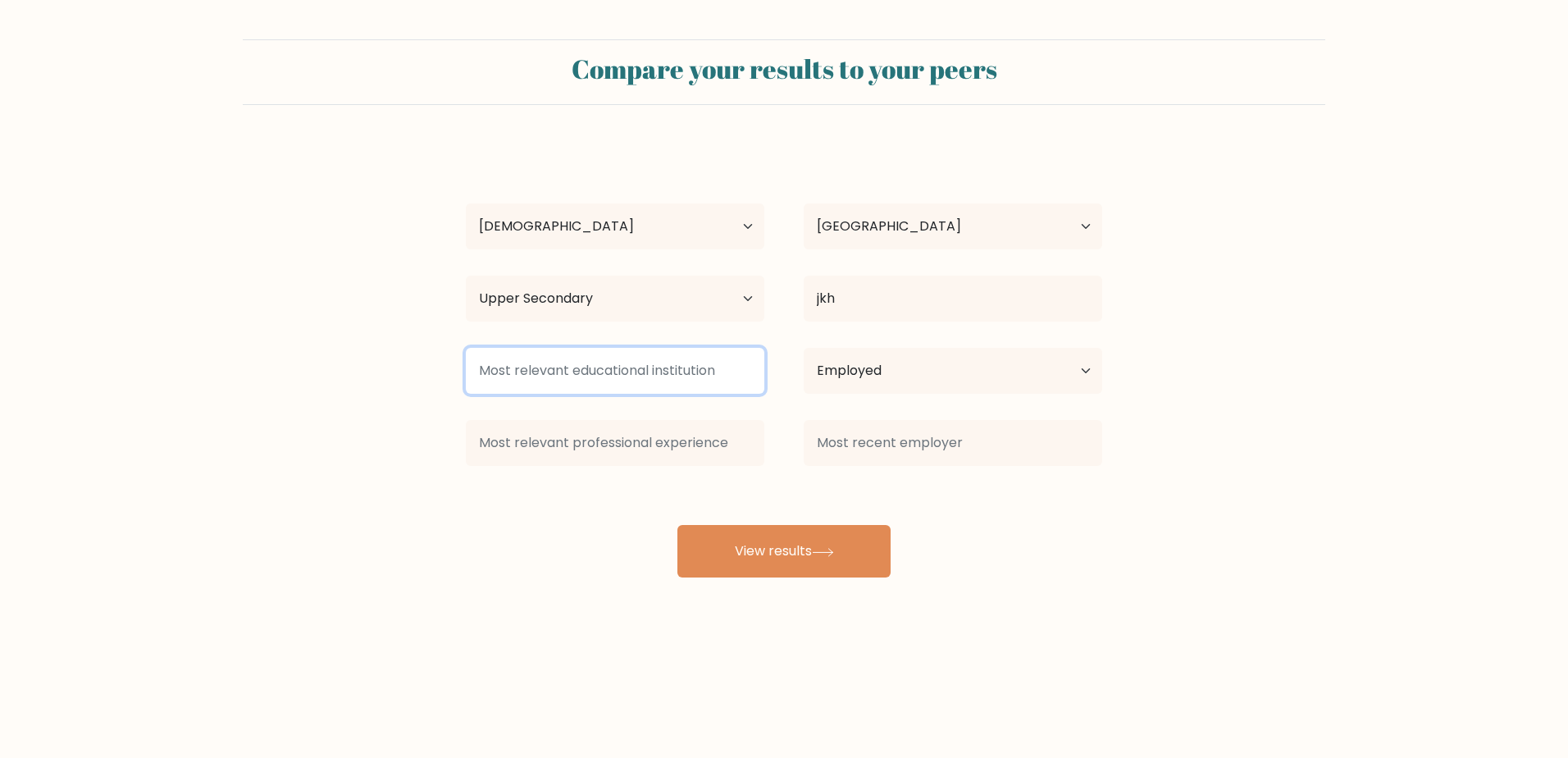
click at [543, 384] on input at bounding box center [615, 370] width 299 height 46
type input "ggjh"
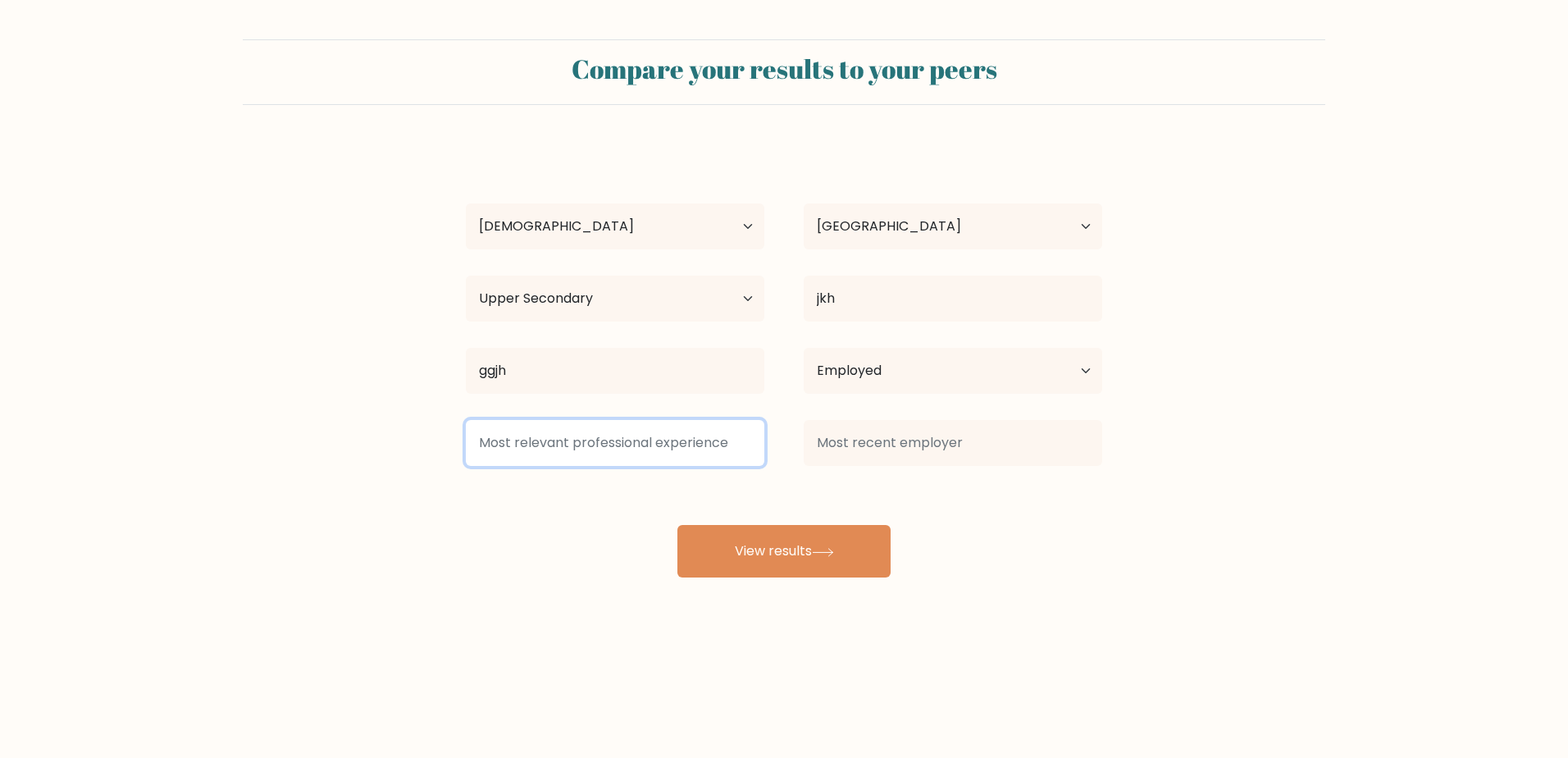
click at [604, 434] on input at bounding box center [615, 442] width 299 height 46
type input "hg"
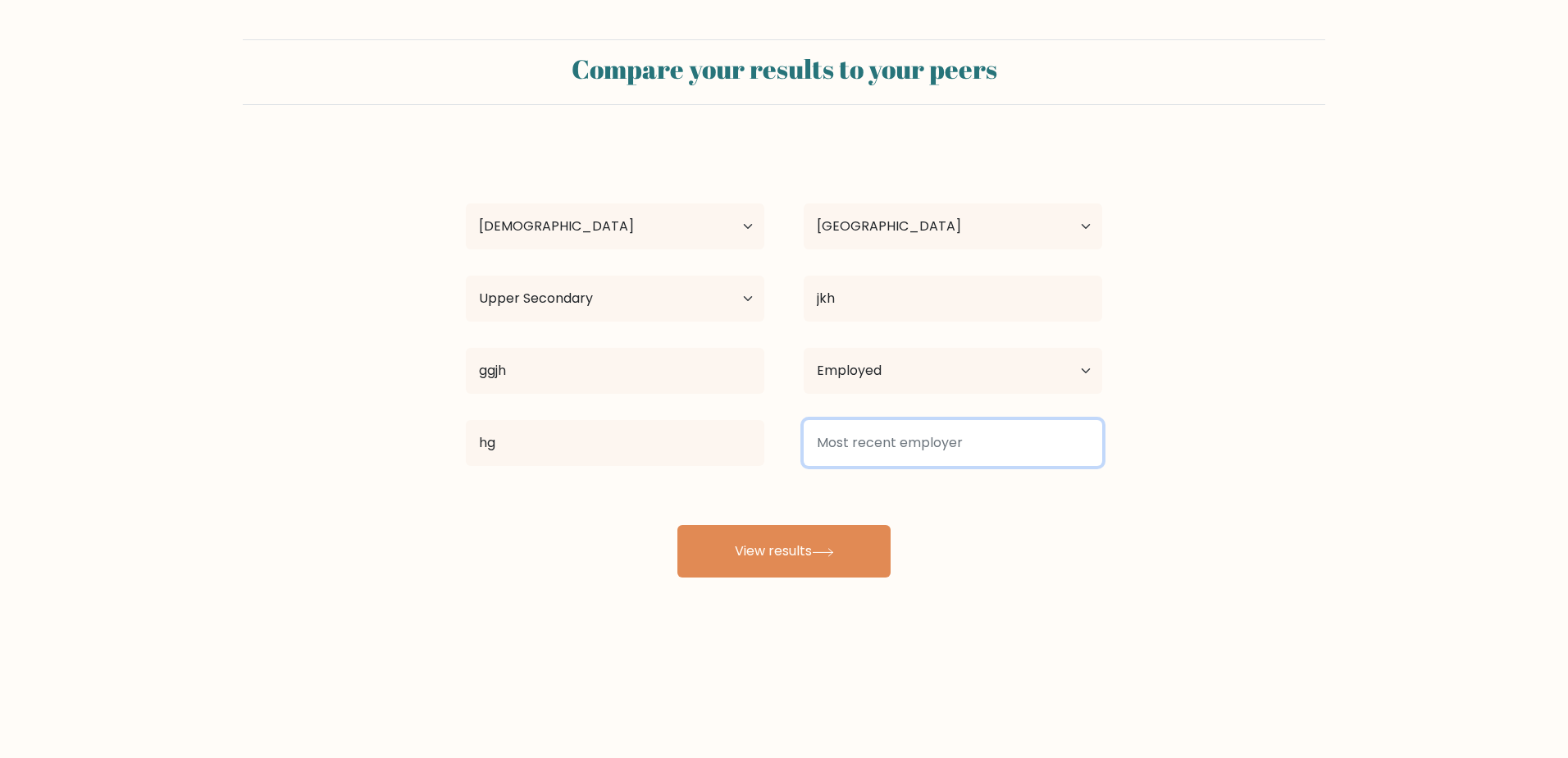
click at [908, 428] on input at bounding box center [953, 442] width 299 height 46
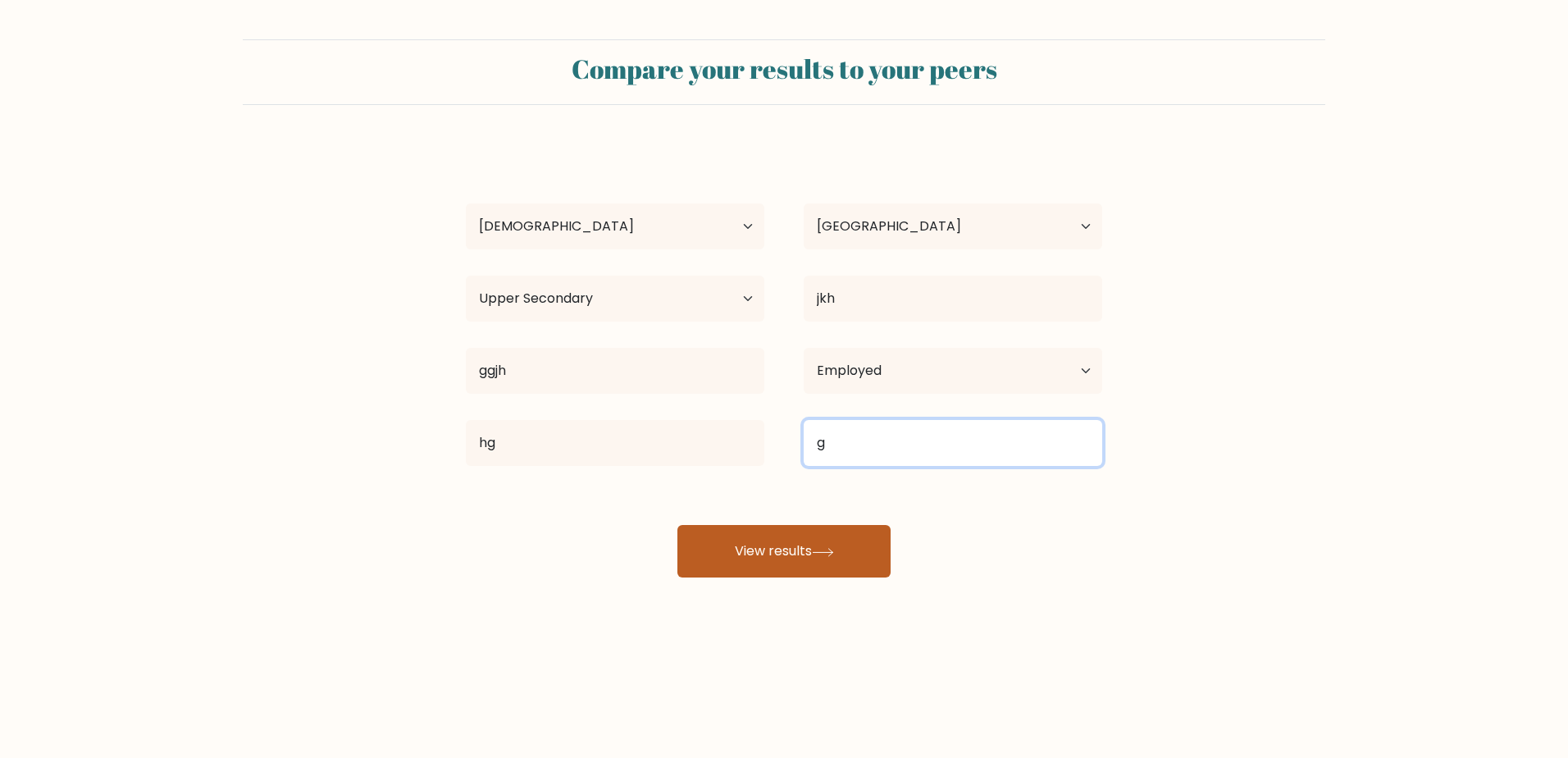
type input "g"
click at [808, 572] on button "View results" at bounding box center [784, 551] width 213 height 53
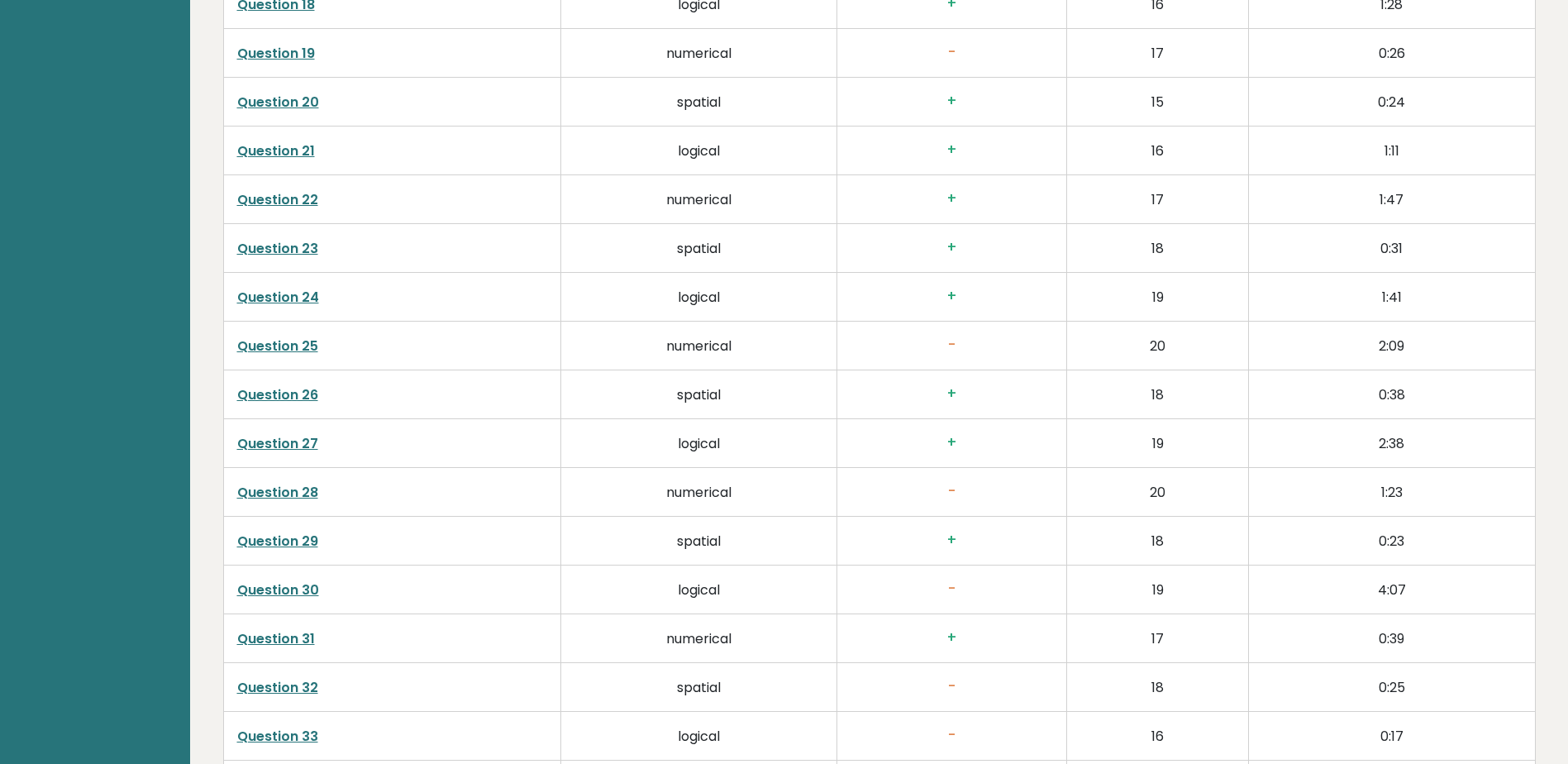
scroll to position [3639, 0]
